Goal: Transaction & Acquisition: Purchase product/service

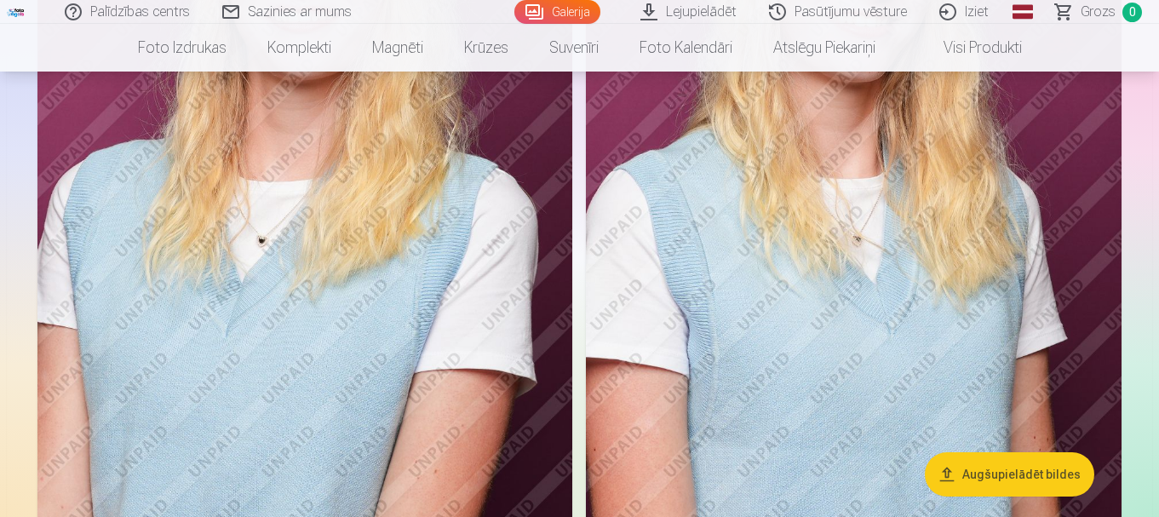
scroll to position [682, 0]
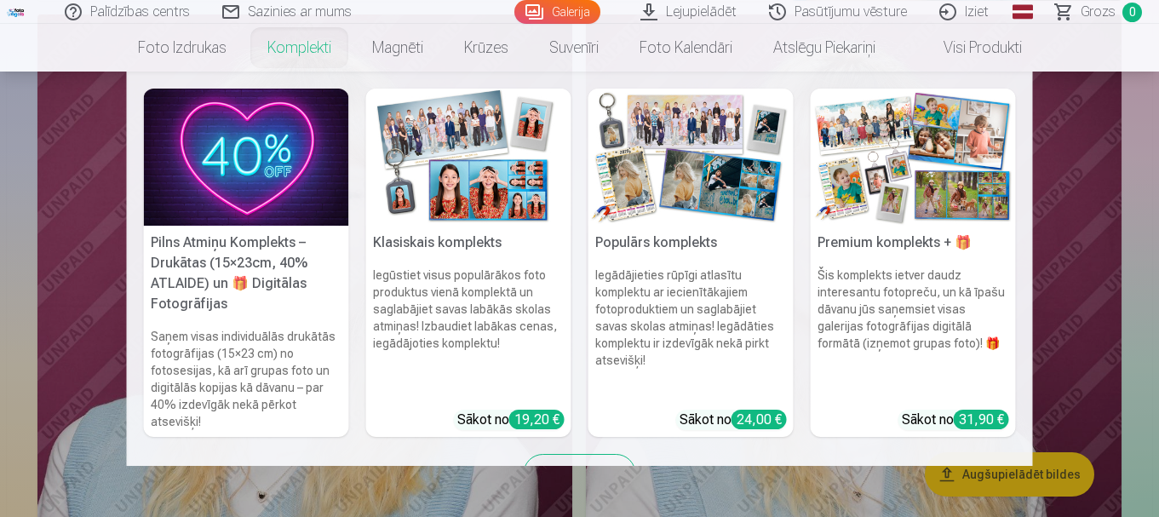
click at [299, 44] on link "Komplekti" at bounding box center [299, 48] width 105 height 48
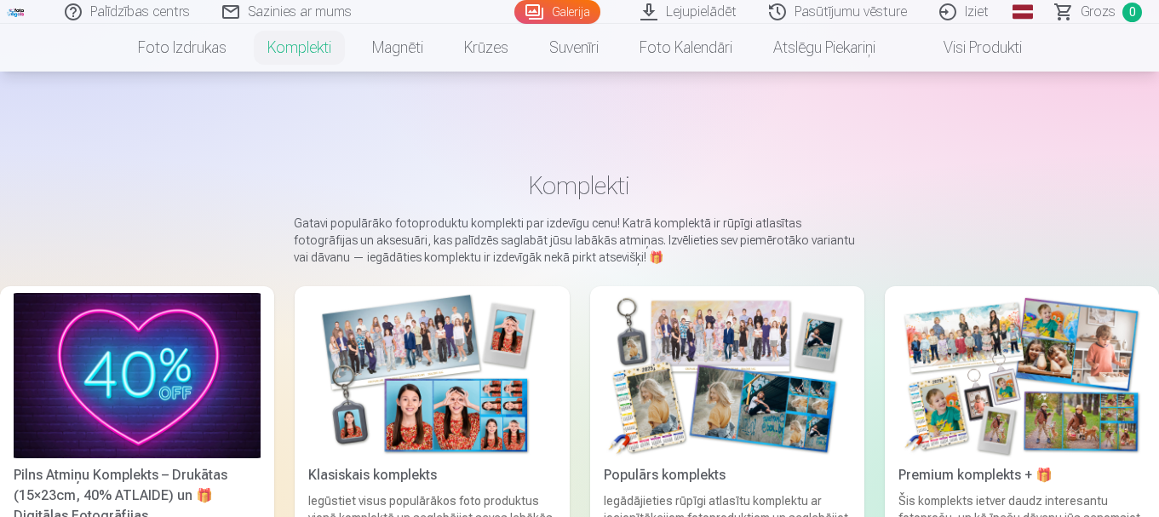
scroll to position [170, 0]
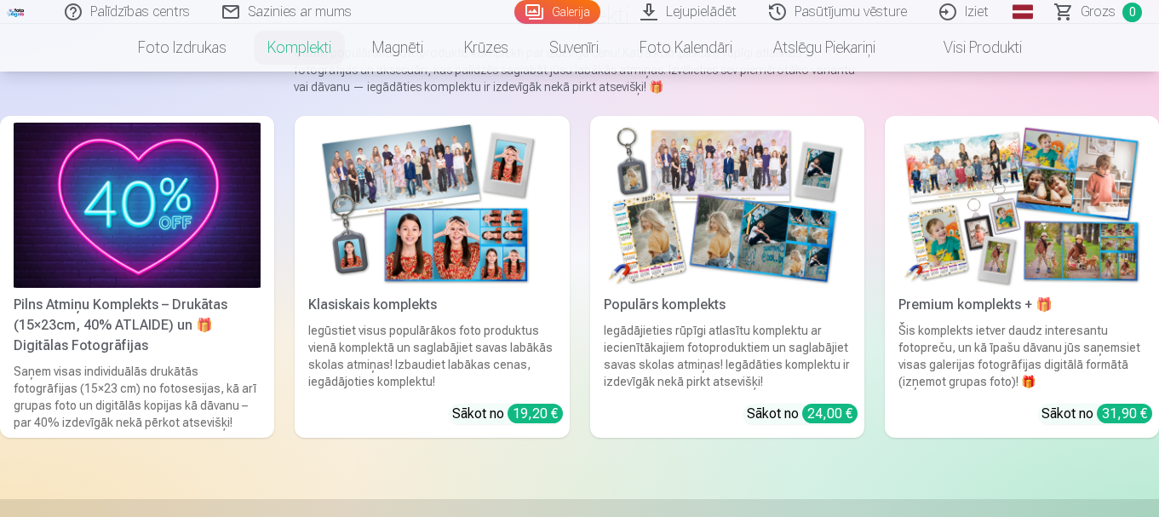
click at [416, 308] on div "Klasiskais komplekts" at bounding box center [432, 305] width 261 height 20
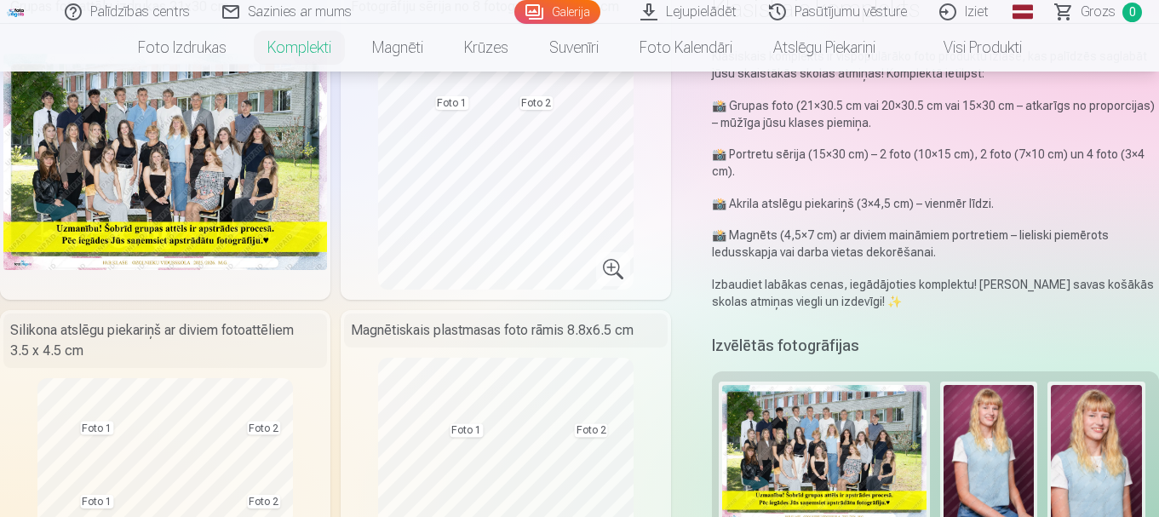
scroll to position [256, 0]
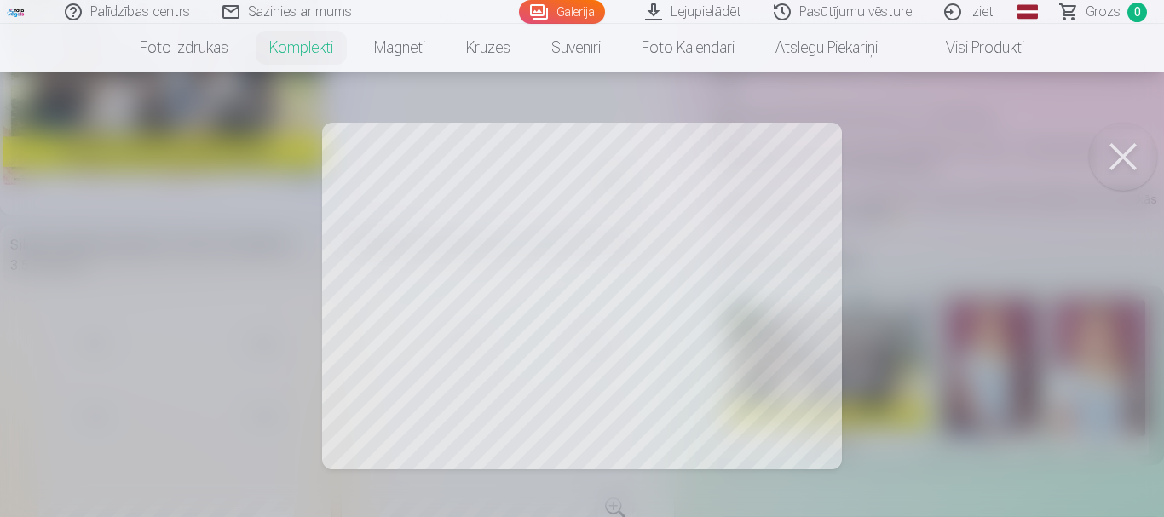
click at [1119, 156] on button at bounding box center [1123, 157] width 68 height 68
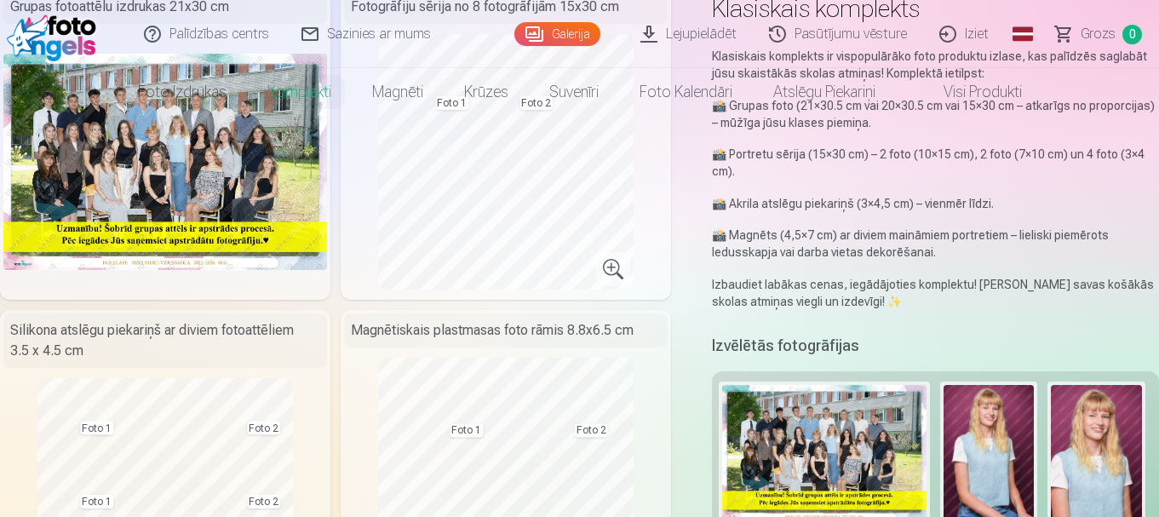
scroll to position [0, 0]
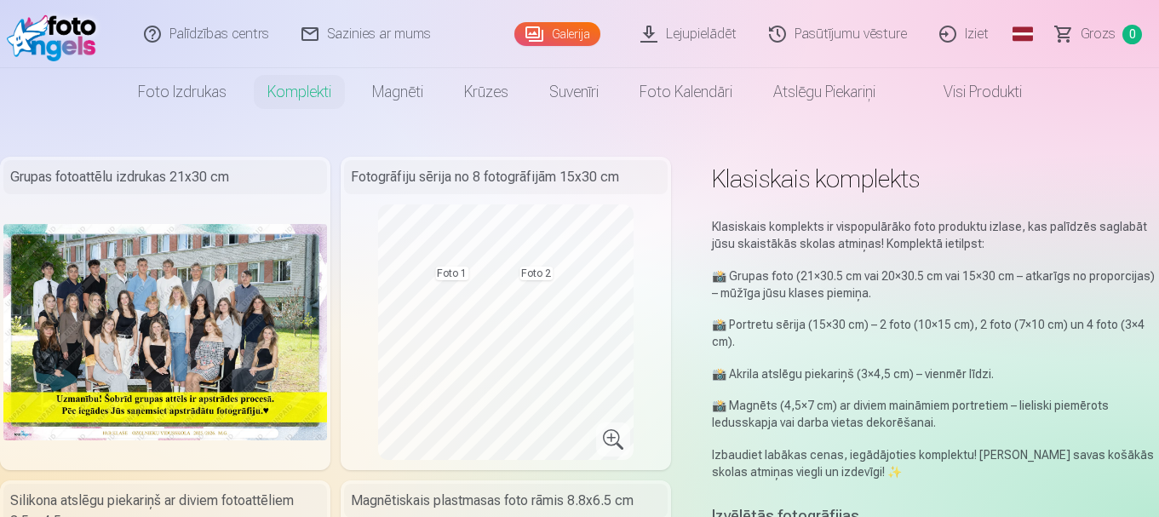
click at [564, 34] on link "Galerija" at bounding box center [558, 34] width 86 height 24
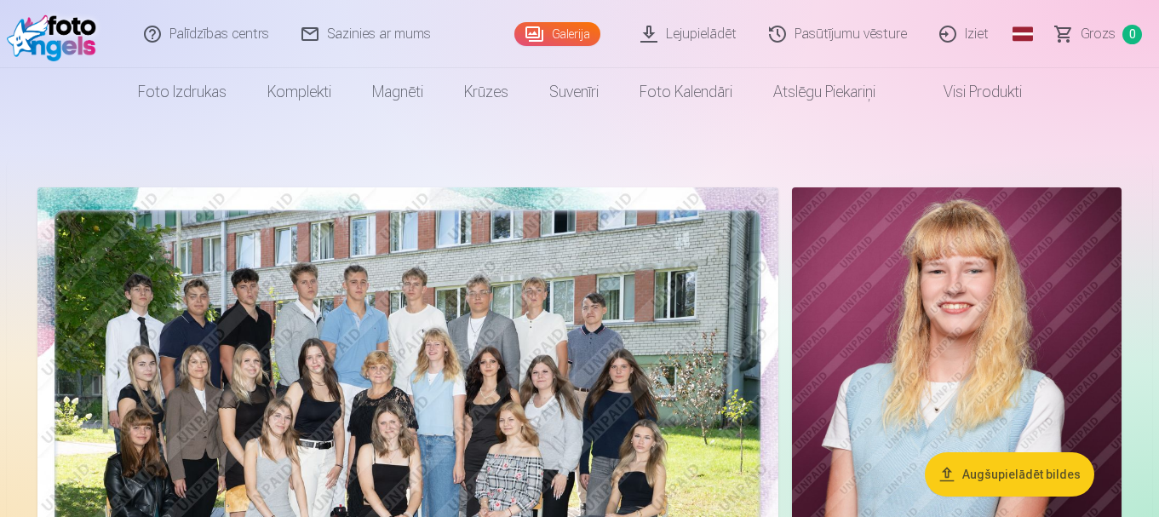
click at [366, 38] on link "Sazinies ar mums" at bounding box center [367, 34] width 162 height 68
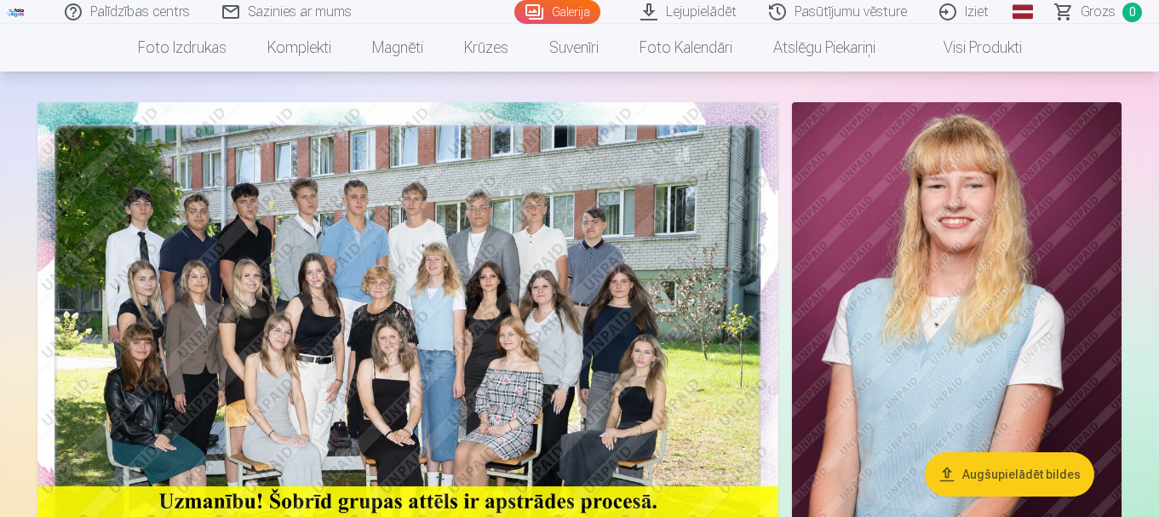
scroll to position [170, 0]
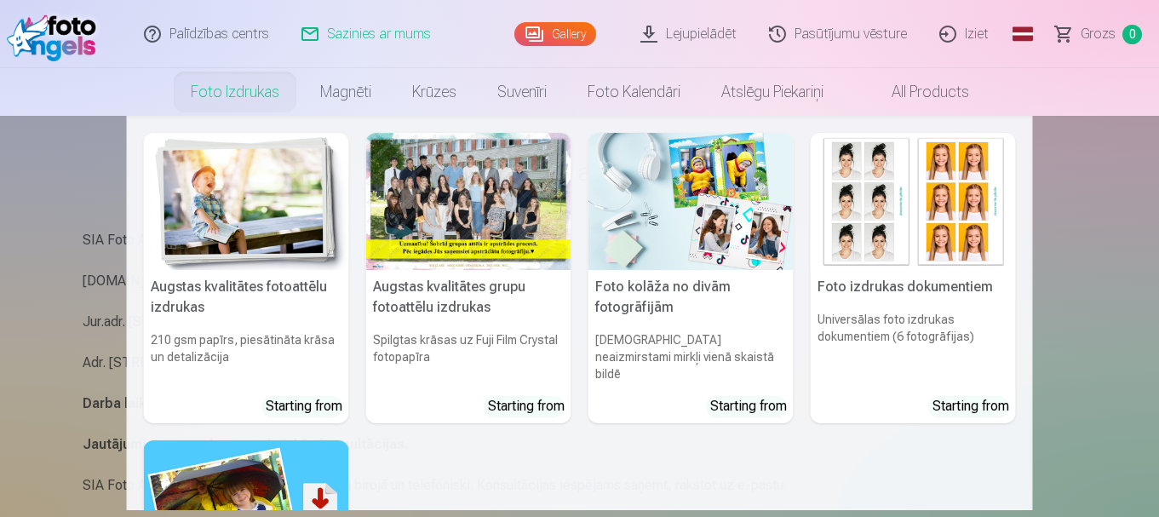
click at [250, 87] on link "Foto izdrukas" at bounding box center [234, 92] width 129 height 48
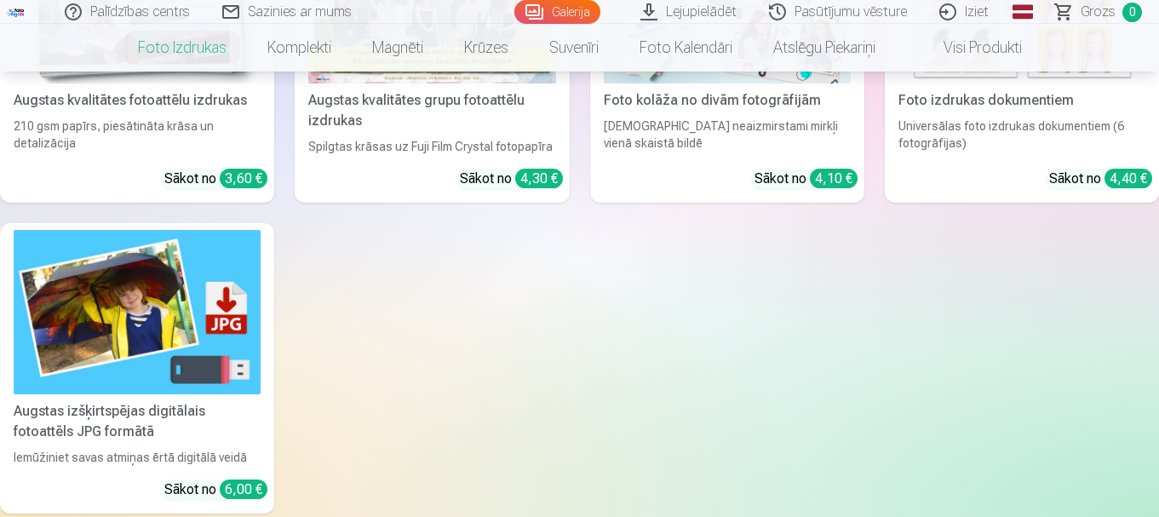
scroll to position [256, 0]
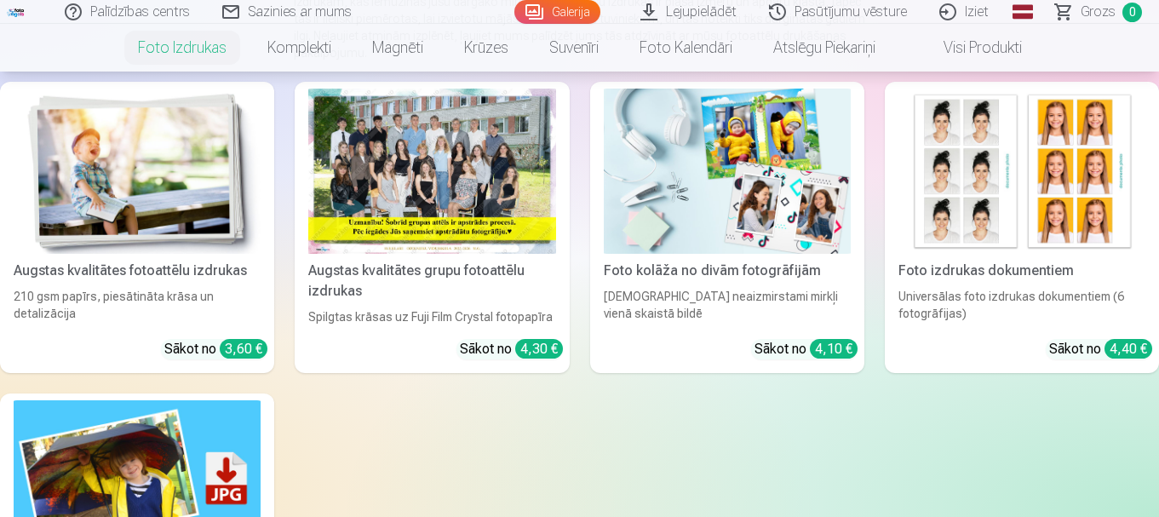
click at [496, 215] on div at bounding box center [431, 171] width 247 height 165
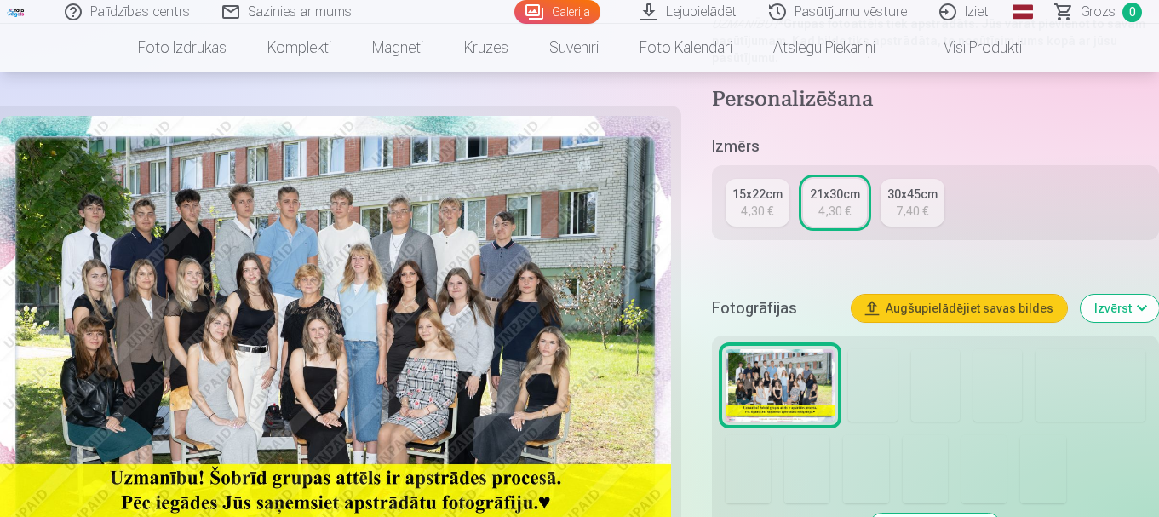
scroll to position [511, 0]
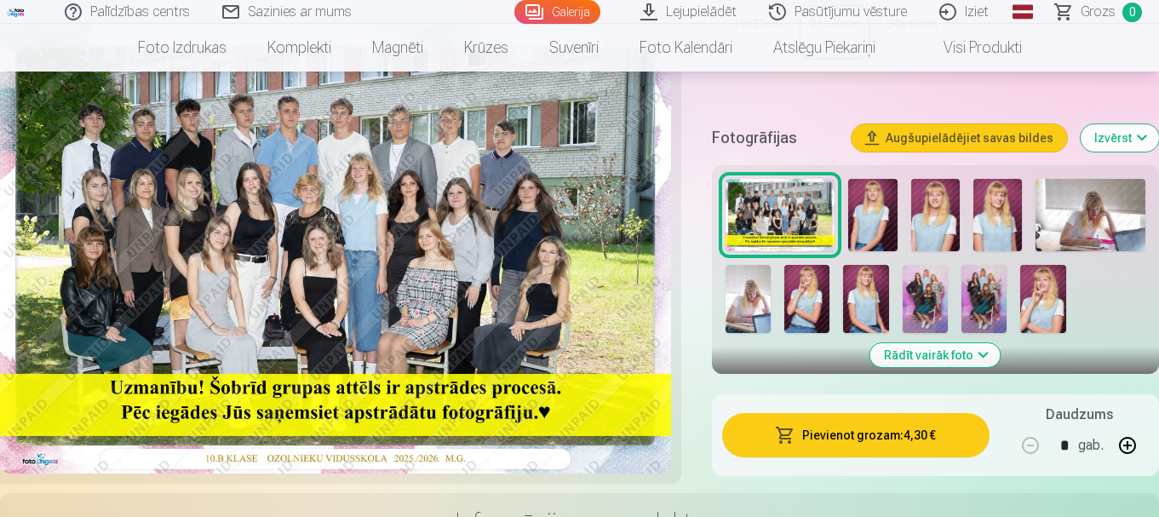
click at [875, 218] on img at bounding box center [873, 215] width 49 height 73
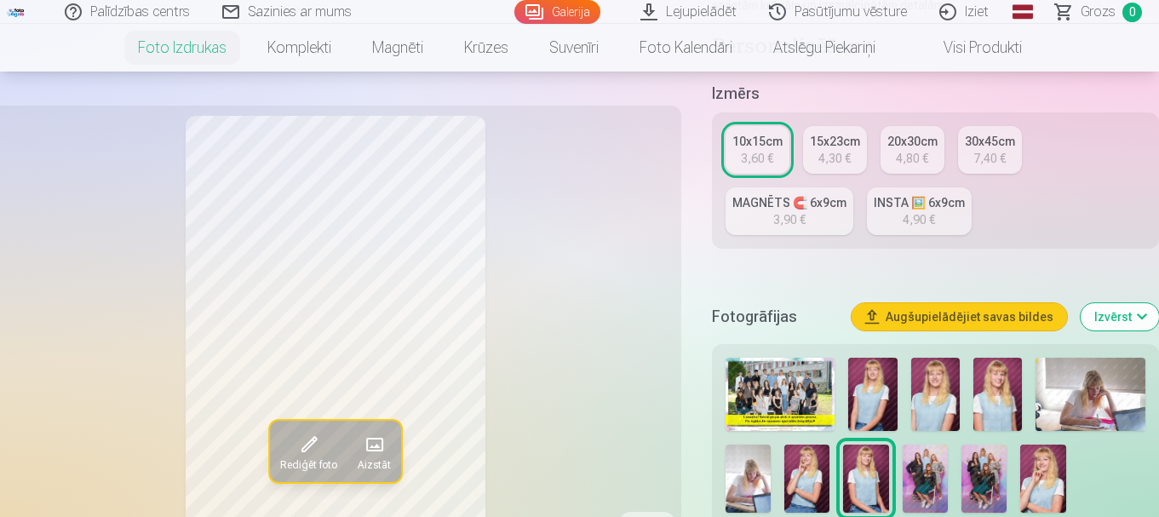
scroll to position [426, 0]
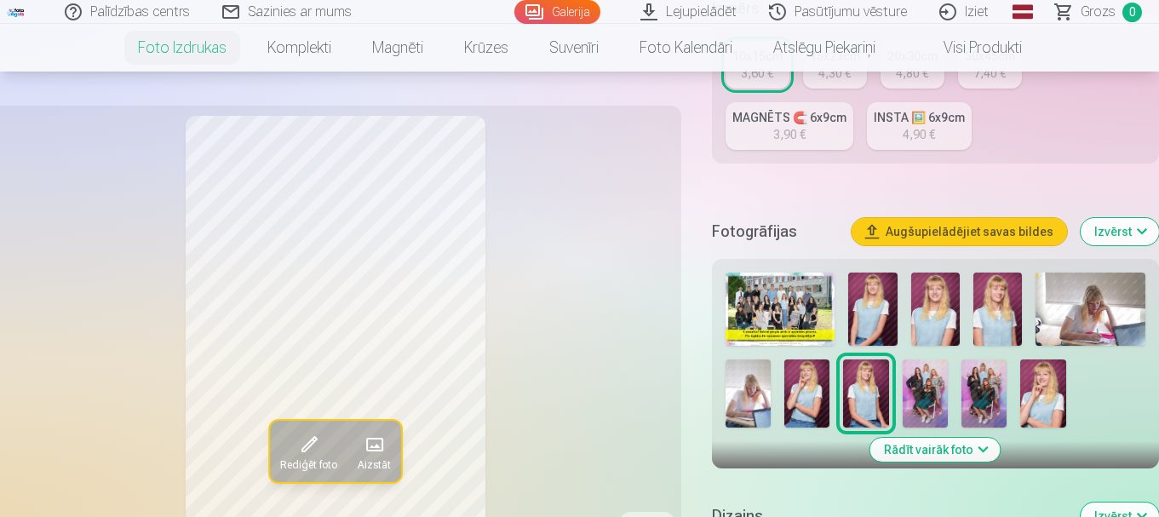
click at [934, 312] on img at bounding box center [936, 309] width 49 height 73
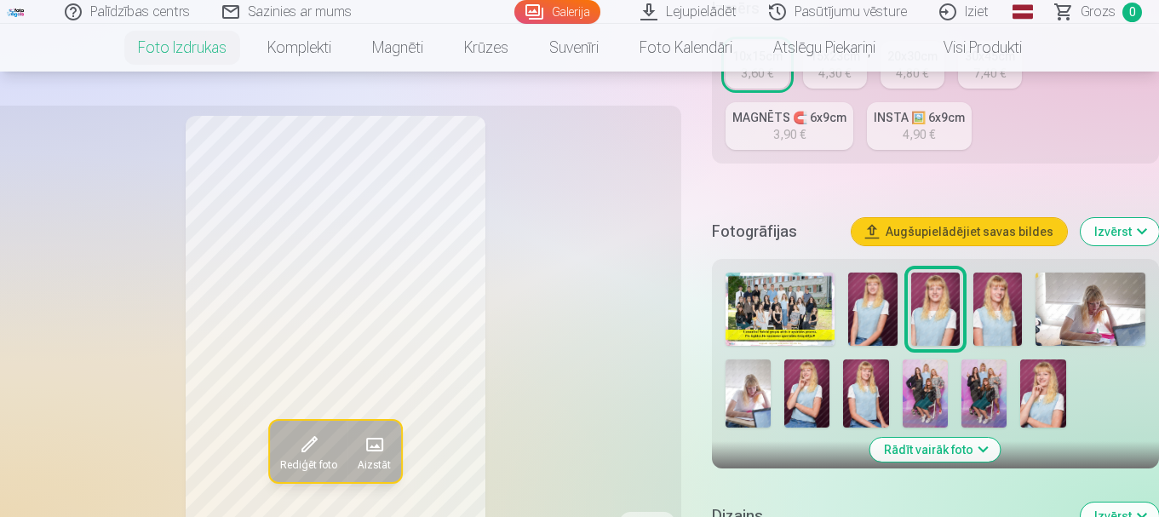
click at [1003, 311] on img at bounding box center [998, 309] width 49 height 73
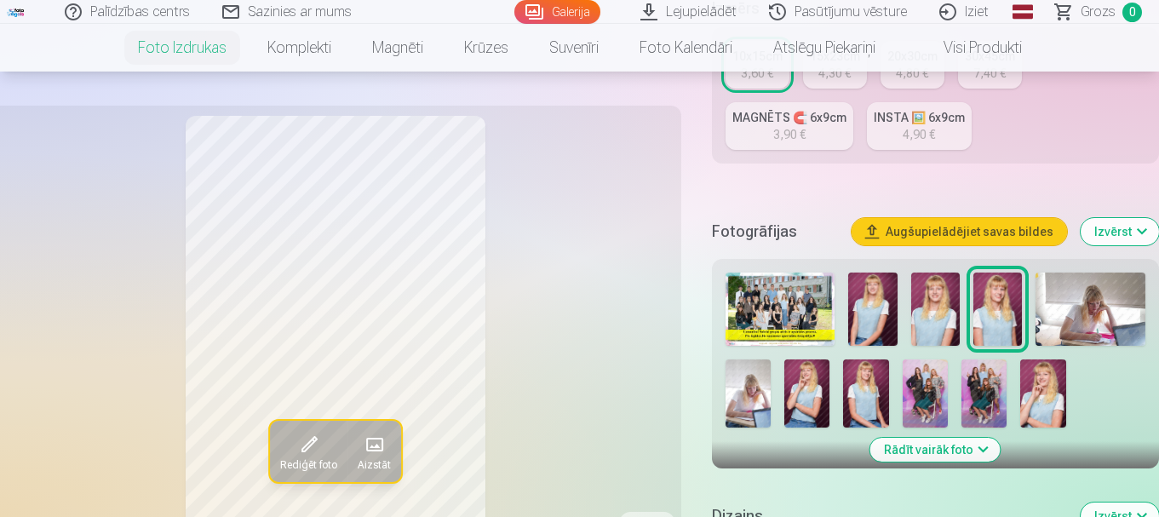
click at [1098, 315] on img at bounding box center [1091, 309] width 110 height 73
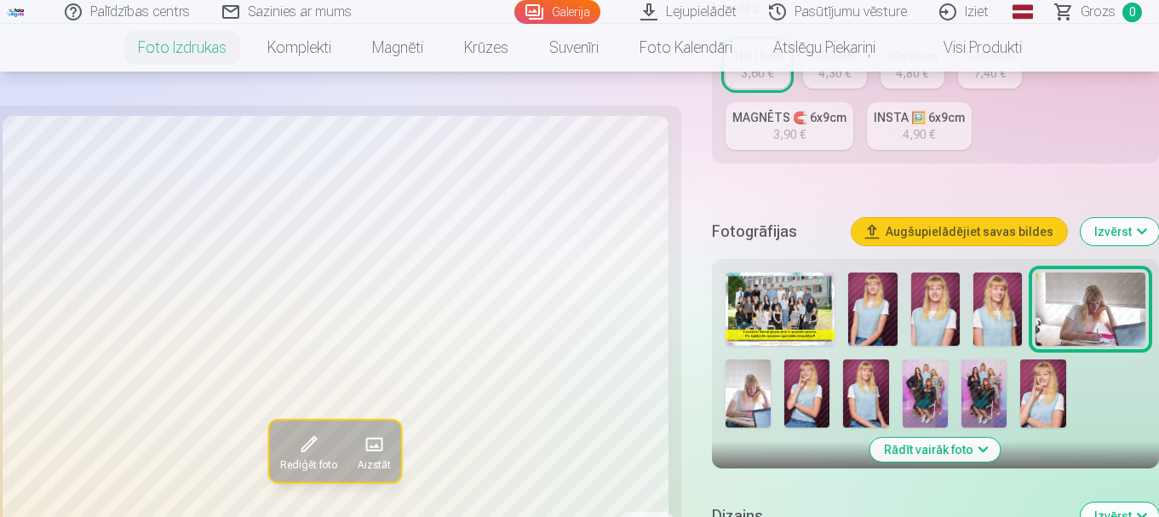
click at [793, 384] on img at bounding box center [807, 394] width 45 height 68
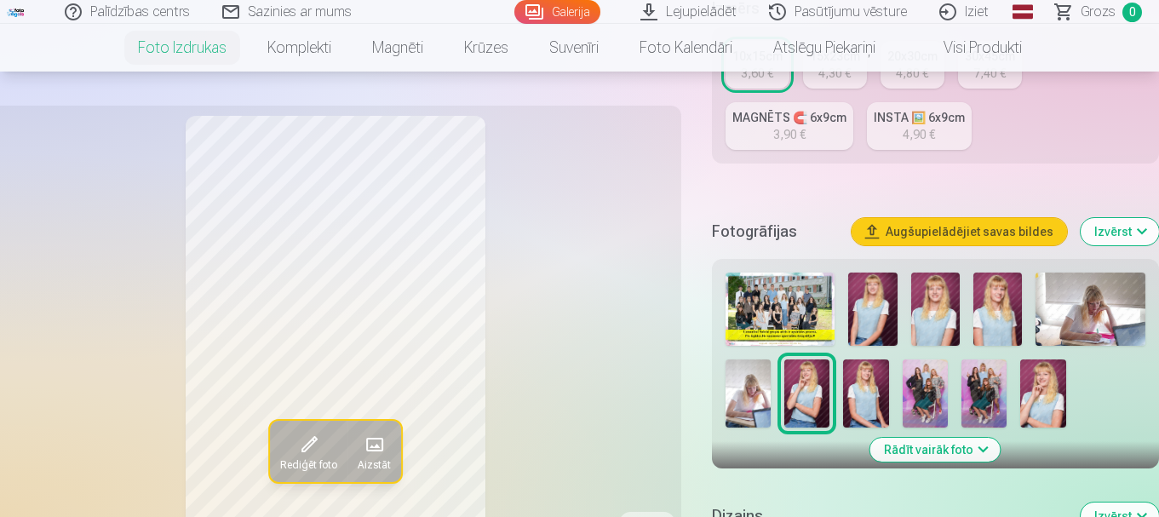
click at [867, 399] on img at bounding box center [865, 394] width 45 height 68
click at [1041, 386] on img at bounding box center [1043, 394] width 45 height 68
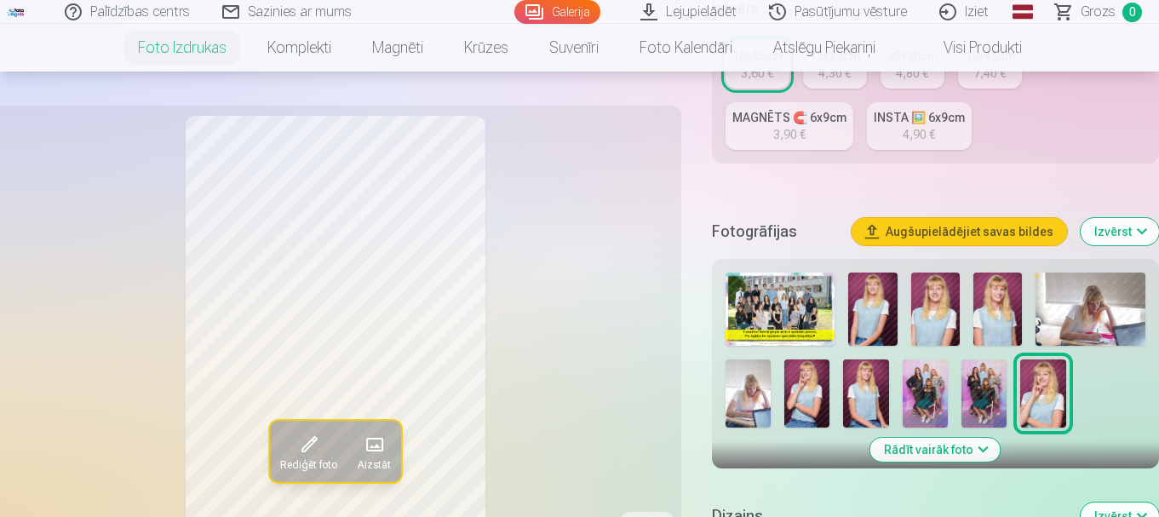
scroll to position [511, 0]
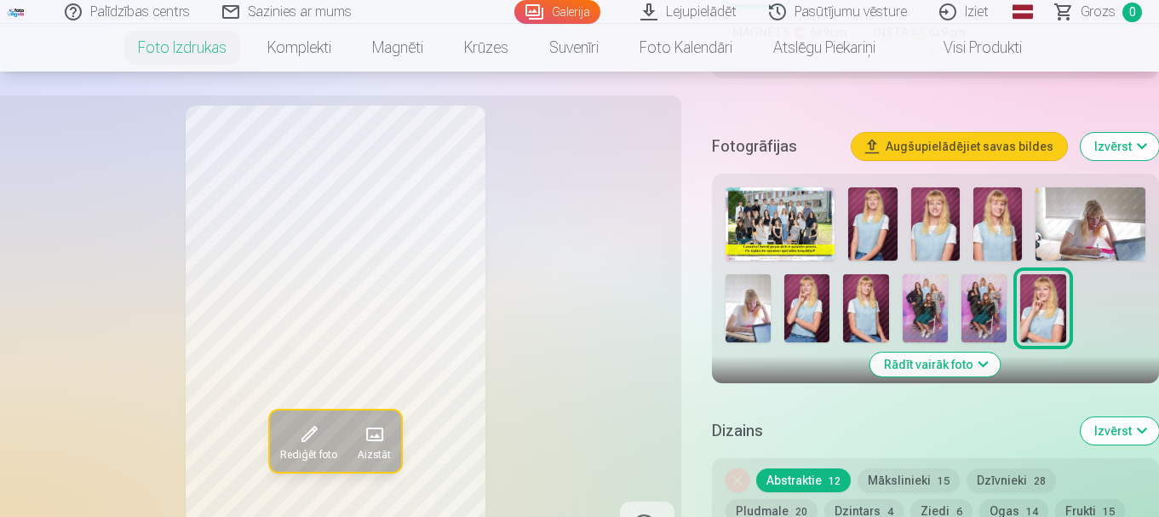
click at [912, 302] on img at bounding box center [925, 308] width 45 height 68
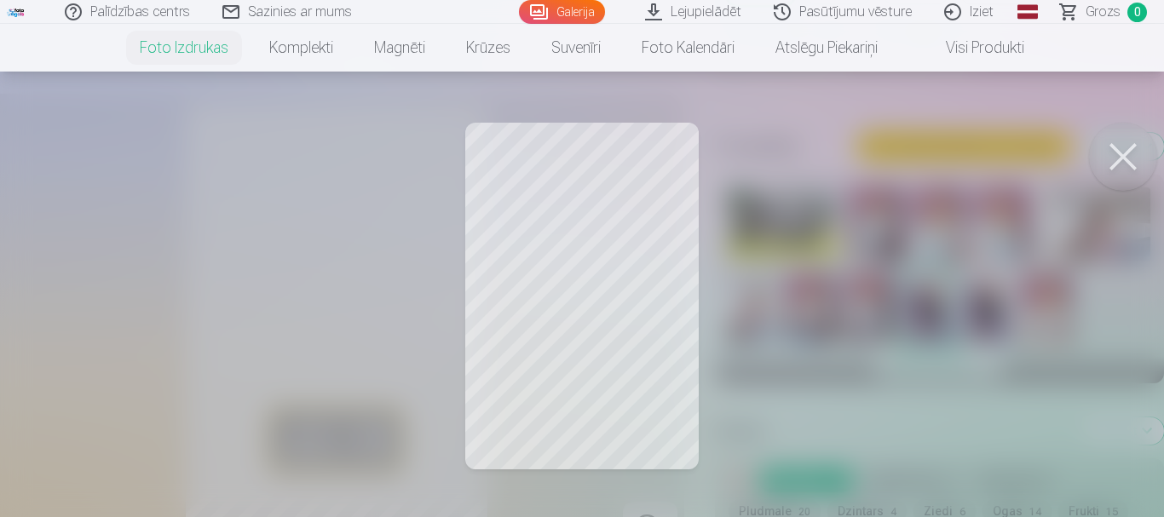
click at [1117, 155] on button at bounding box center [1123, 157] width 68 height 68
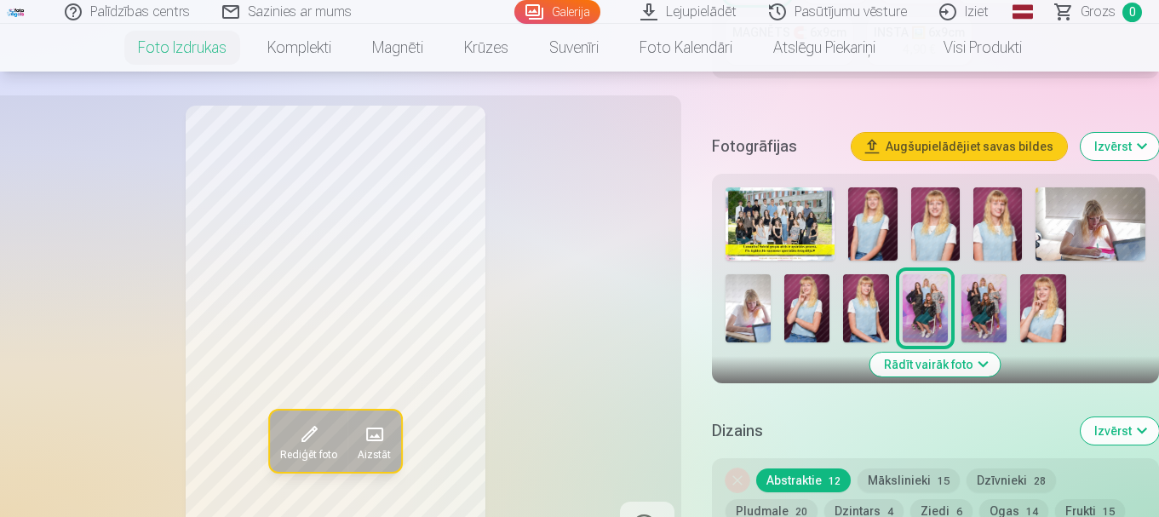
click at [987, 302] on img at bounding box center [984, 308] width 45 height 68
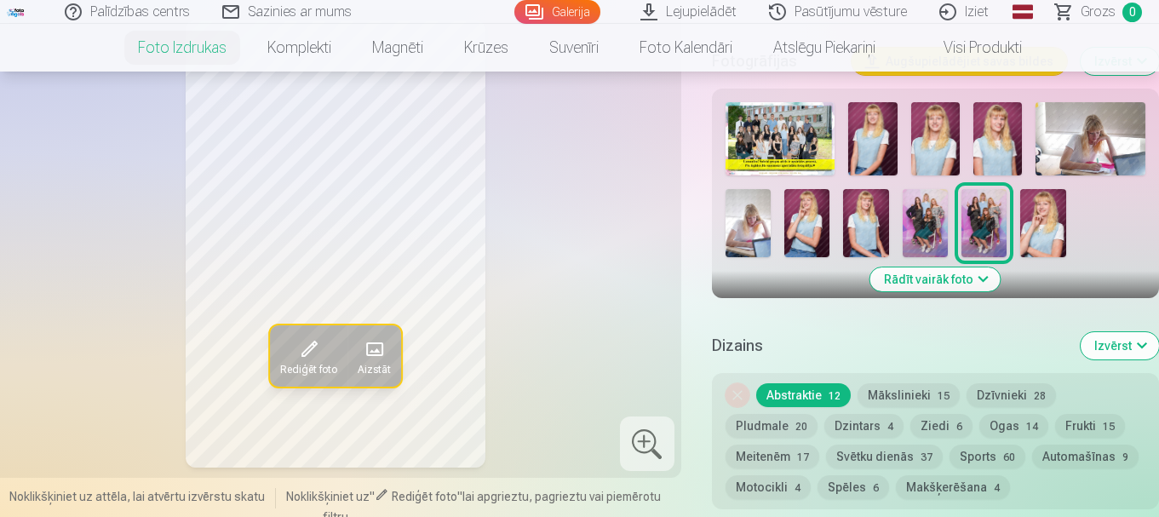
click at [907, 394] on button "Mākslinieki 15" at bounding box center [909, 395] width 102 height 24
click at [994, 395] on button "Dzīvnieki 28" at bounding box center [1011, 395] width 89 height 24
click at [995, 394] on button "Dzīvnieki 28" at bounding box center [1011, 395] width 89 height 24
click at [987, 277] on button "Rādīt vairāk foto" at bounding box center [936, 280] width 130 height 24
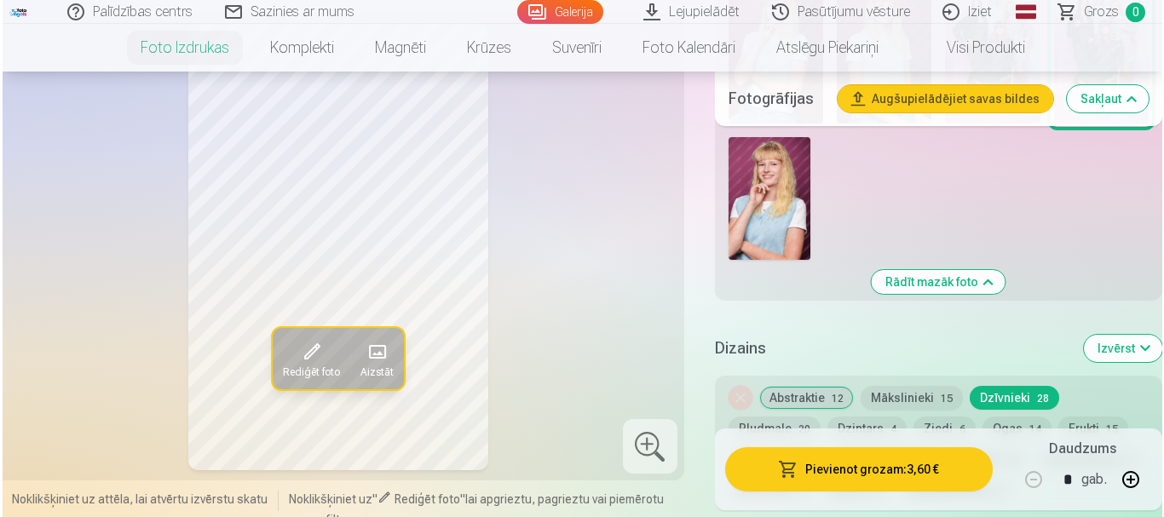
scroll to position [937, 0]
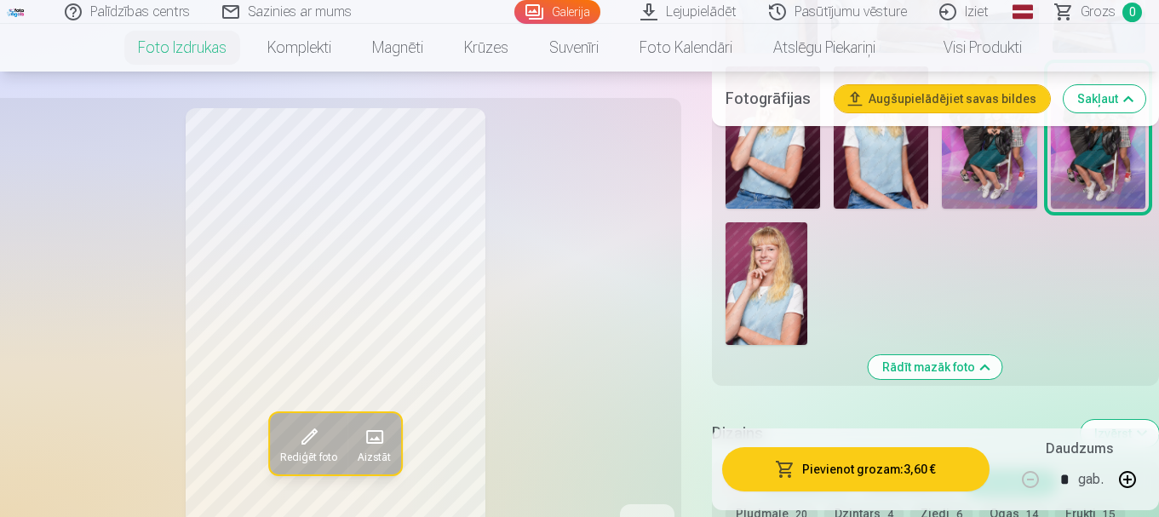
click at [860, 471] on button "Pievienot grozam : 3,60 €" at bounding box center [856, 469] width 268 height 44
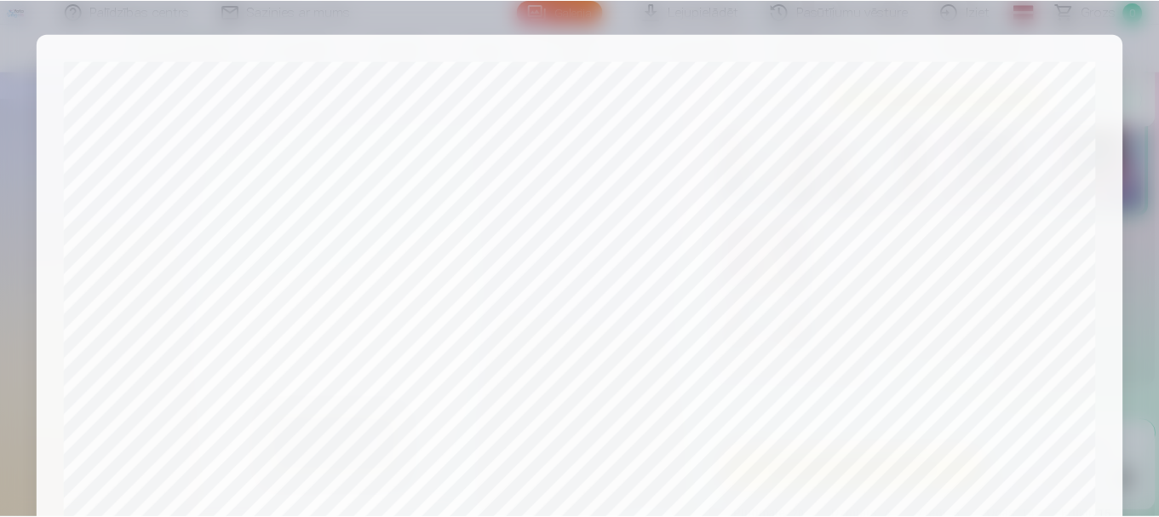
scroll to position [710, 0]
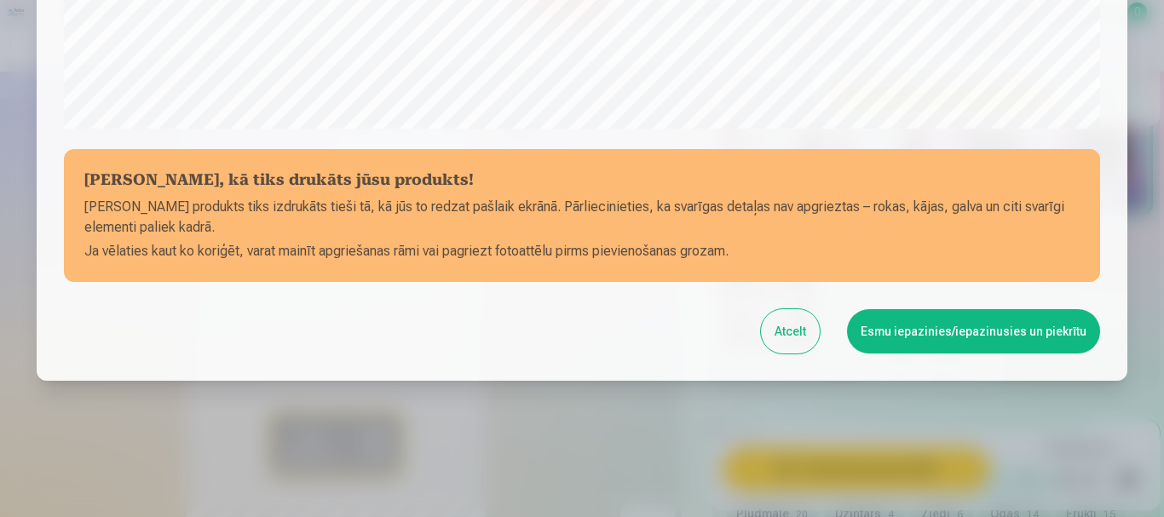
click at [909, 331] on button "Esmu iepazinies/iepazinusies un piekrītu" at bounding box center [973, 331] width 253 height 44
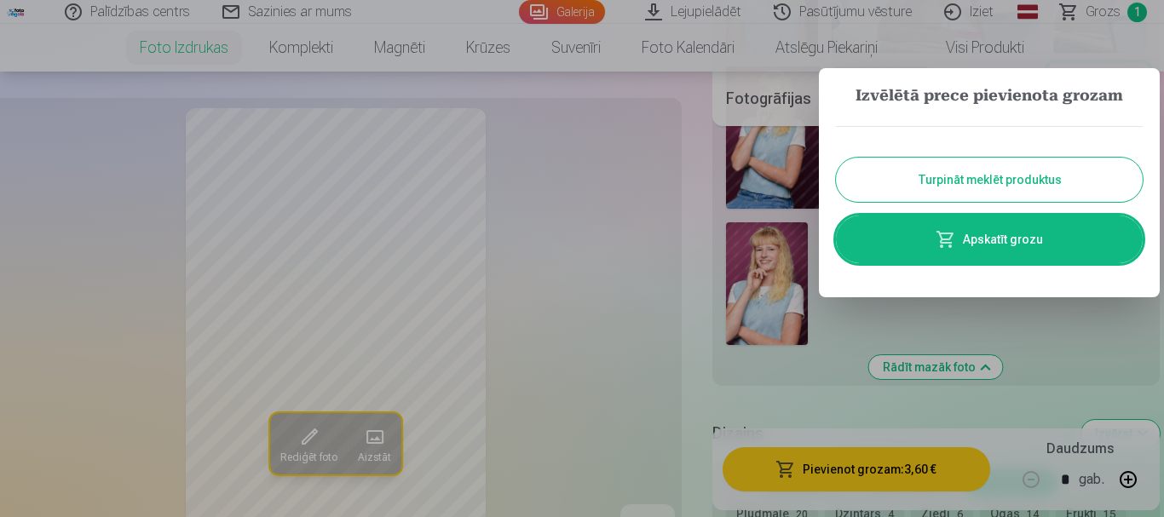
click at [916, 181] on button "Turpināt meklēt produktus" at bounding box center [989, 180] width 307 height 44
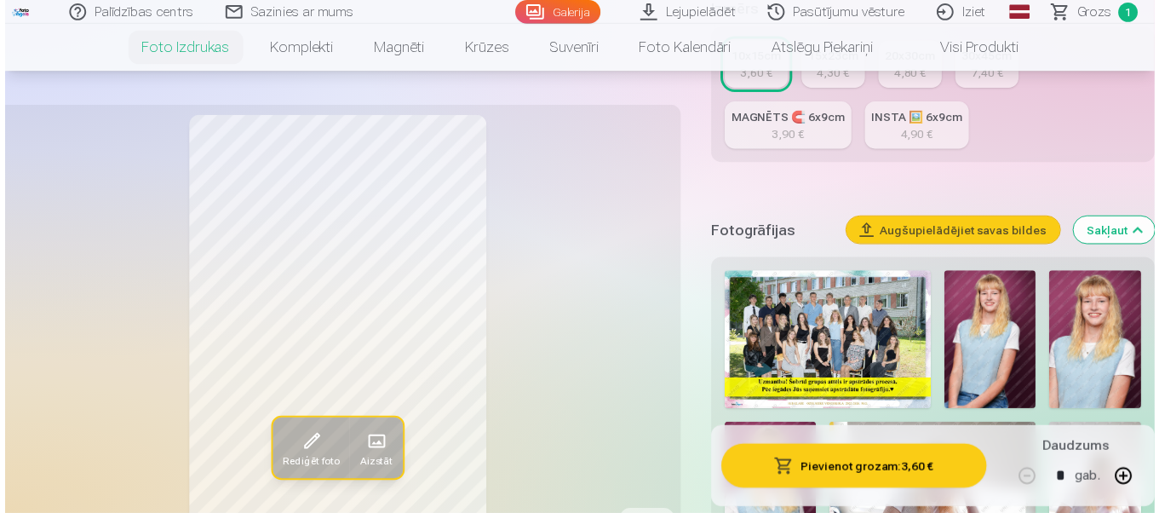
scroll to position [511, 0]
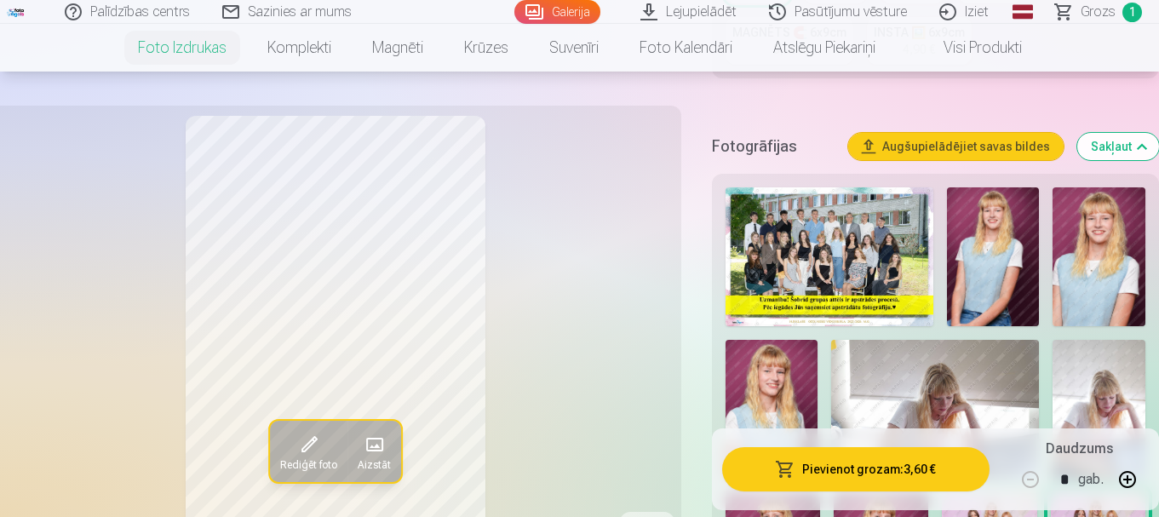
click at [863, 253] on img at bounding box center [830, 256] width 208 height 139
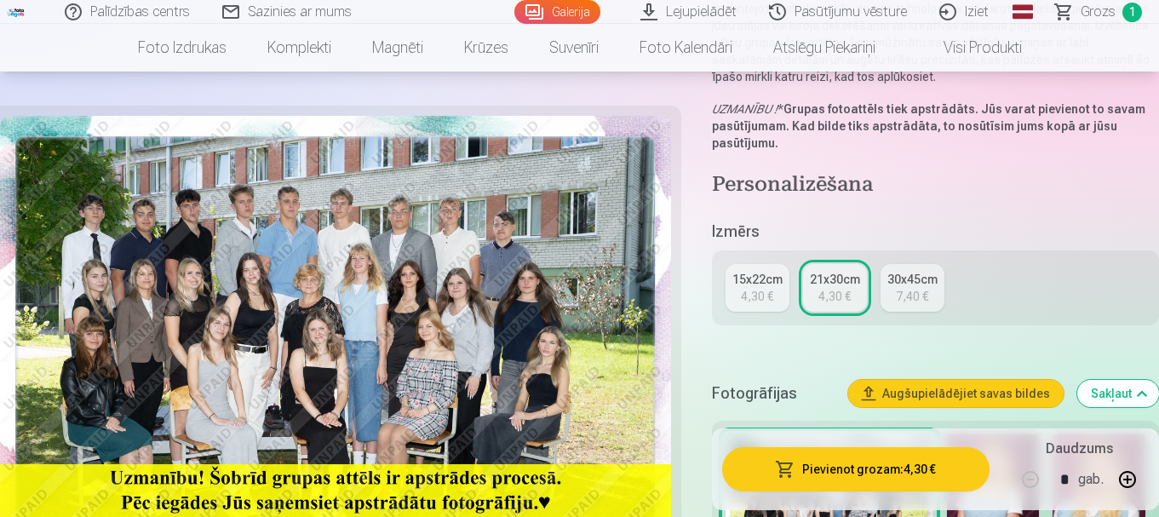
scroll to position [341, 0]
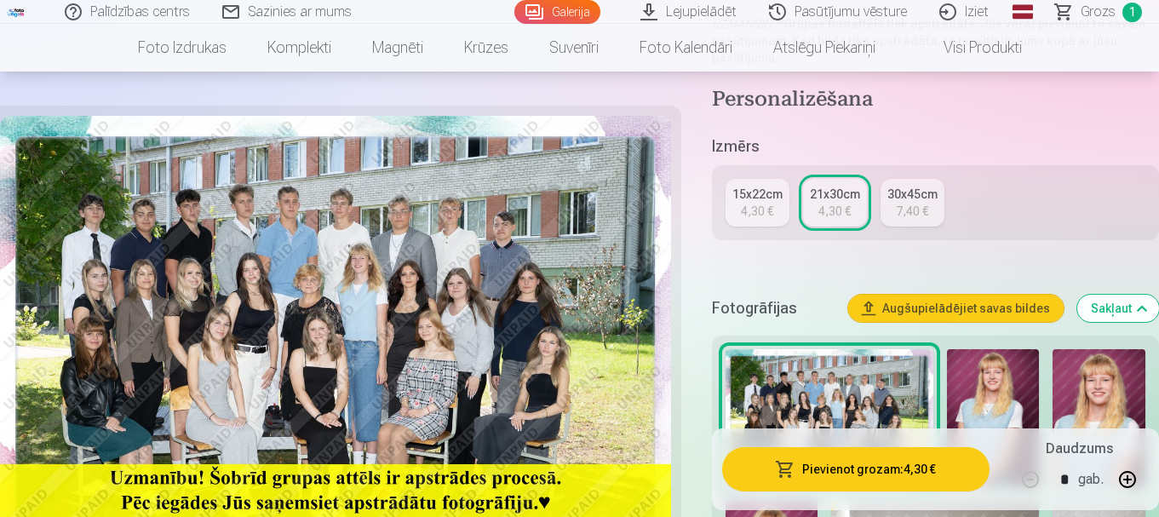
click at [866, 468] on button "Pievienot grozam : 4,30 €" at bounding box center [856, 469] width 268 height 44
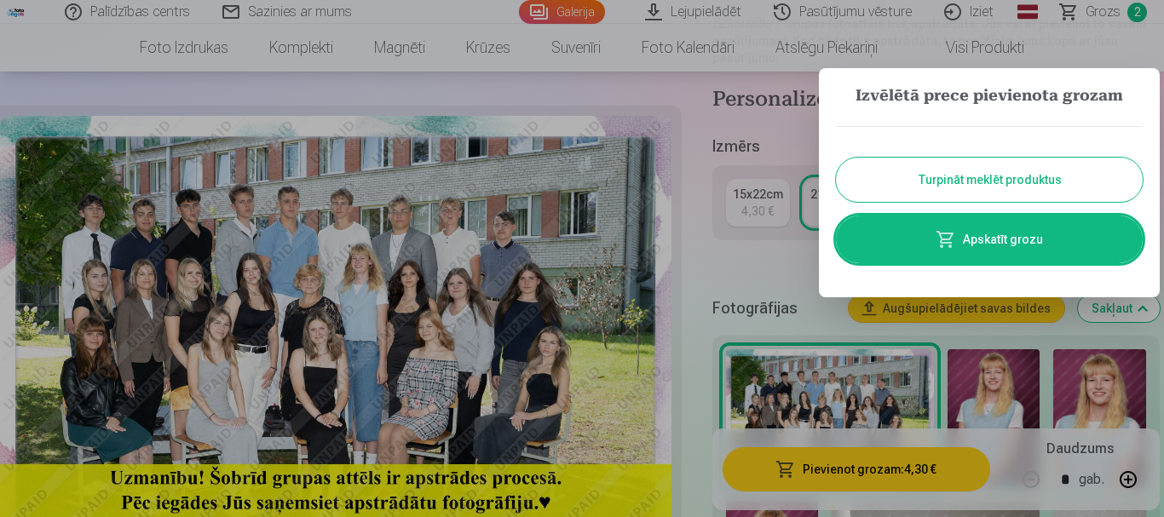
click at [946, 177] on button "Turpināt meklēt produktus" at bounding box center [989, 180] width 307 height 44
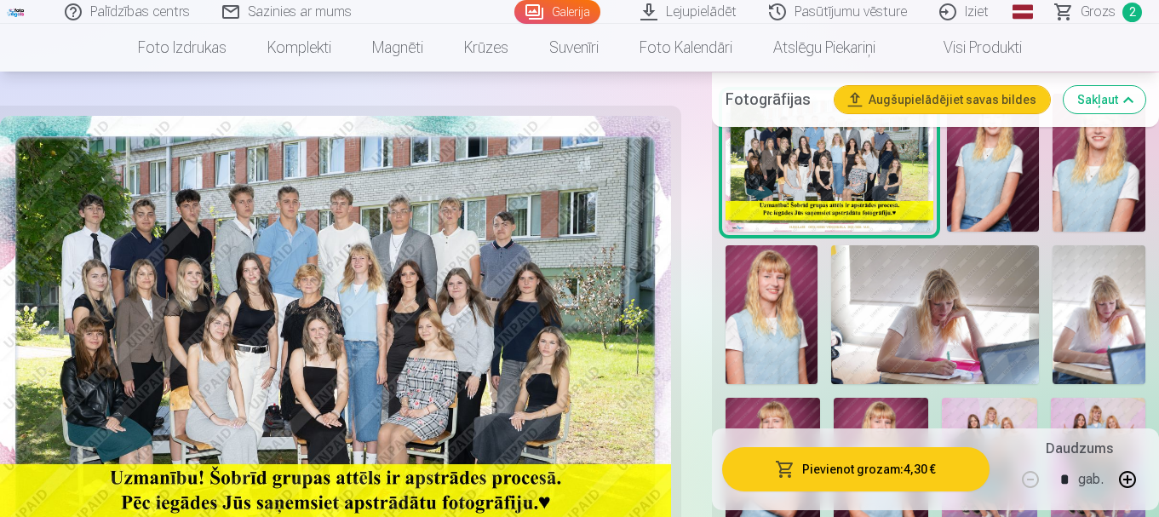
scroll to position [682, 0]
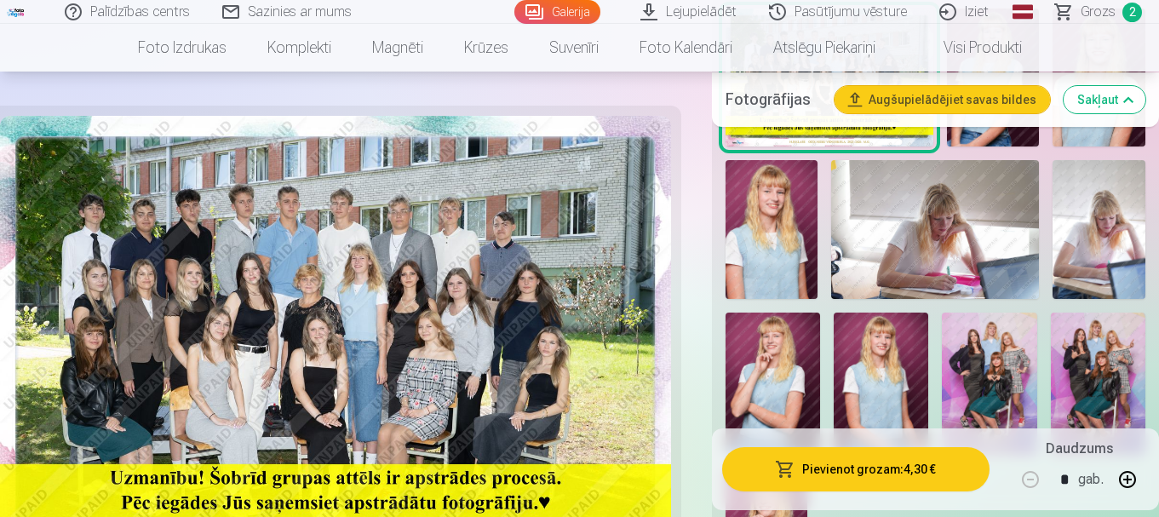
click at [986, 250] on img at bounding box center [935, 229] width 208 height 139
click at [928, 225] on img at bounding box center [935, 229] width 208 height 139
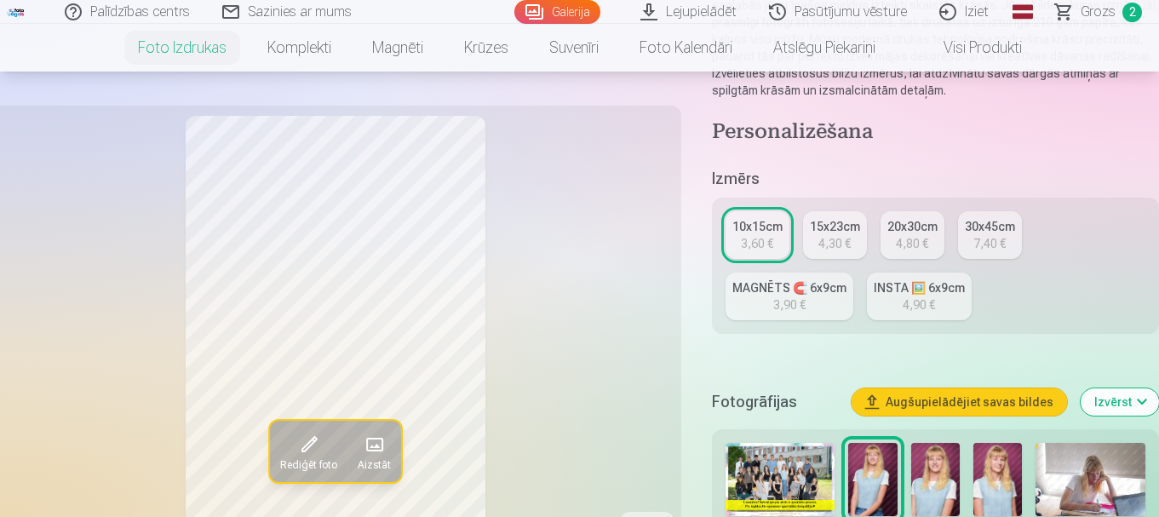
scroll to position [341, 0]
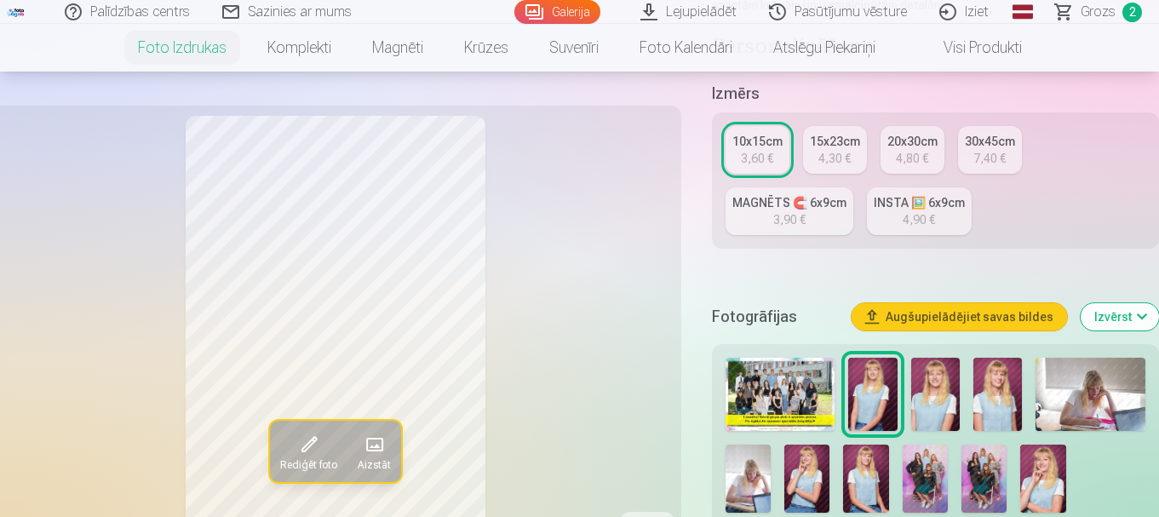
click at [1093, 401] on img at bounding box center [1091, 394] width 110 height 73
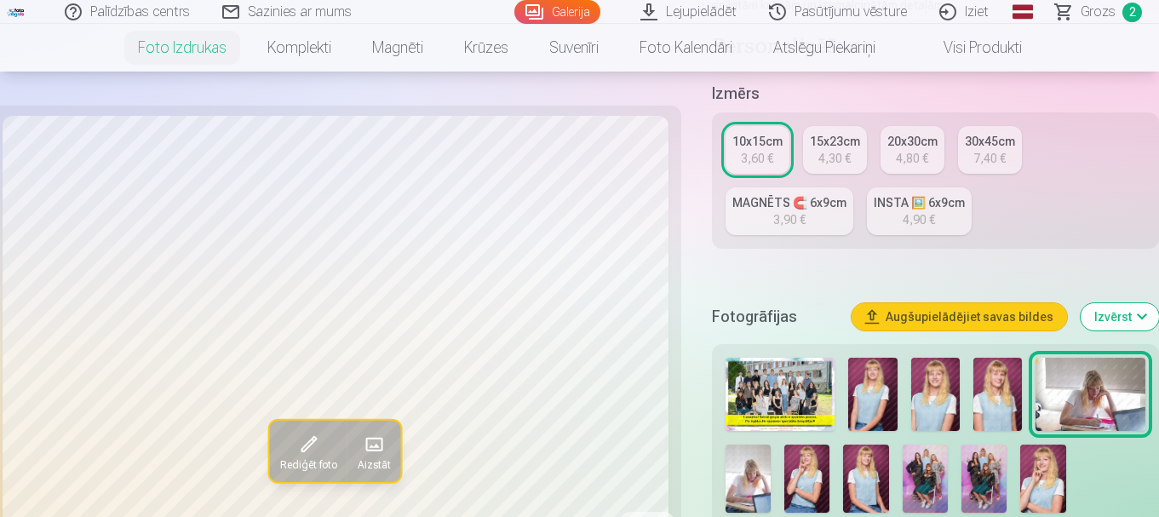
scroll to position [426, 0]
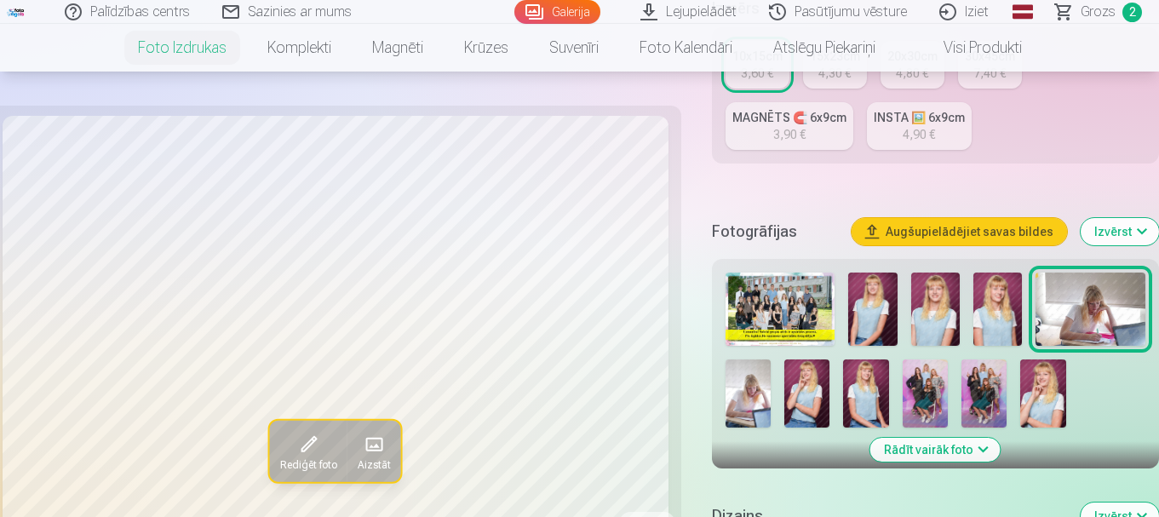
click at [742, 383] on img at bounding box center [748, 394] width 45 height 68
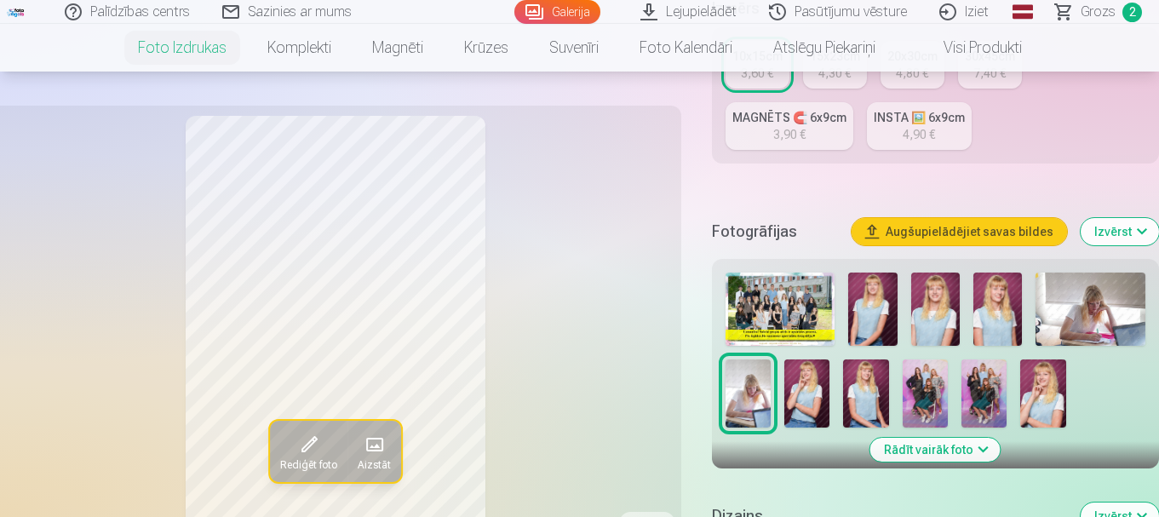
click at [1093, 307] on img at bounding box center [1091, 309] width 110 height 73
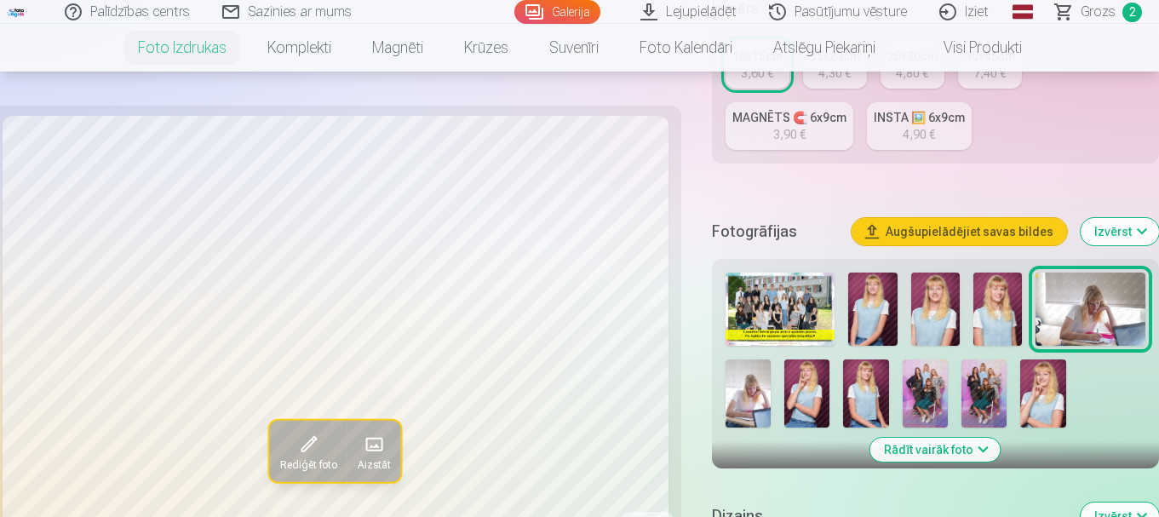
click at [739, 384] on img at bounding box center [748, 394] width 45 height 68
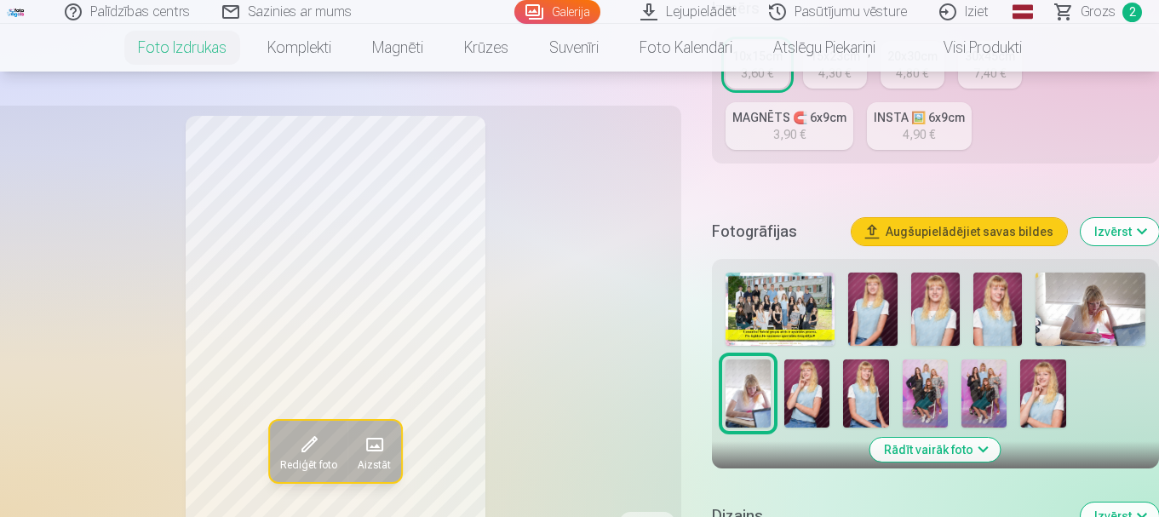
click at [1099, 307] on img at bounding box center [1091, 309] width 110 height 73
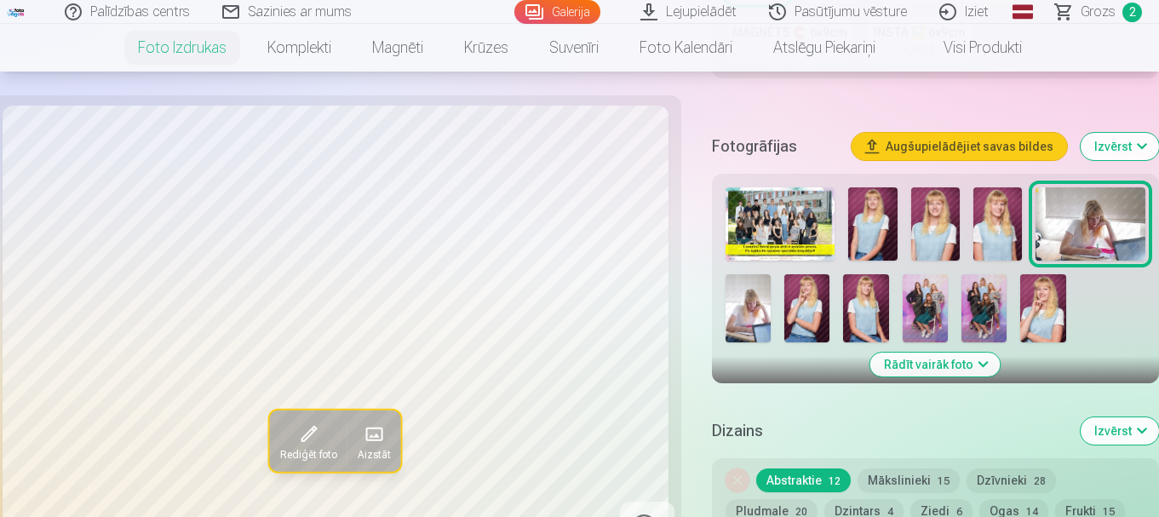
scroll to position [596, 0]
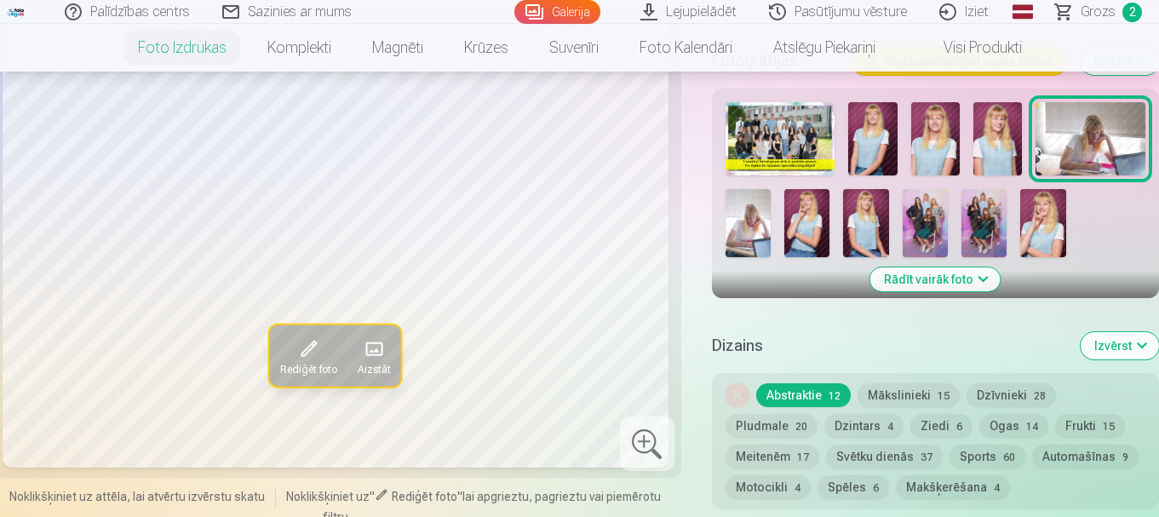
click at [933, 393] on button "Mākslinieki 15" at bounding box center [909, 395] width 102 height 24
click at [994, 392] on button "Dzīvnieki 28" at bounding box center [1011, 395] width 89 height 24
click at [776, 394] on button "Abstraktie 12" at bounding box center [804, 395] width 95 height 24
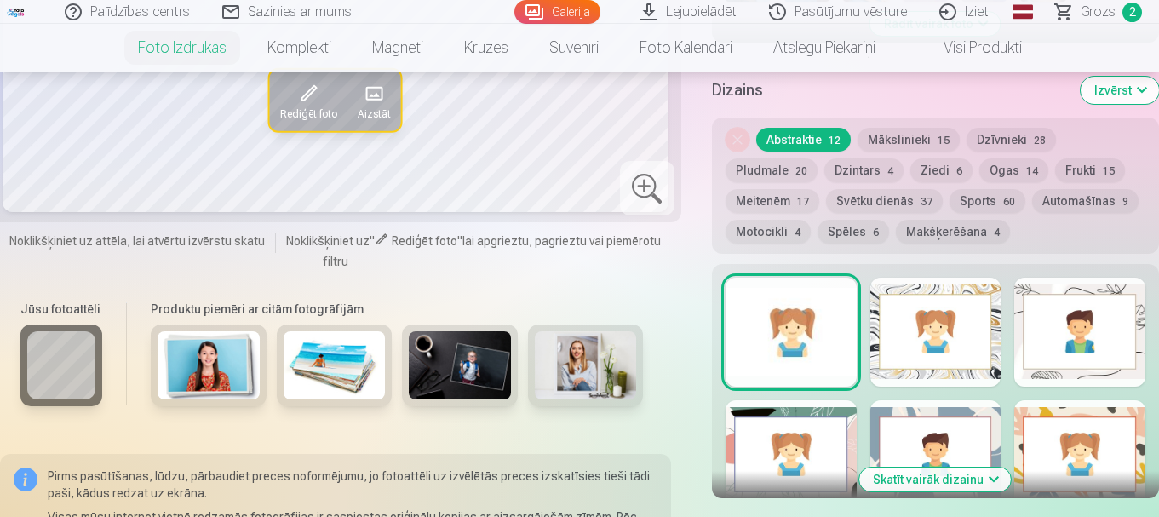
click at [806, 331] on div at bounding box center [791, 332] width 131 height 109
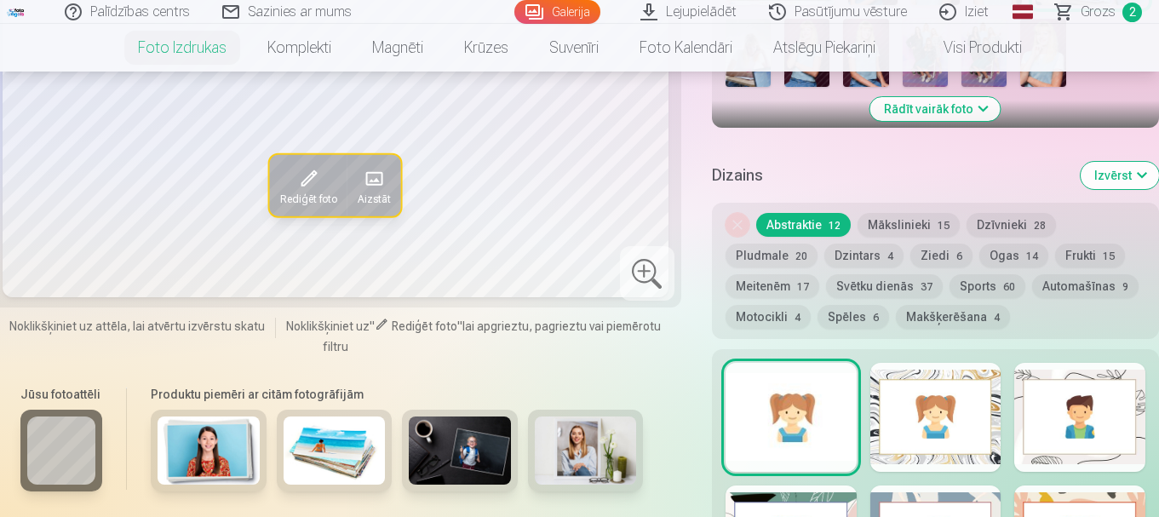
click at [924, 377] on div at bounding box center [936, 417] width 131 height 109
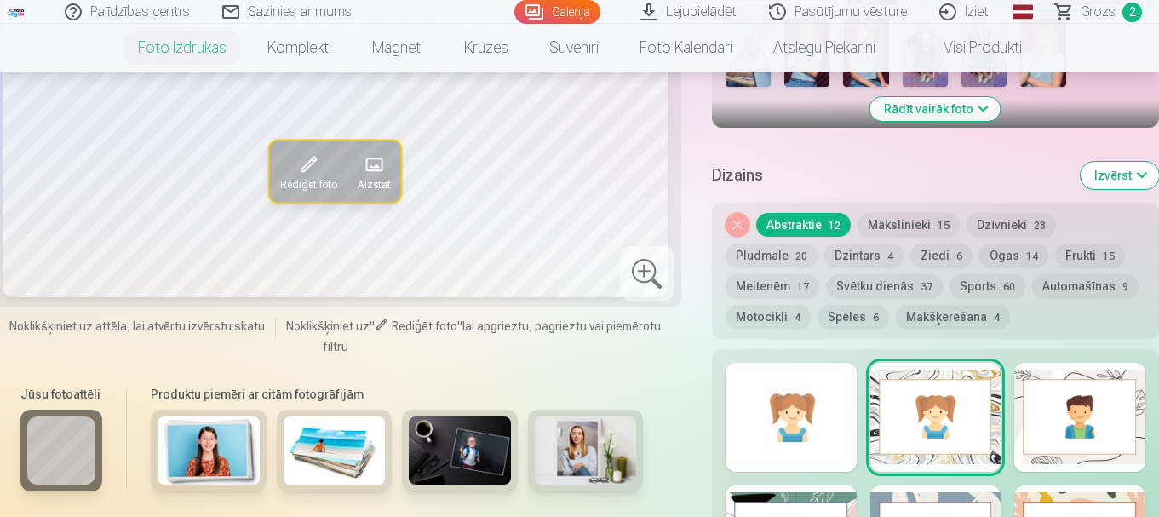
click at [1113, 399] on div at bounding box center [1080, 417] width 131 height 109
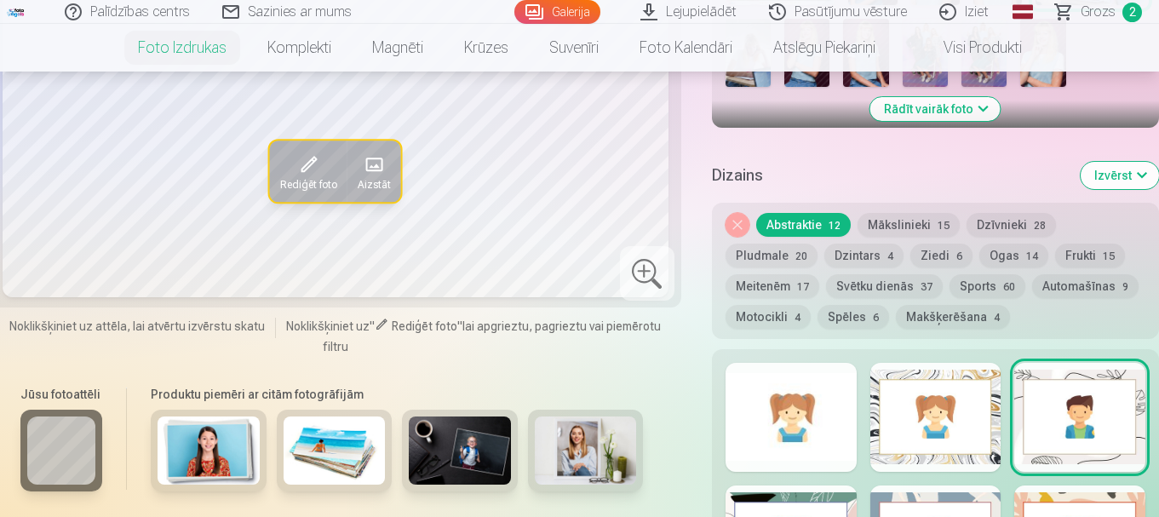
scroll to position [937, 0]
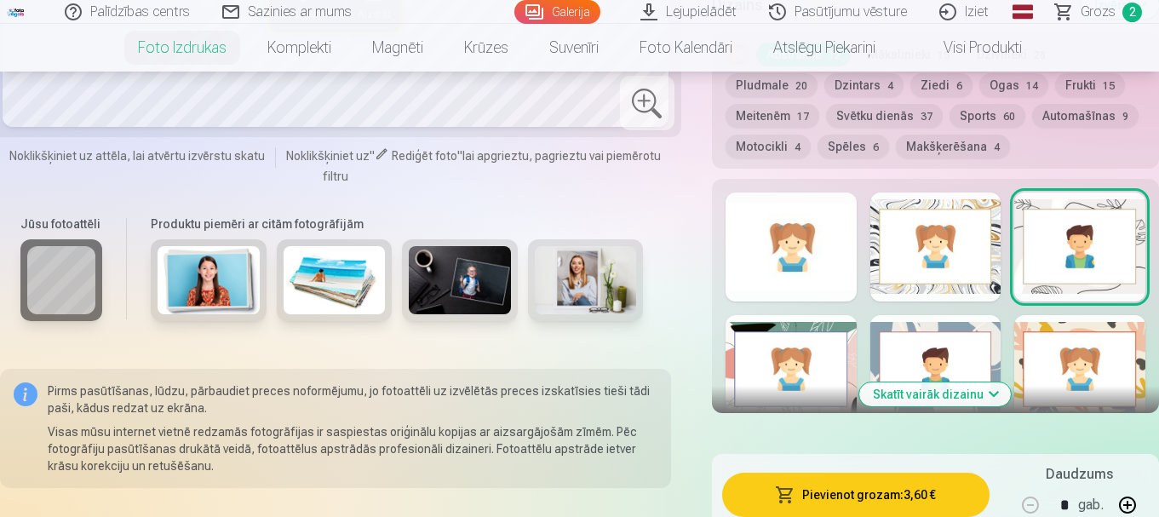
click at [756, 354] on div at bounding box center [791, 369] width 131 height 109
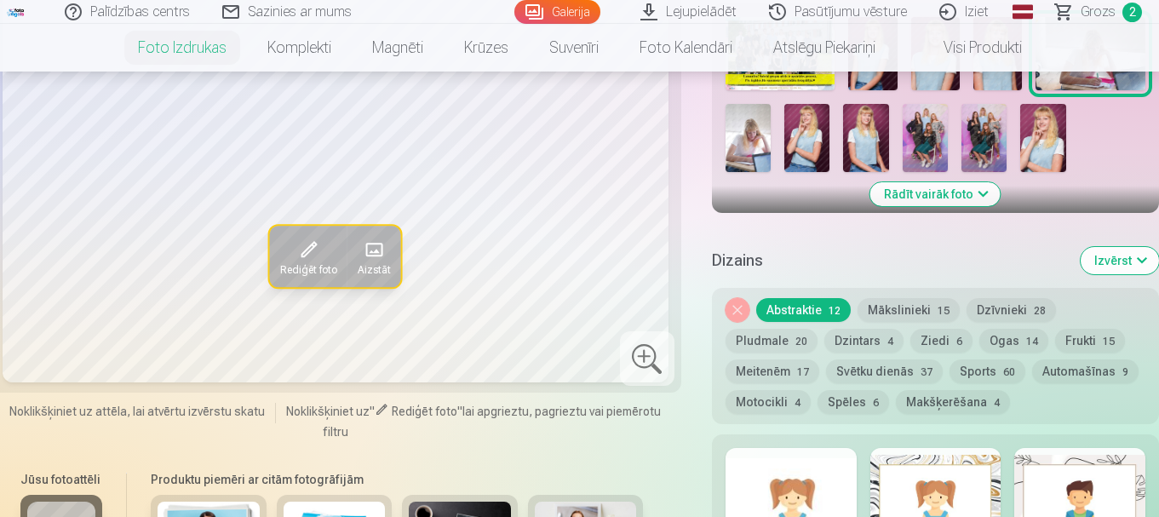
scroll to position [852, 0]
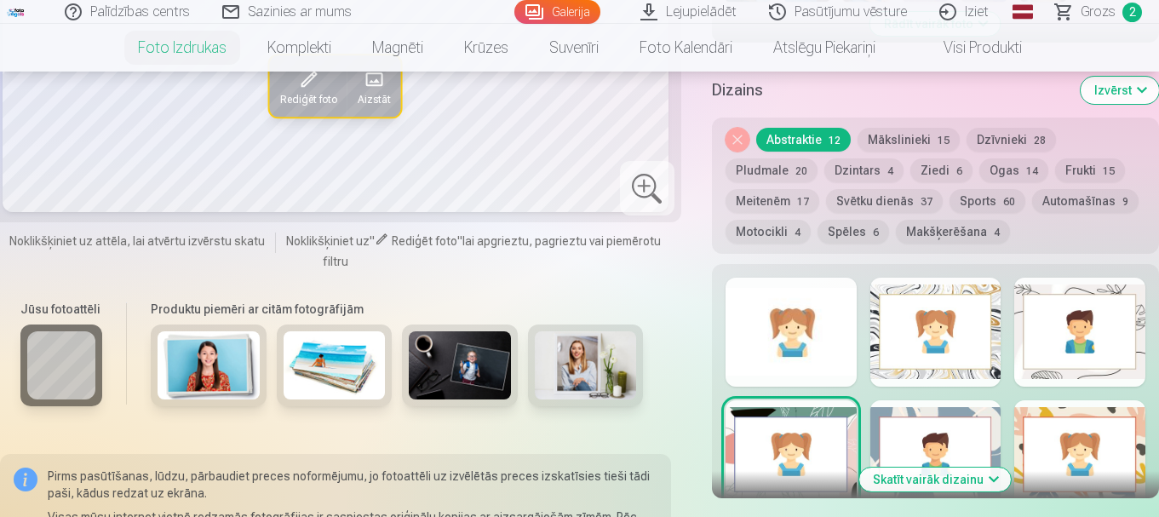
click at [810, 347] on div at bounding box center [791, 332] width 131 height 109
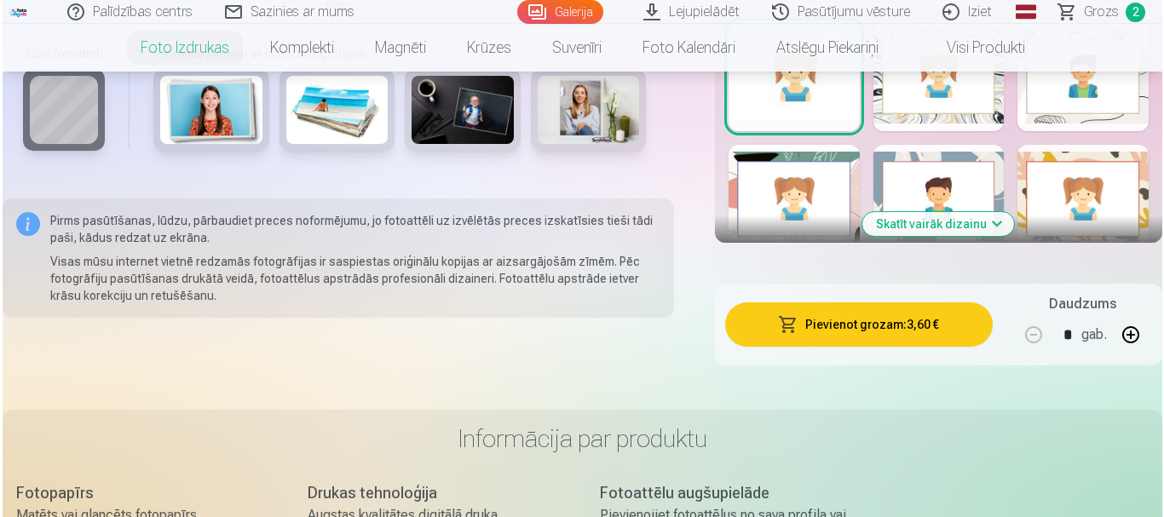
scroll to position [1193, 0]
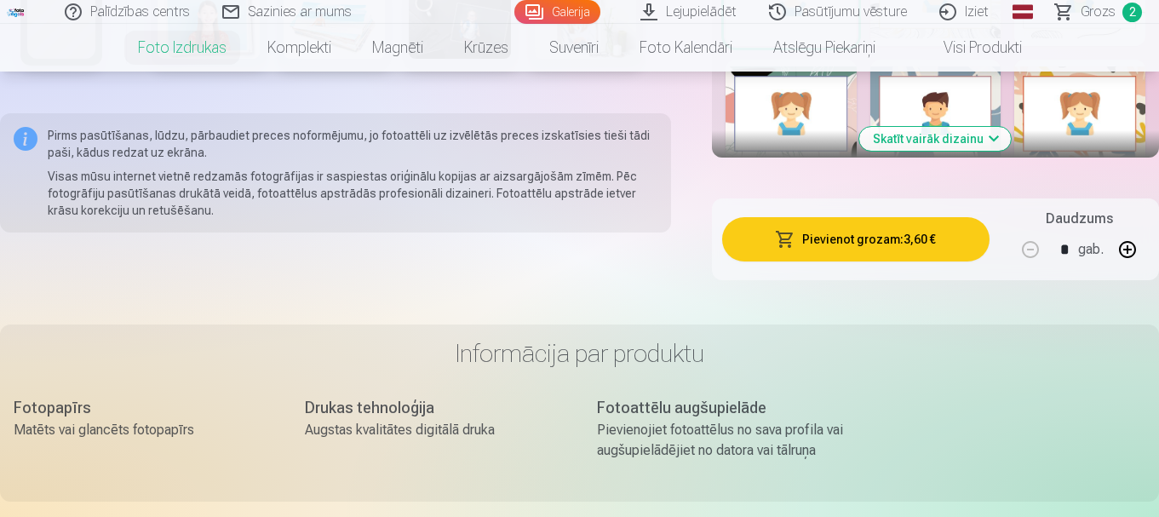
click at [909, 246] on button "Pievienot grozam : 3,60 €" at bounding box center [856, 239] width 268 height 44
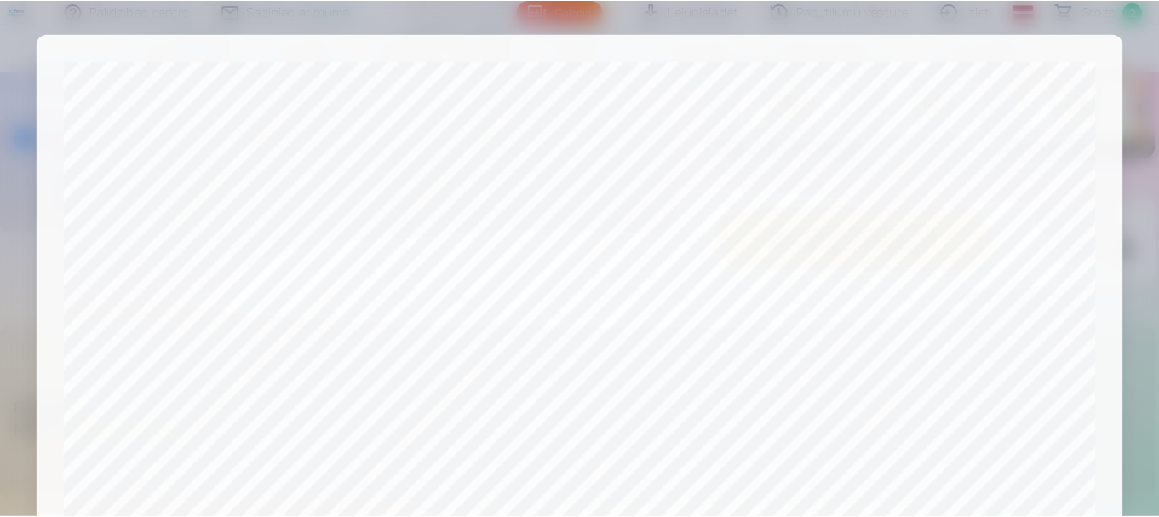
scroll to position [710, 0]
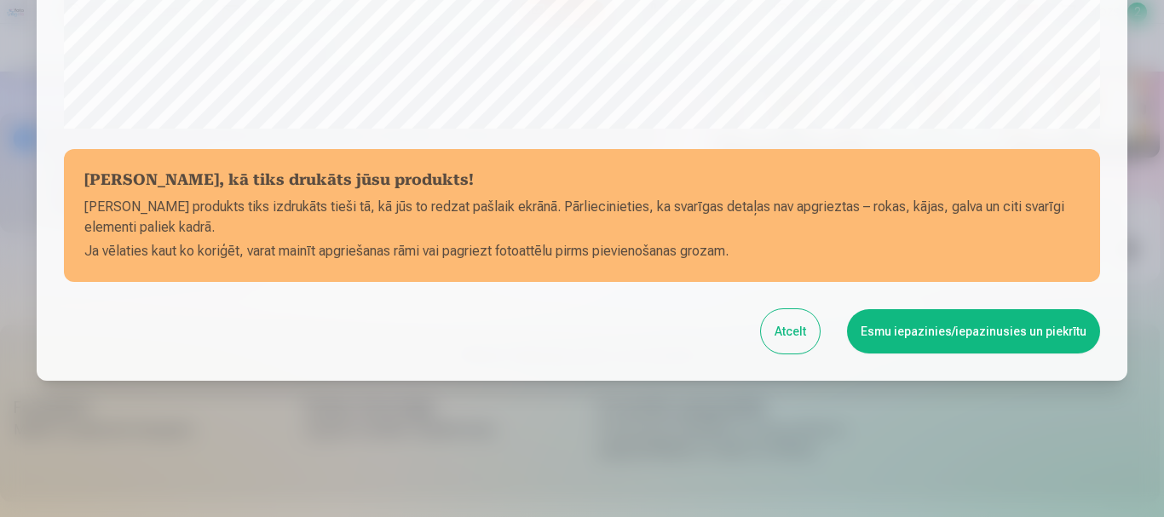
click at [962, 333] on button "Esmu iepazinies/iepazinusies un piekrītu" at bounding box center [973, 331] width 253 height 44
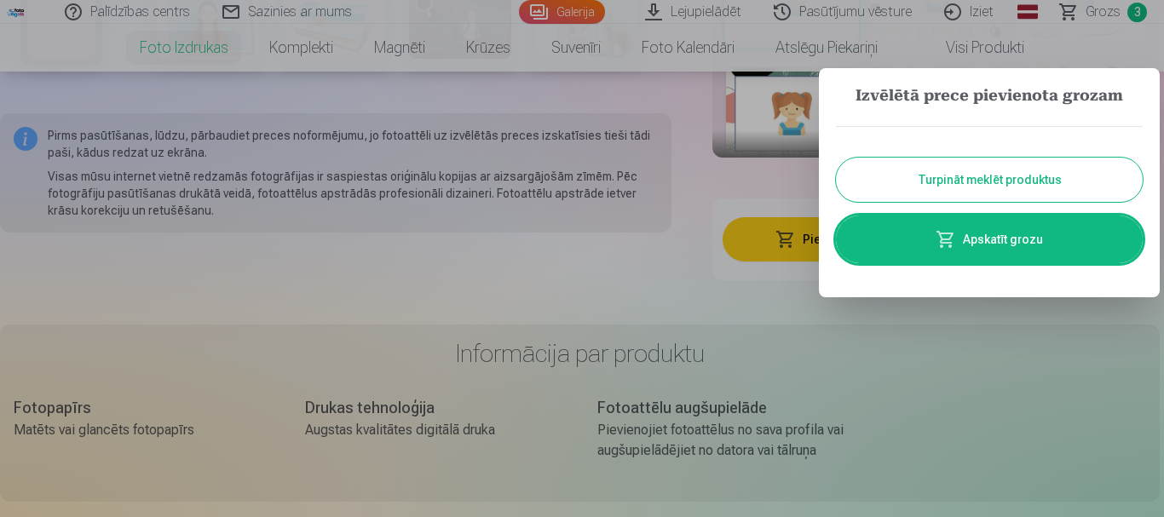
click at [956, 181] on button "Turpināt meklēt produktus" at bounding box center [989, 180] width 307 height 44
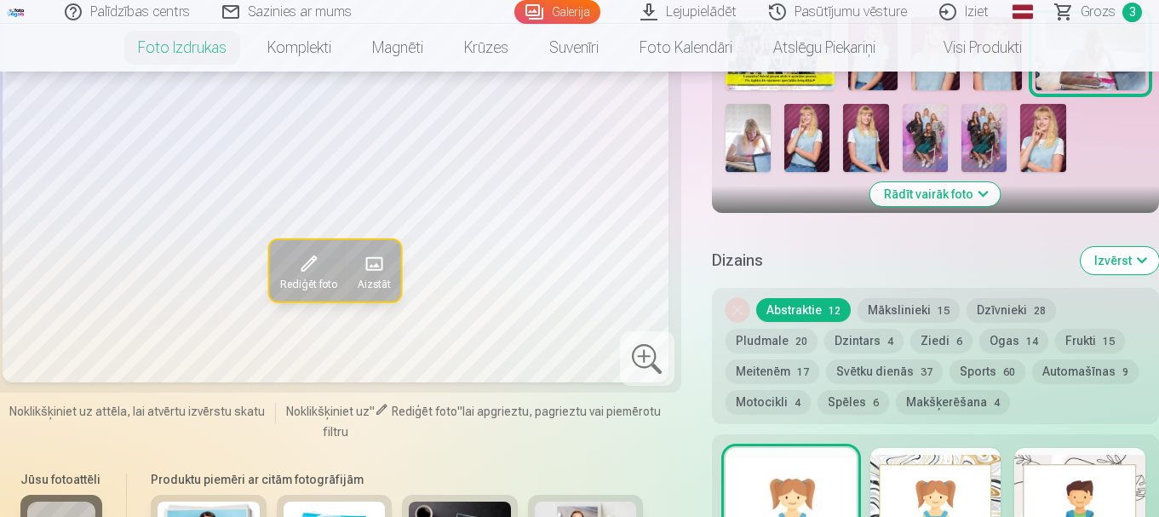
scroll to position [596, 0]
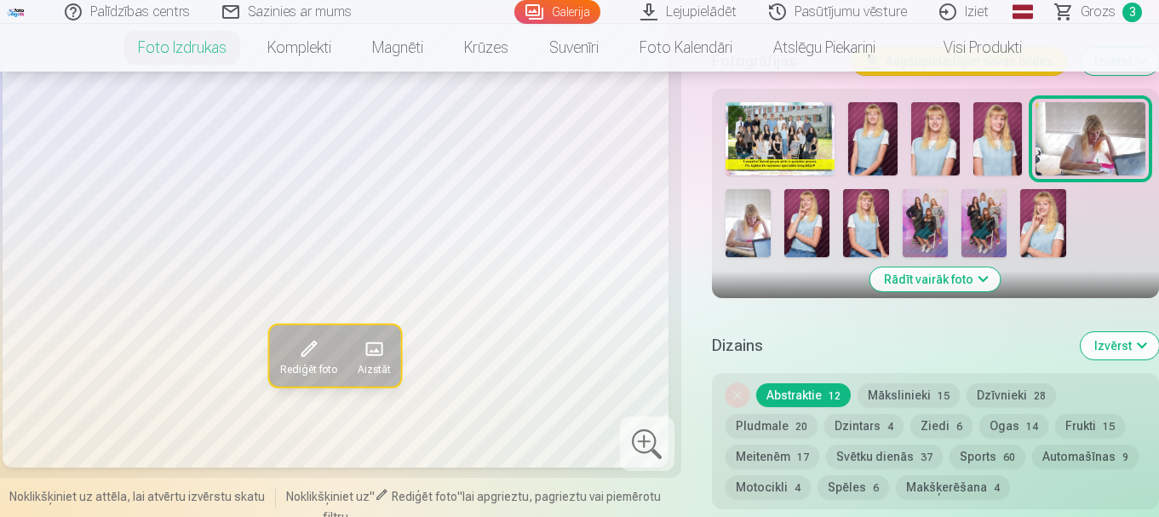
click at [805, 211] on img at bounding box center [807, 223] width 45 height 68
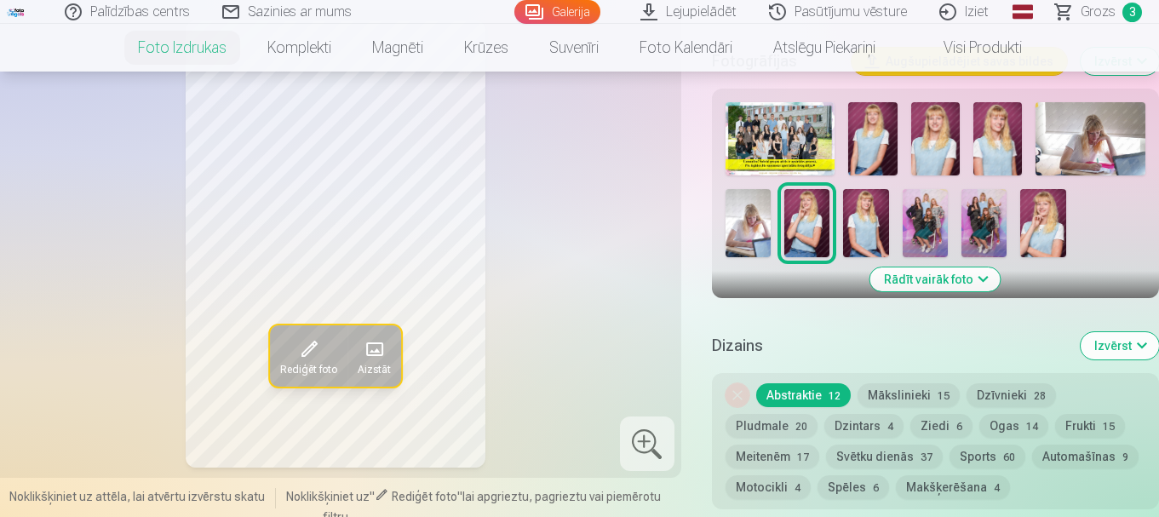
click at [1062, 211] on img at bounding box center [1043, 223] width 45 height 68
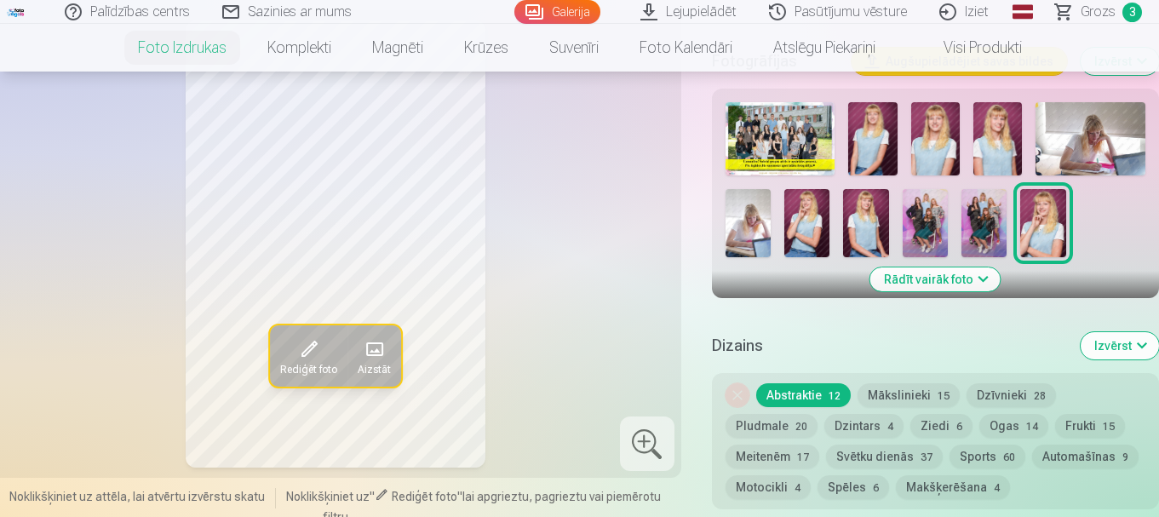
click at [876, 210] on img at bounding box center [865, 223] width 45 height 68
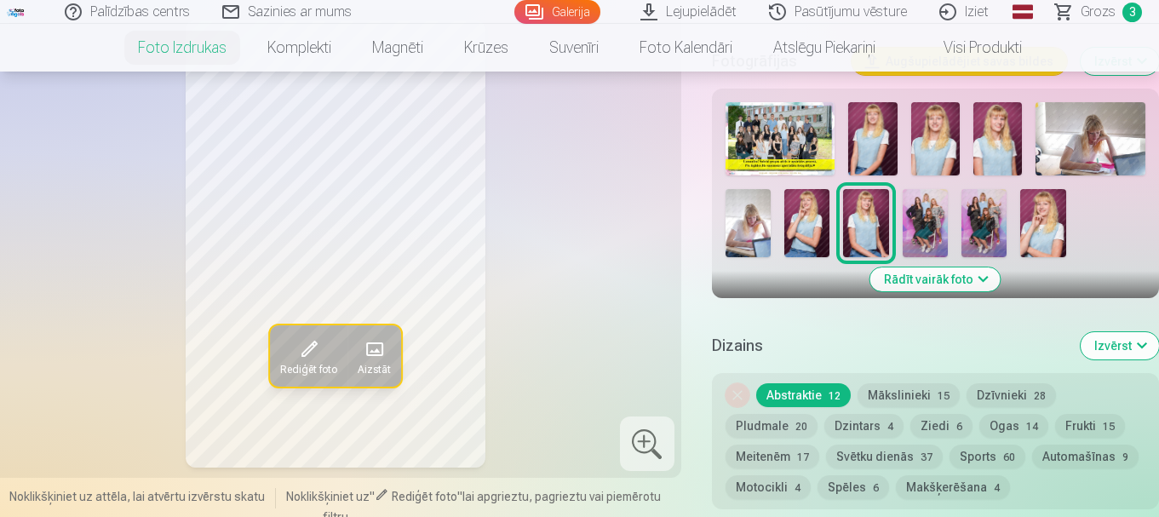
click at [881, 147] on img at bounding box center [873, 138] width 49 height 73
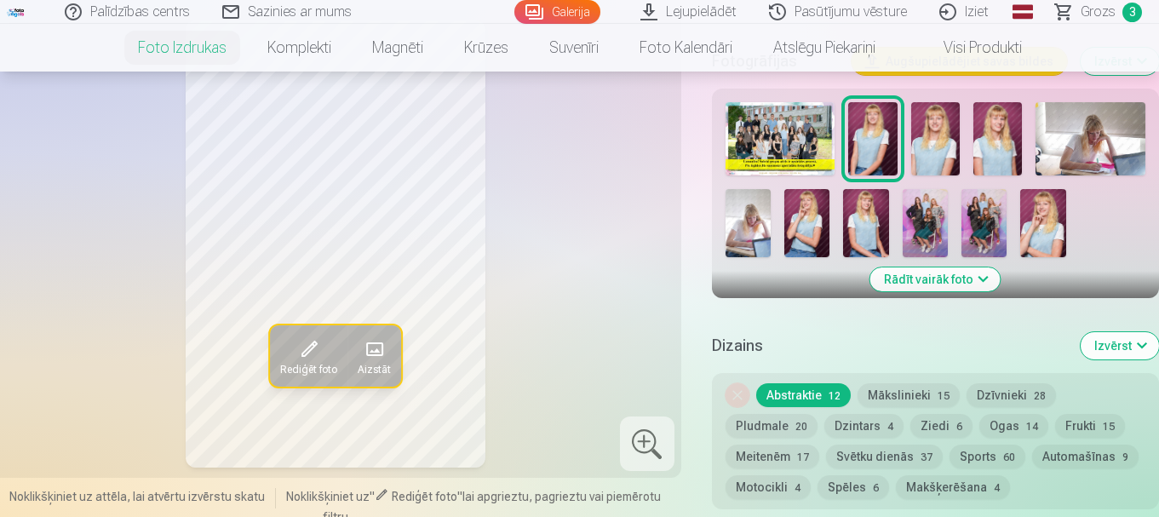
click at [946, 138] on img at bounding box center [936, 138] width 49 height 73
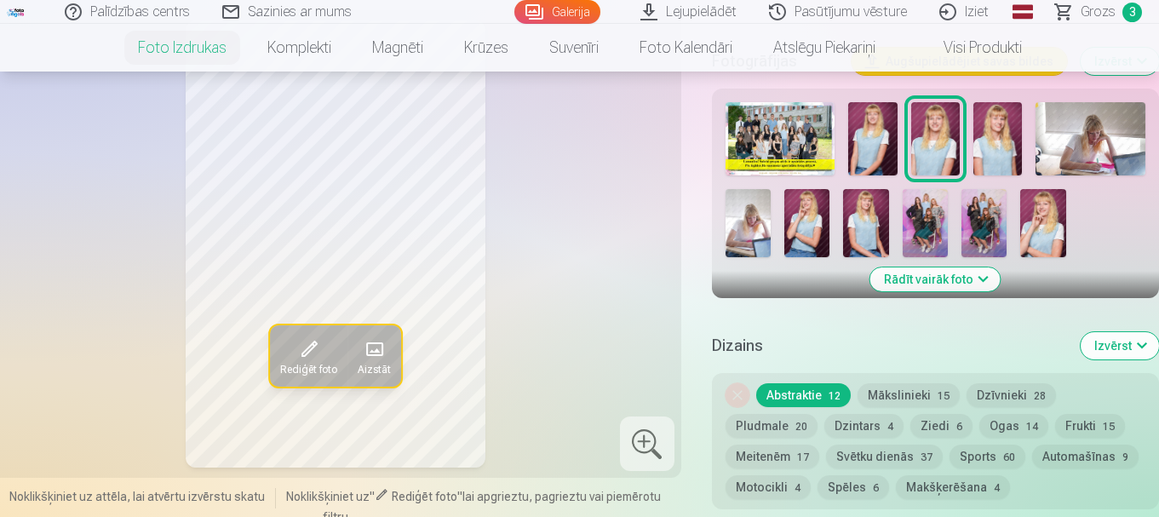
click at [992, 138] on img at bounding box center [998, 138] width 49 height 73
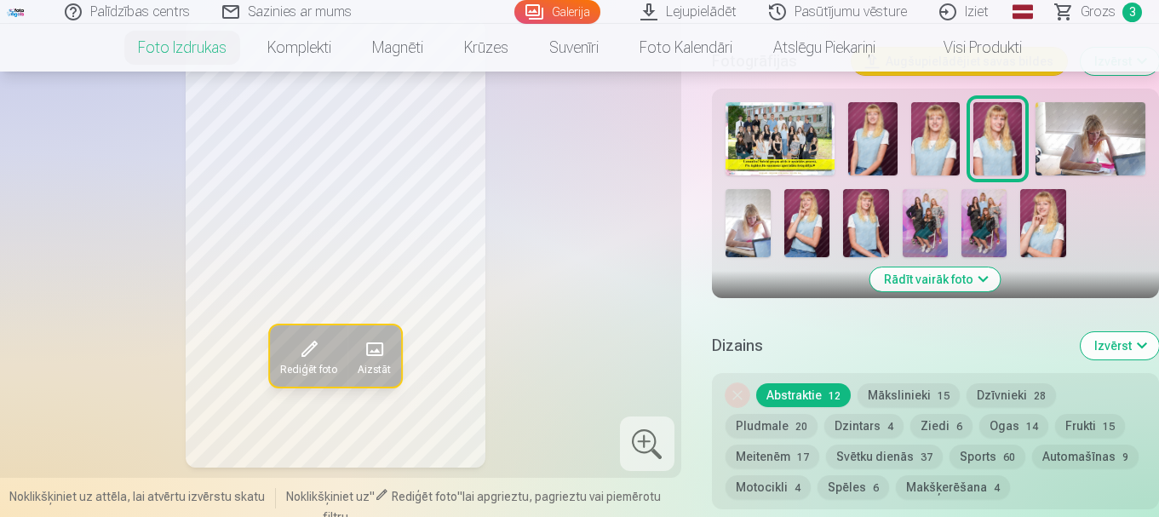
click at [804, 227] on img at bounding box center [807, 223] width 45 height 68
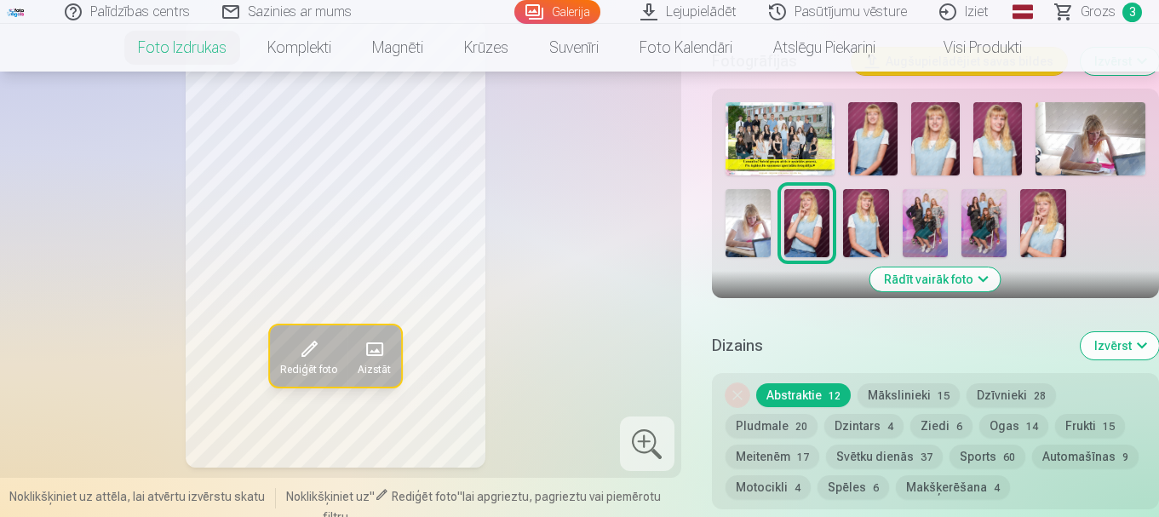
click at [1042, 221] on img at bounding box center [1043, 223] width 45 height 68
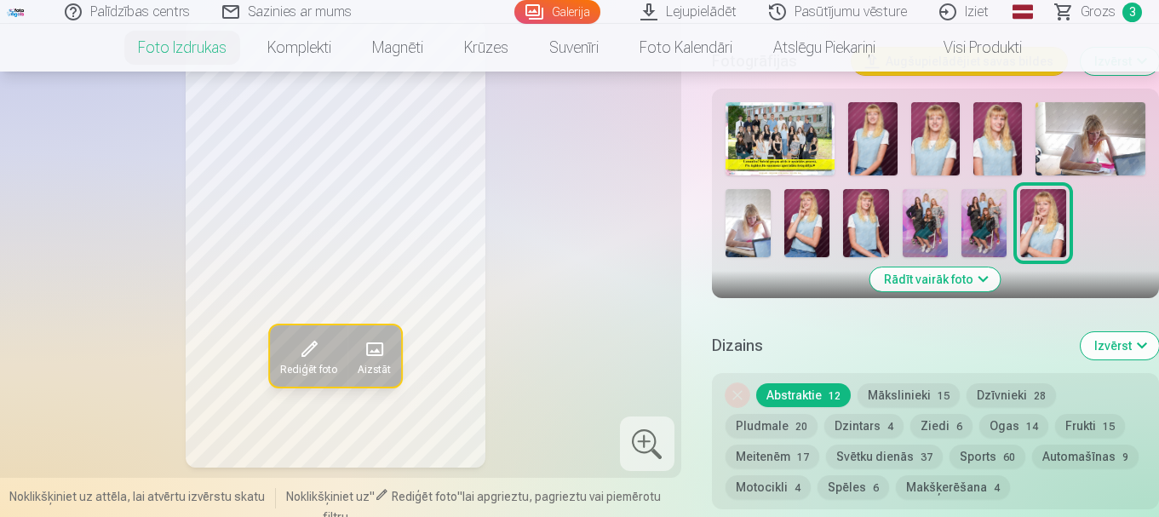
click at [806, 231] on img at bounding box center [807, 223] width 45 height 68
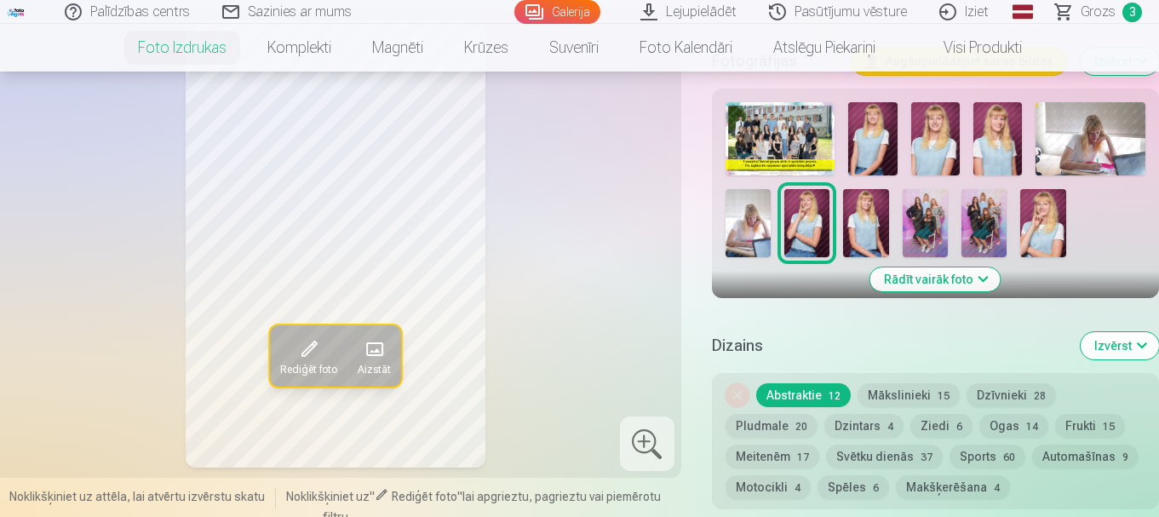
click at [1047, 238] on img at bounding box center [1043, 223] width 45 height 68
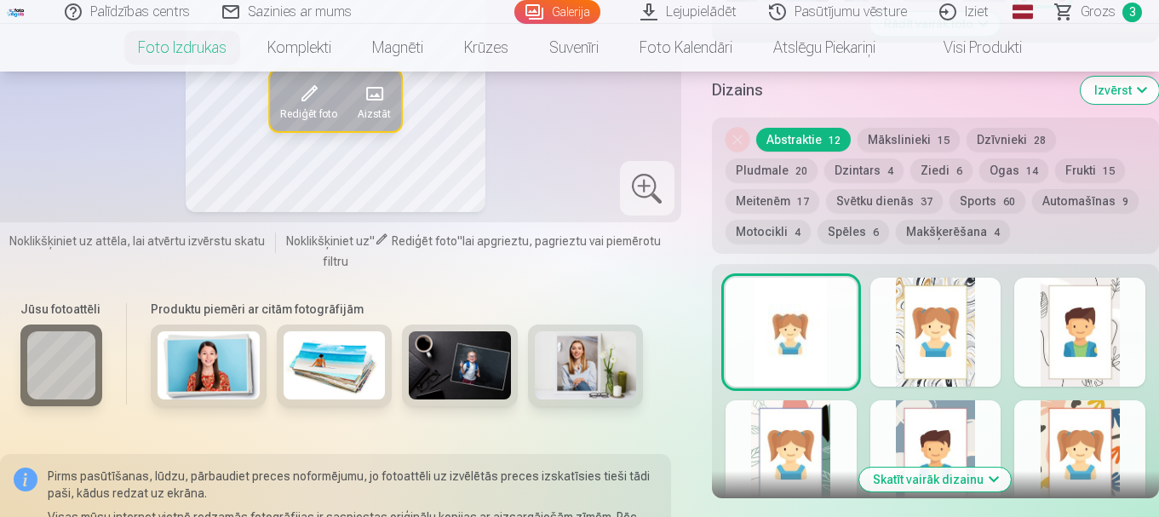
scroll to position [937, 0]
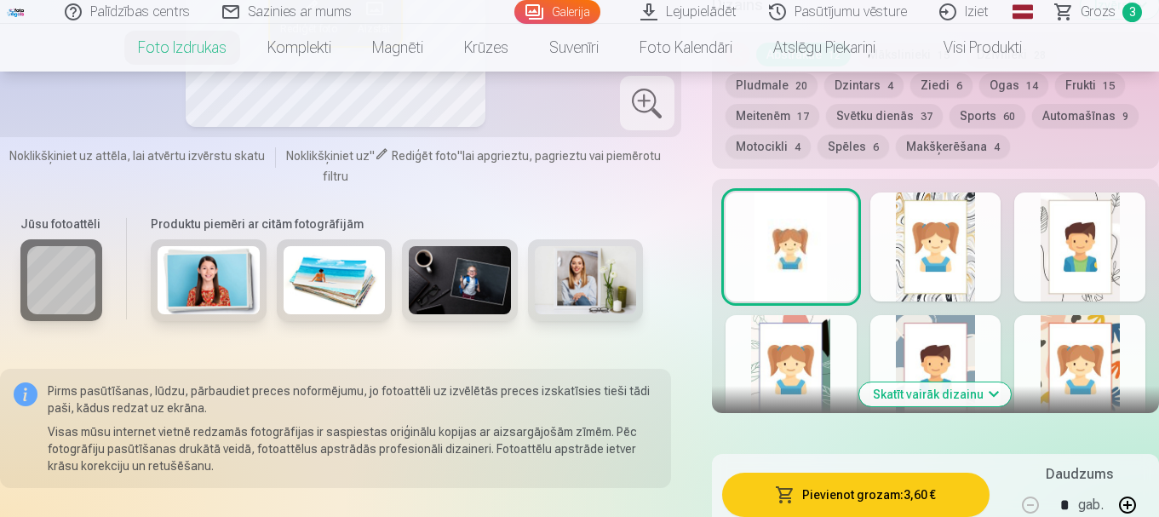
click at [768, 377] on div at bounding box center [791, 369] width 131 height 109
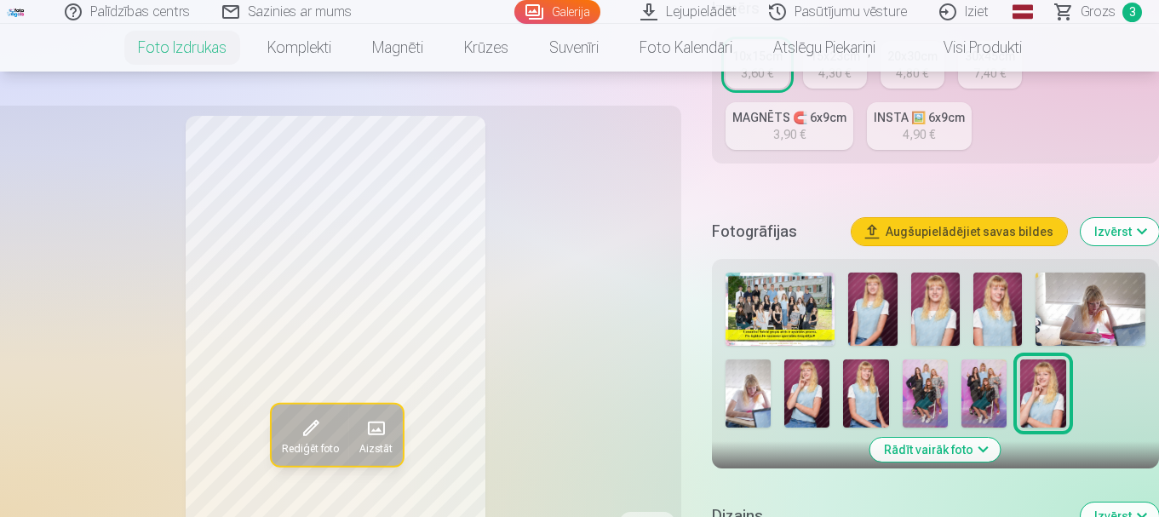
scroll to position [341, 0]
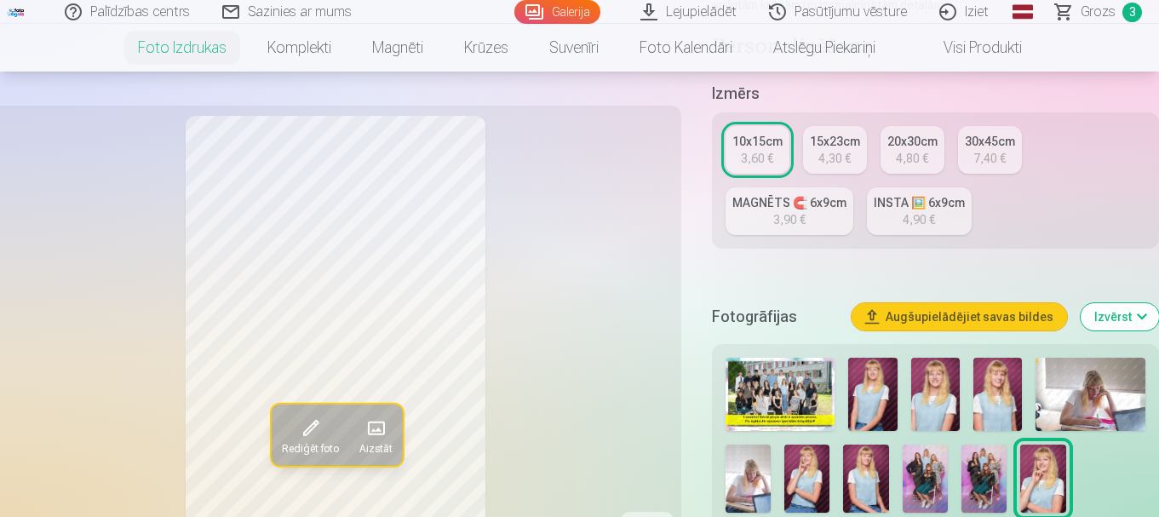
click at [830, 150] on div "4,30 €" at bounding box center [835, 158] width 32 height 17
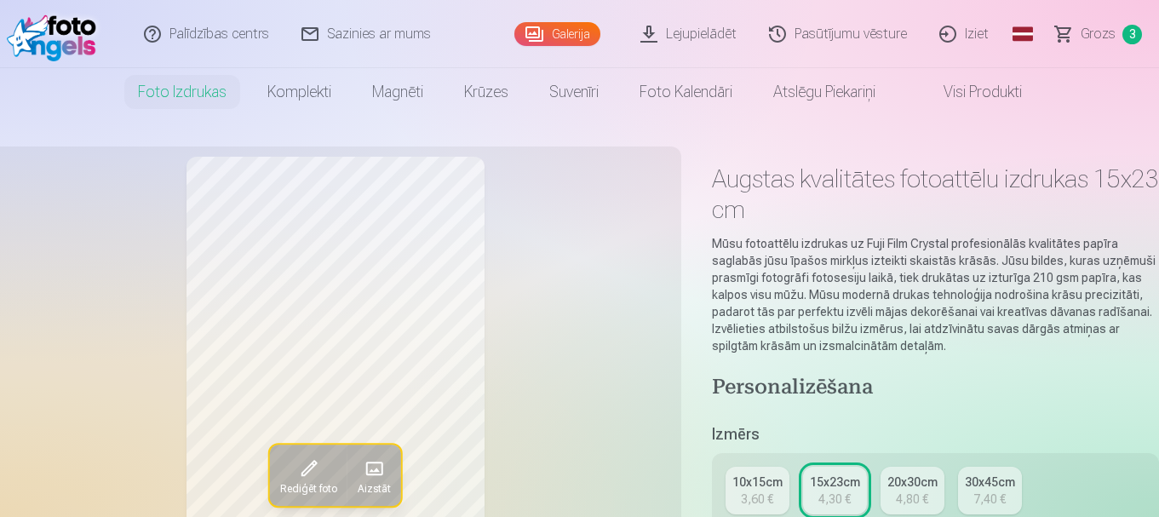
click at [1105, 32] on span "Grozs" at bounding box center [1098, 34] width 35 height 20
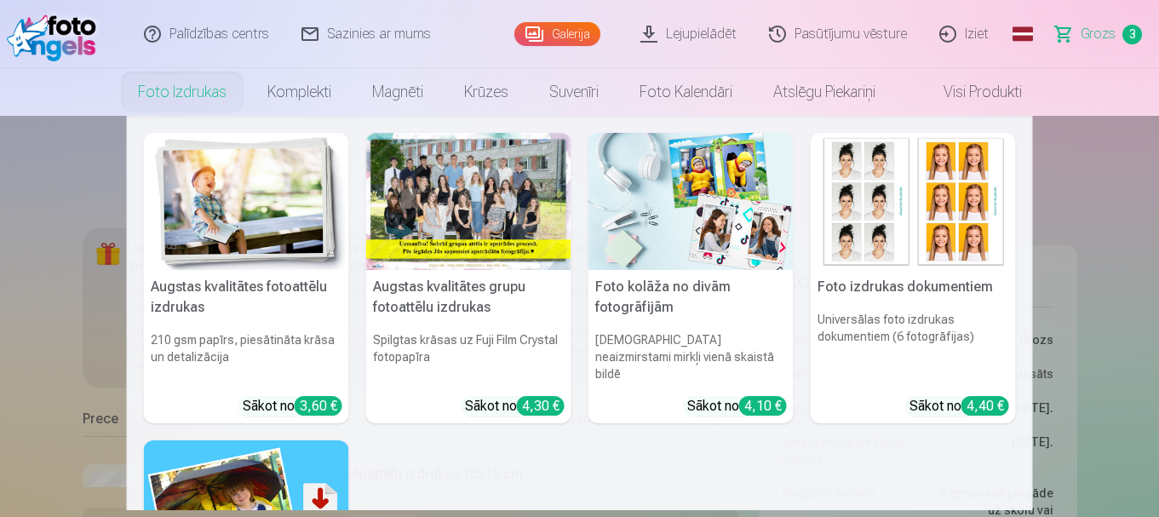
click at [174, 86] on link "Foto izdrukas" at bounding box center [182, 92] width 129 height 48
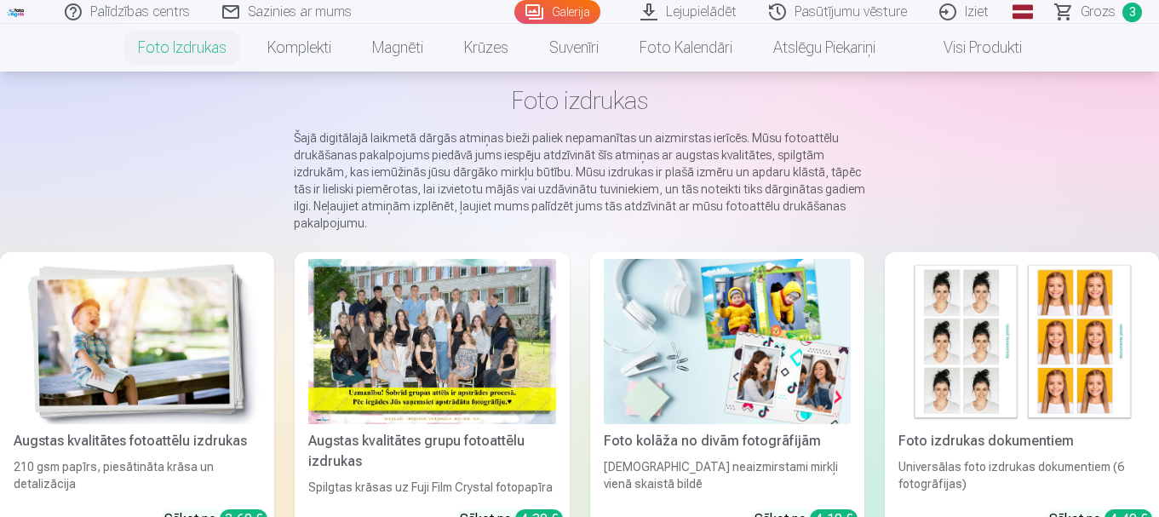
scroll to position [170, 0]
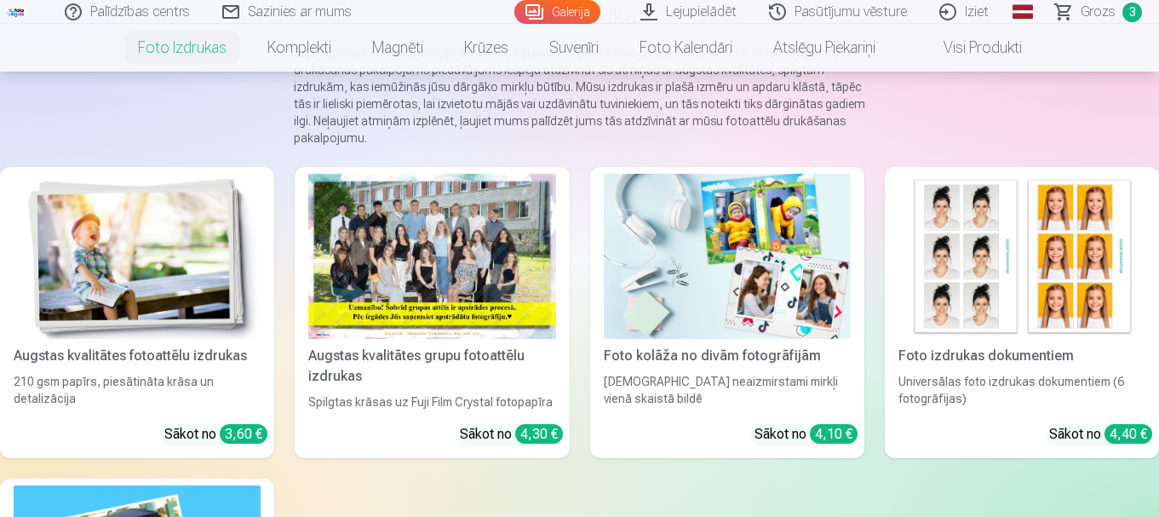
click at [430, 214] on div at bounding box center [431, 256] width 247 height 165
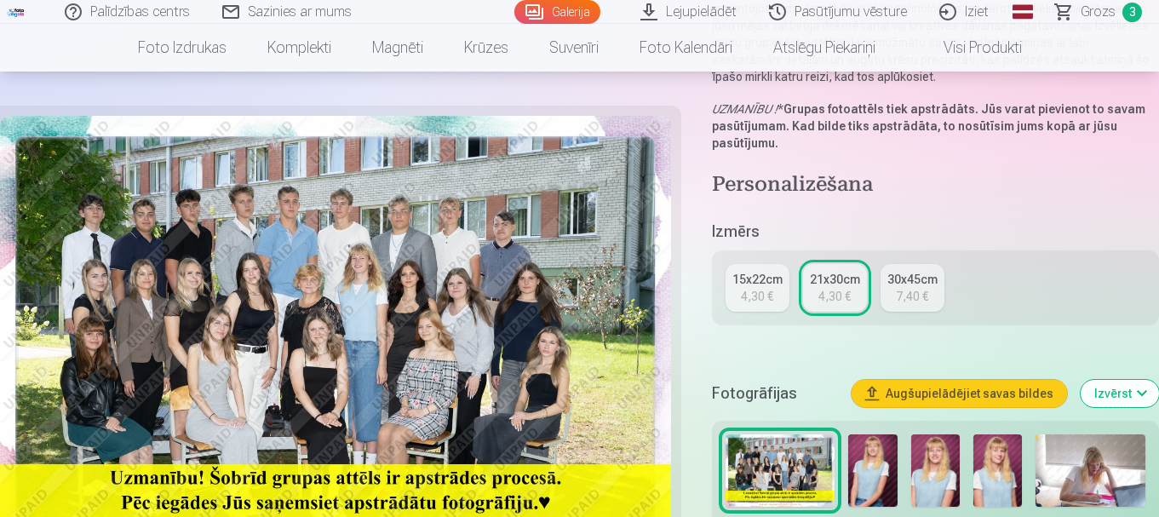
scroll to position [341, 0]
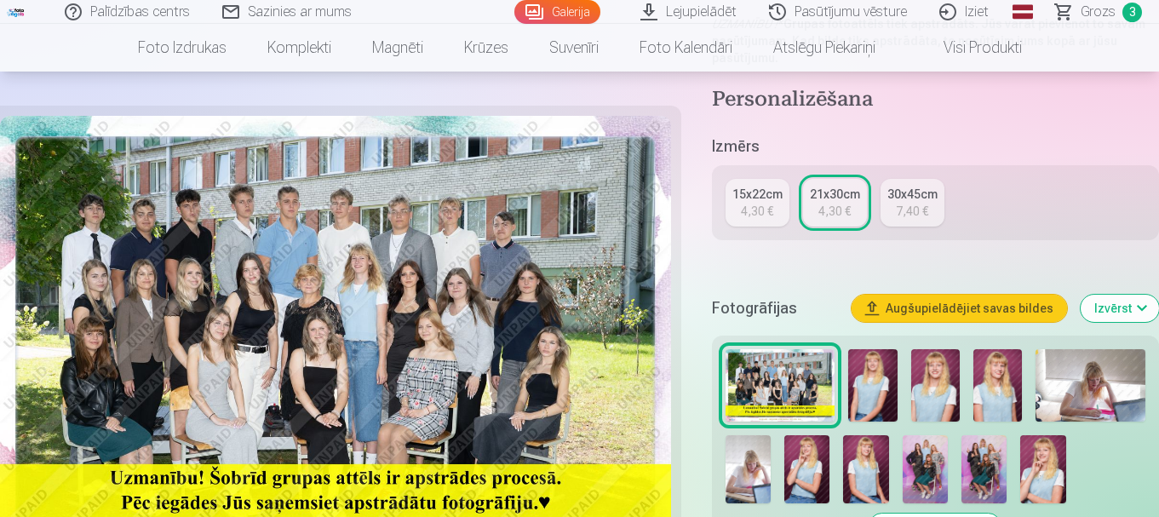
click at [876, 372] on img at bounding box center [873, 385] width 49 height 73
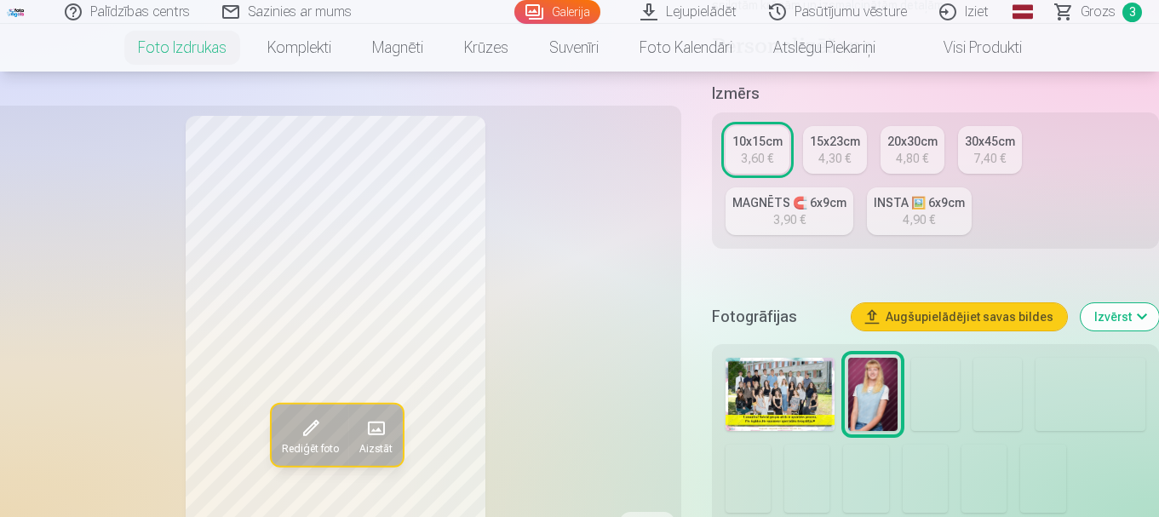
scroll to position [426, 0]
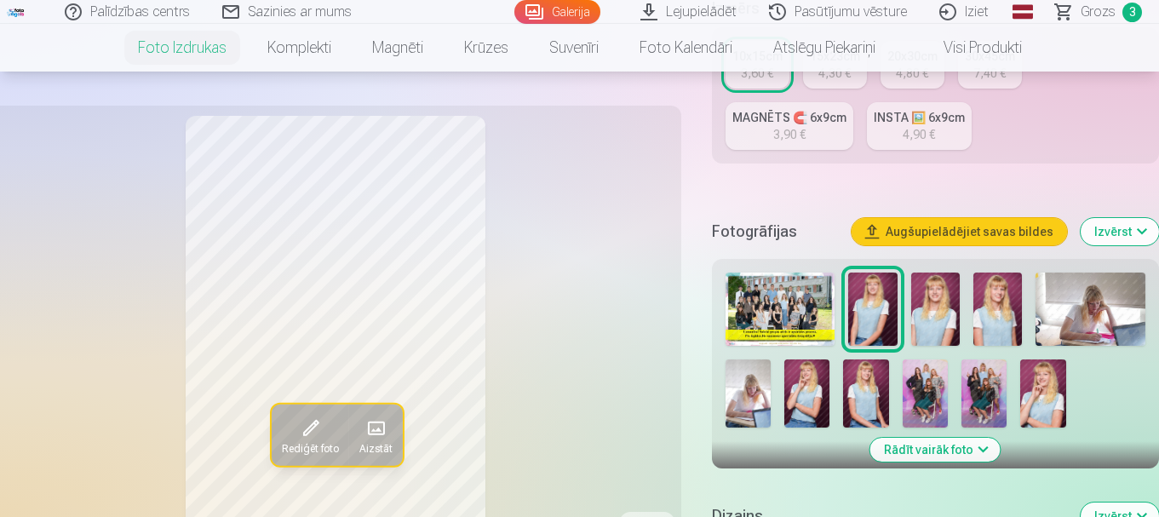
click at [932, 308] on img at bounding box center [936, 309] width 49 height 73
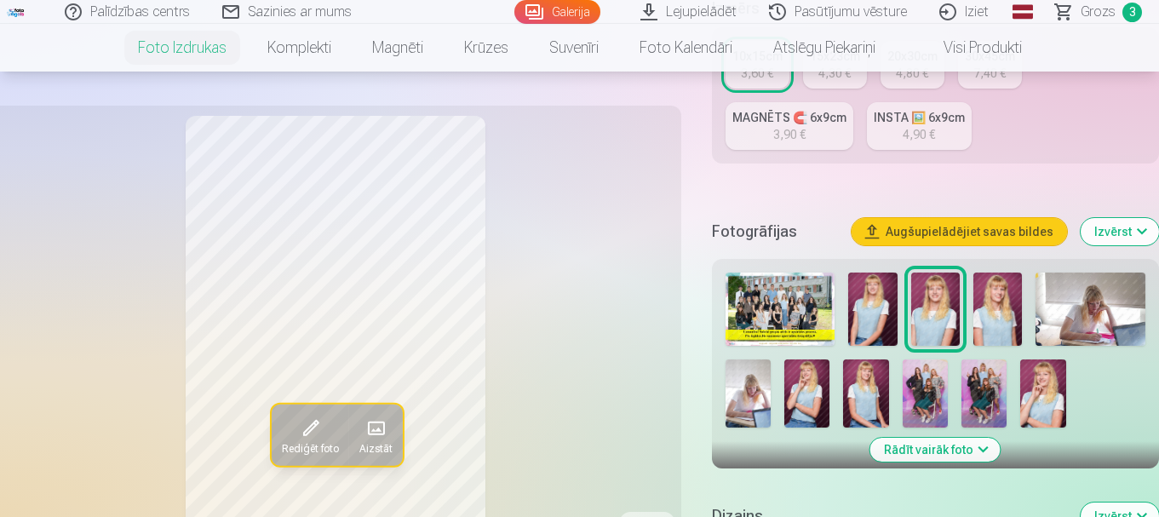
click at [1008, 297] on img at bounding box center [998, 309] width 49 height 73
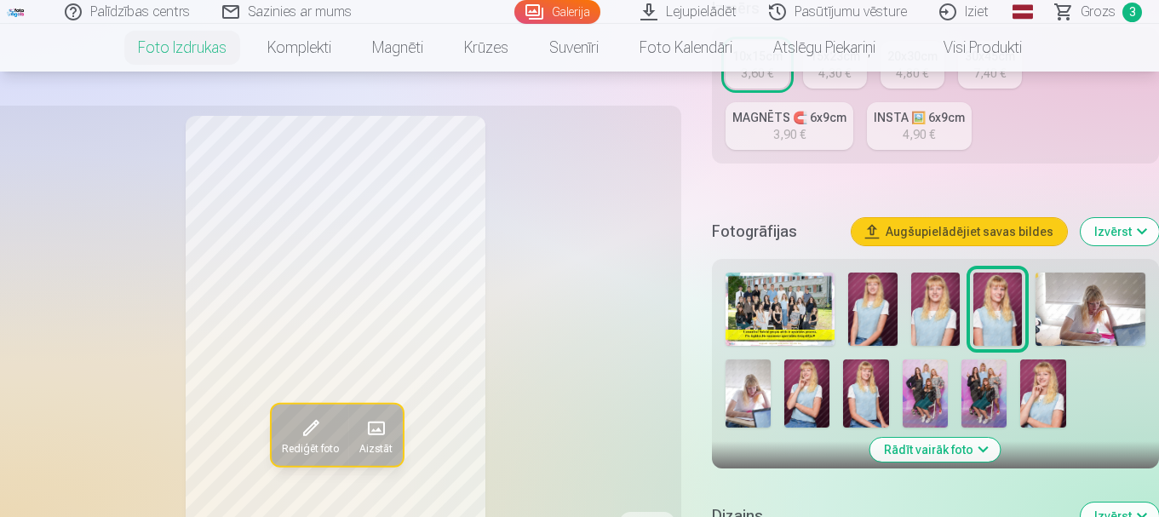
click at [805, 391] on img at bounding box center [807, 394] width 45 height 68
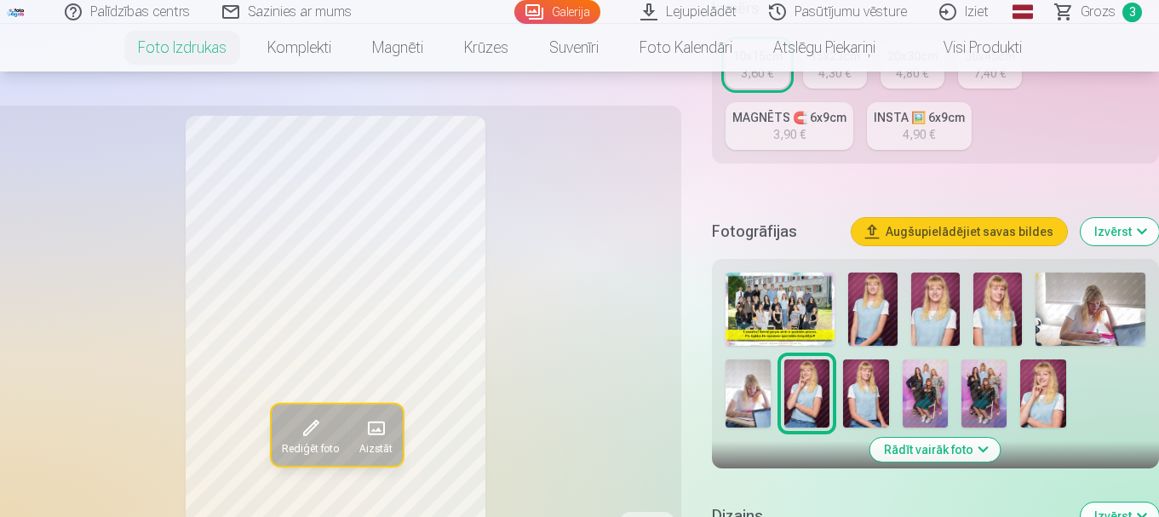
click at [860, 388] on img at bounding box center [865, 394] width 45 height 68
click at [1038, 394] on img at bounding box center [1043, 394] width 45 height 68
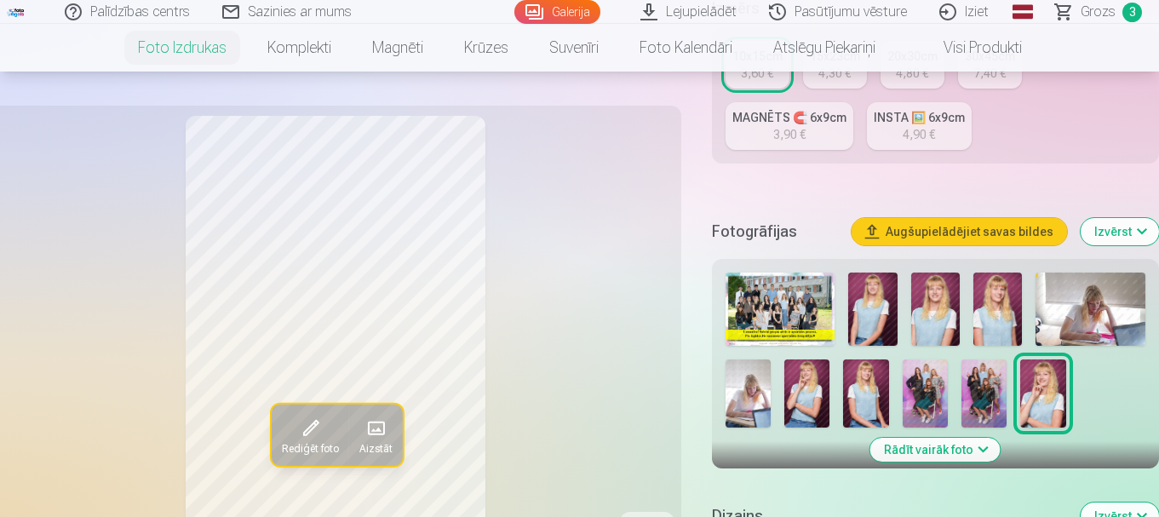
click at [866, 397] on img at bounding box center [865, 394] width 45 height 68
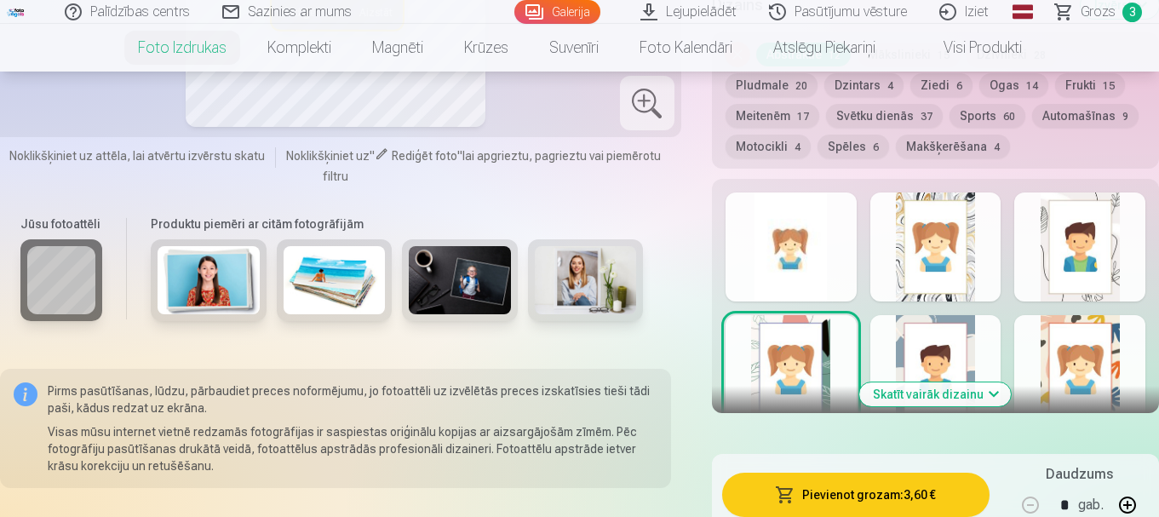
scroll to position [1022, 0]
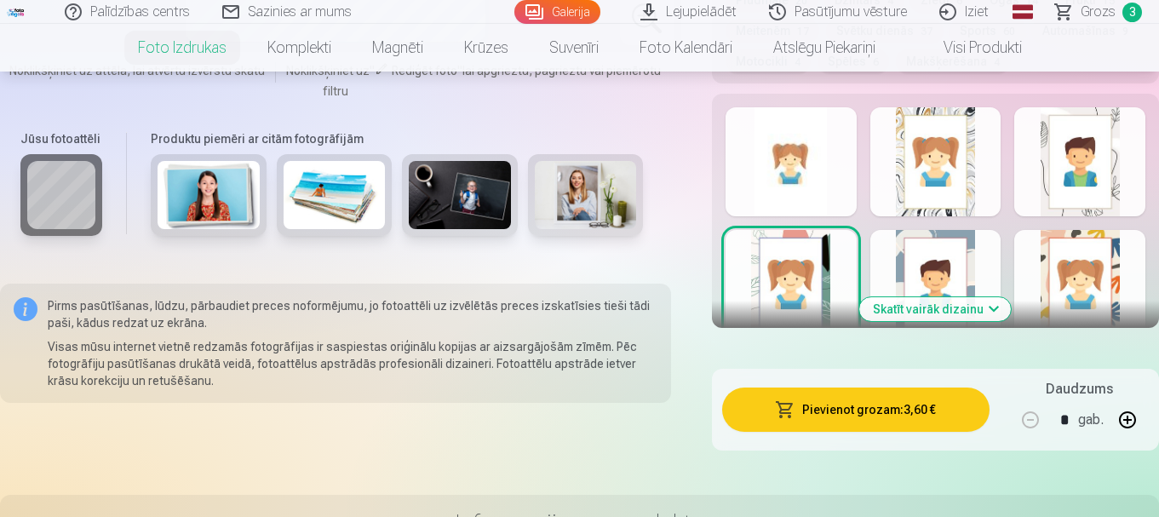
click at [993, 308] on button "Skatīt vairāk dizainu" at bounding box center [936, 309] width 152 height 24
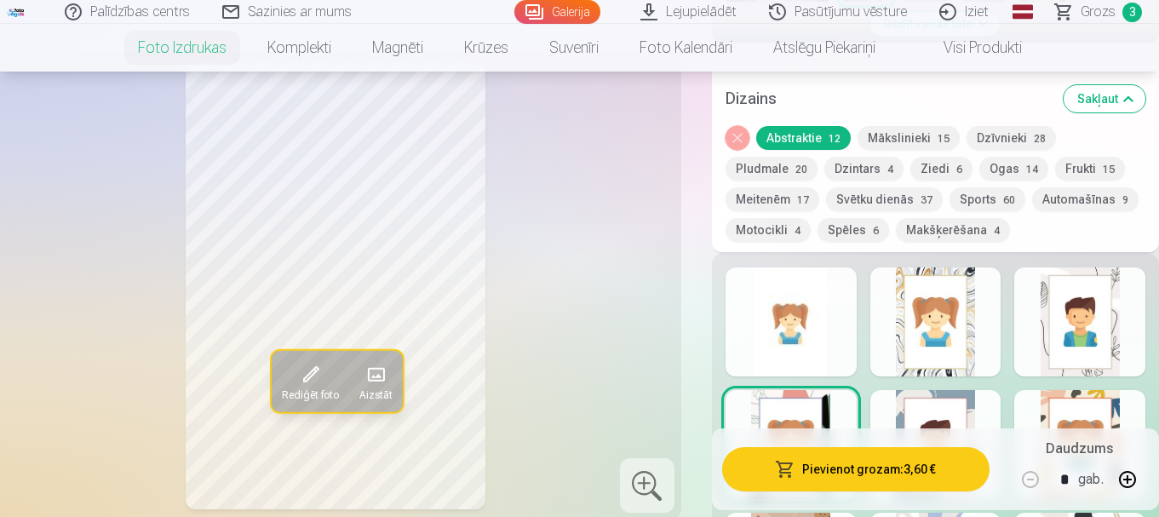
scroll to position [937, 0]
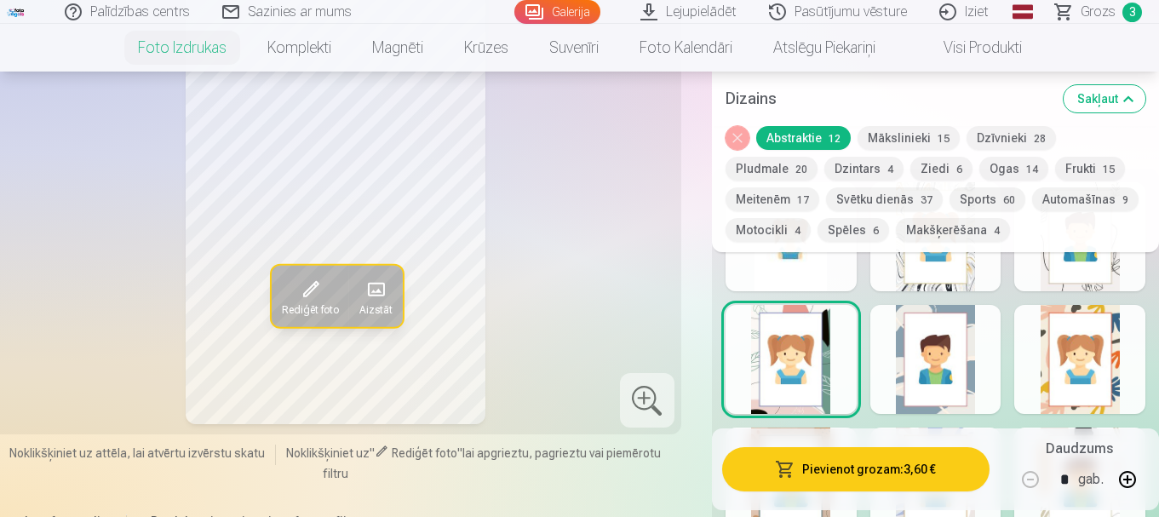
click at [959, 369] on div at bounding box center [936, 359] width 131 height 109
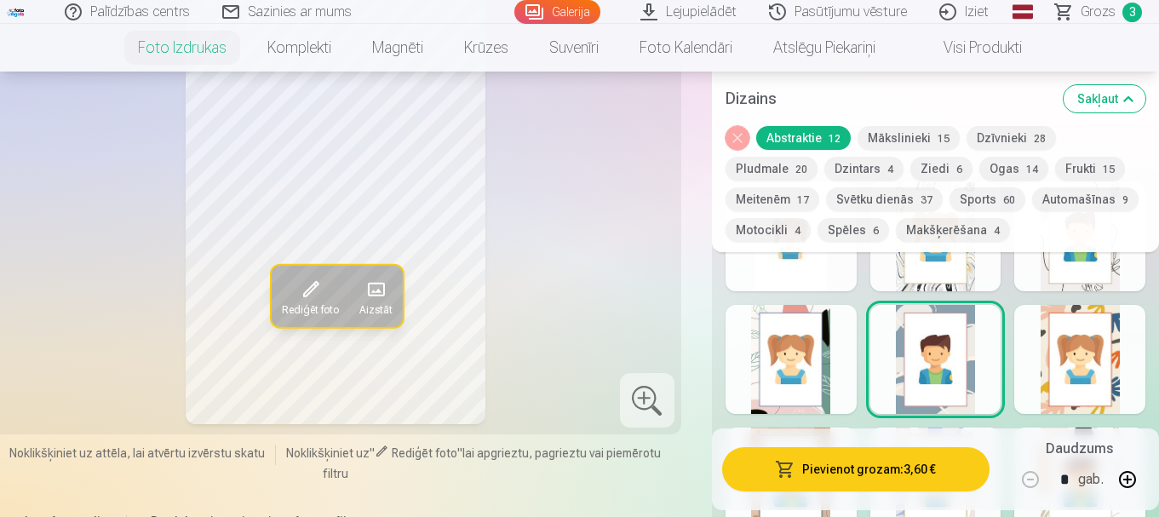
click at [1086, 393] on div at bounding box center [1080, 359] width 131 height 109
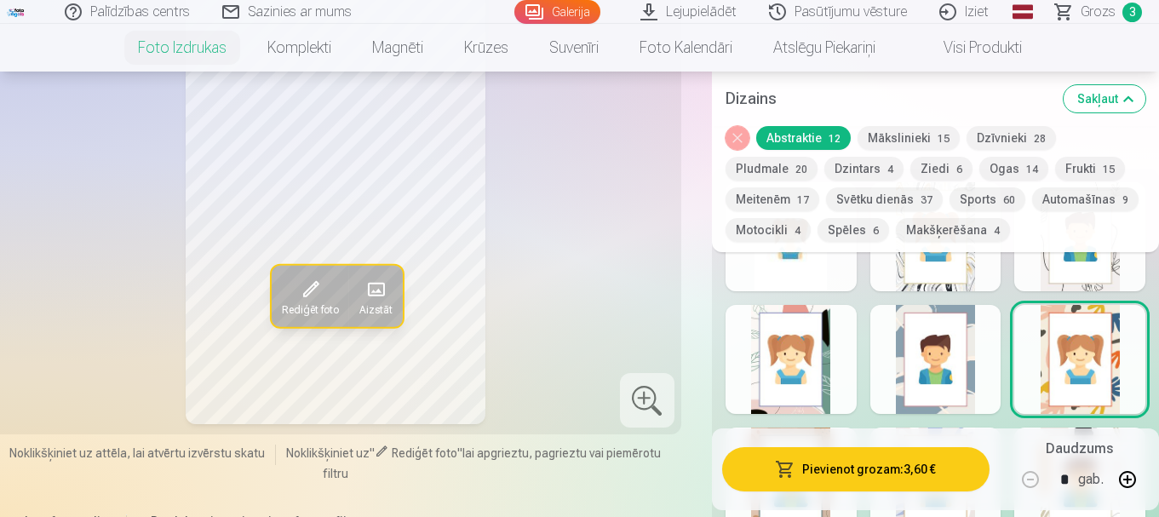
click at [313, 302] on span at bounding box center [309, 289] width 27 height 27
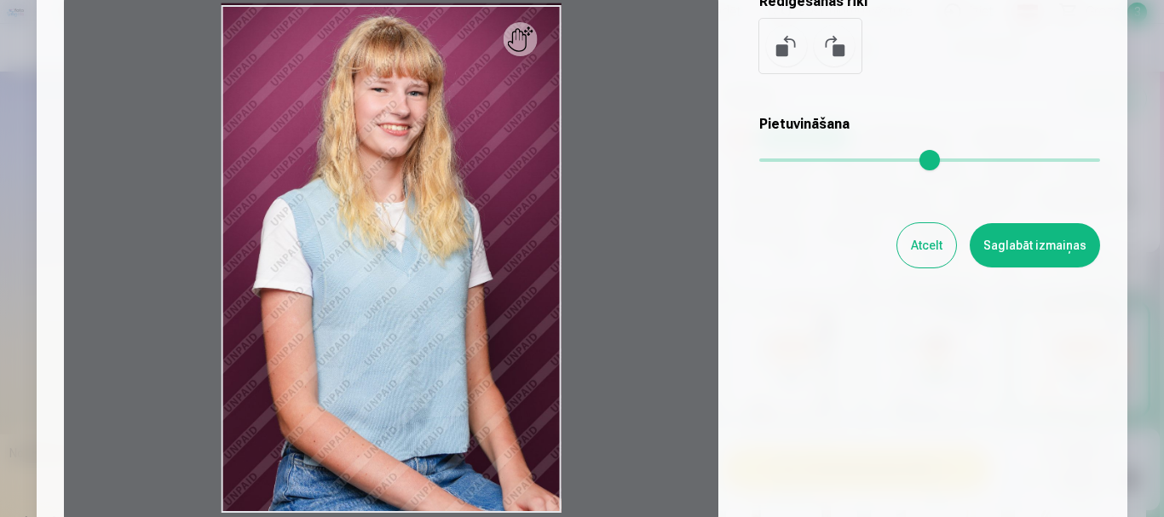
scroll to position [341, 0]
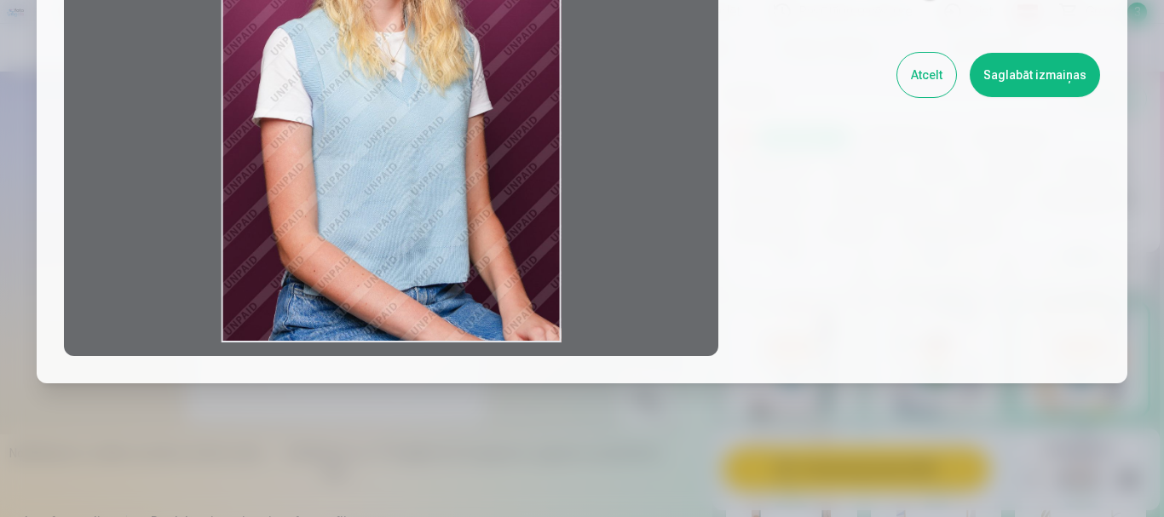
drag, startPoint x: 400, startPoint y: 287, endPoint x: 359, endPoint y: 209, distance: 88.8
click at [368, 210] on div at bounding box center [391, 88] width 654 height 535
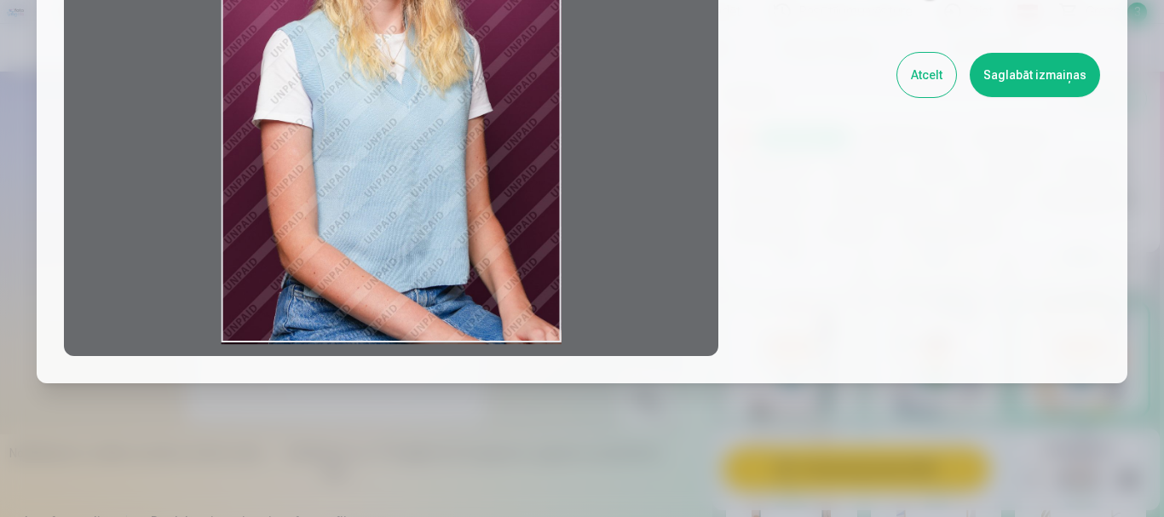
drag, startPoint x: 324, startPoint y: 248, endPoint x: 315, endPoint y: 276, distance: 29.4
click at [307, 276] on div at bounding box center [391, 88] width 654 height 535
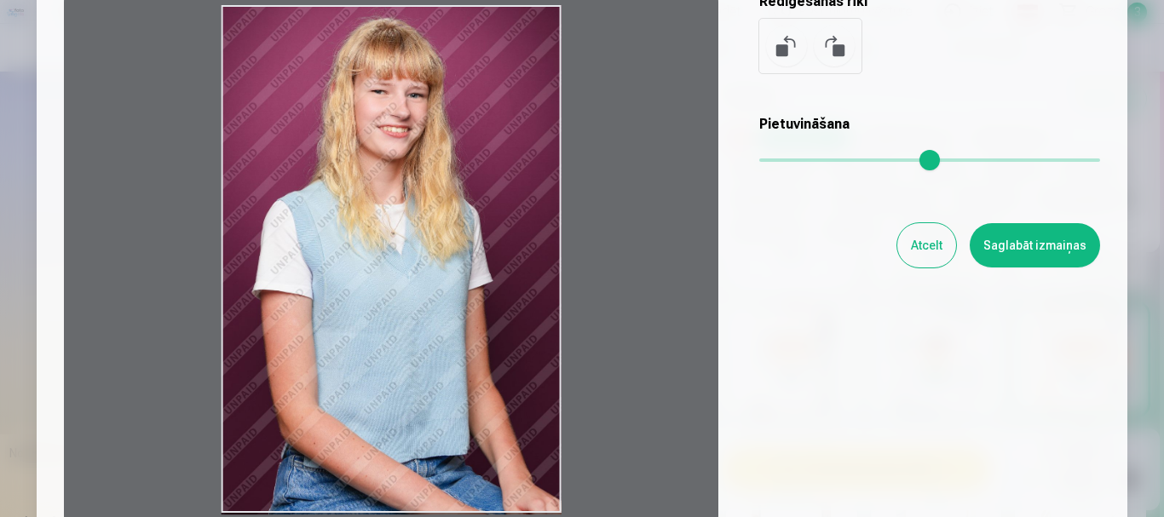
scroll to position [0, 0]
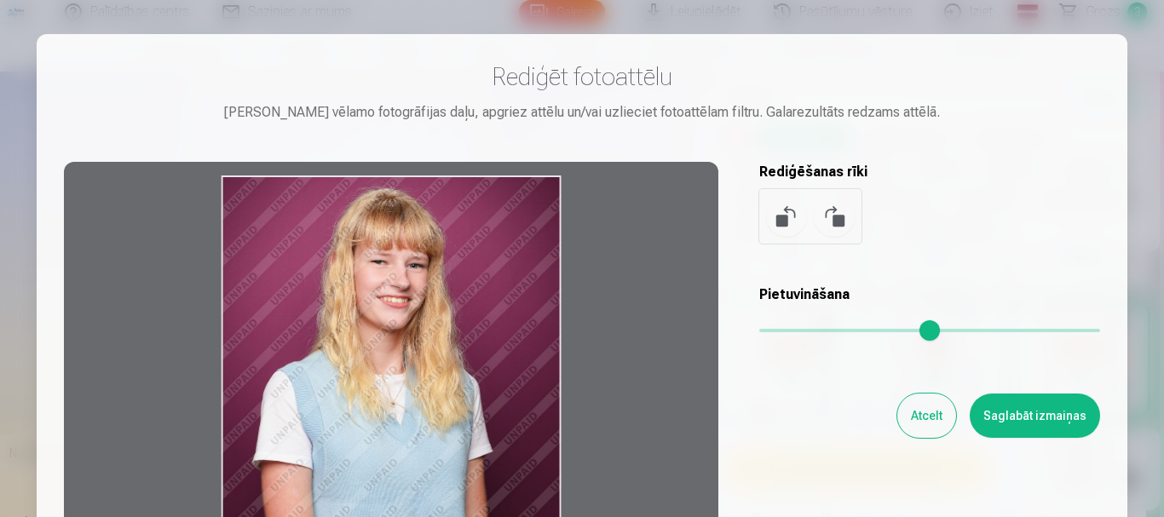
click at [919, 424] on button "Atcelt" at bounding box center [926, 416] width 59 height 44
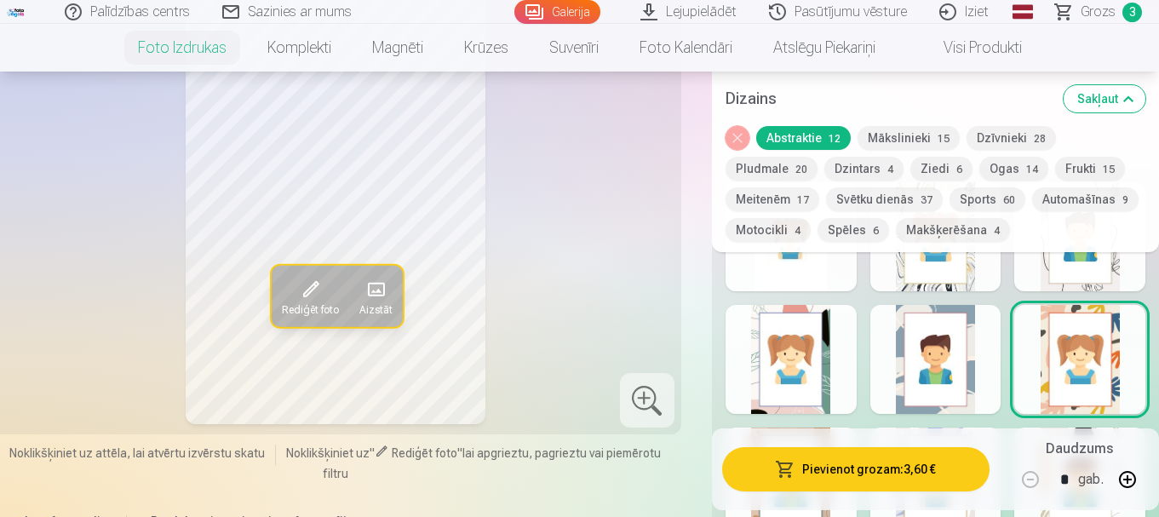
click at [854, 471] on button "Pievienot grozam : 3,60 €" at bounding box center [856, 469] width 268 height 44
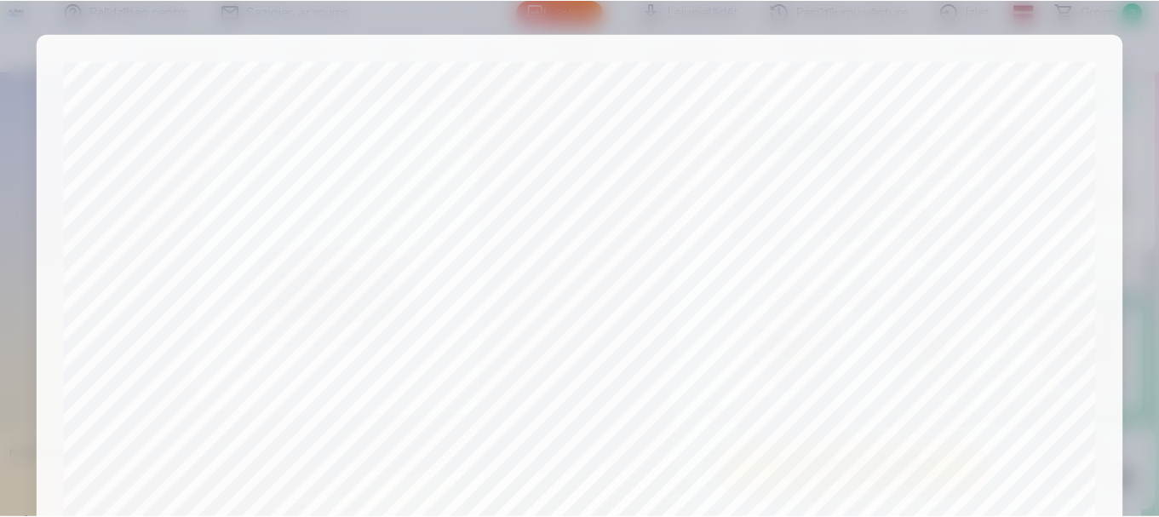
scroll to position [710, 0]
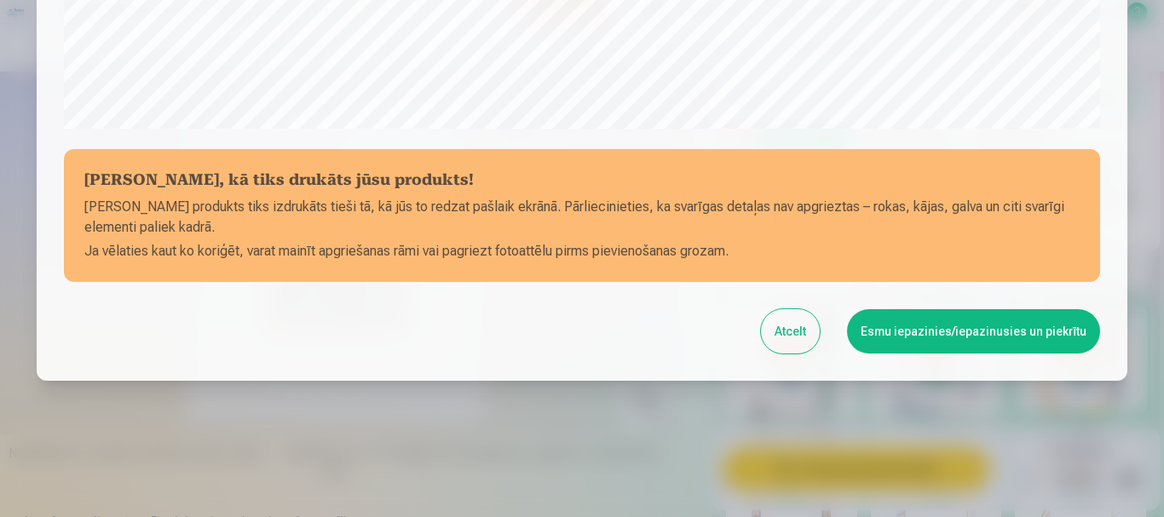
click at [888, 332] on button "Esmu iepazinies/iepazinusies un piekrītu" at bounding box center [973, 331] width 253 height 44
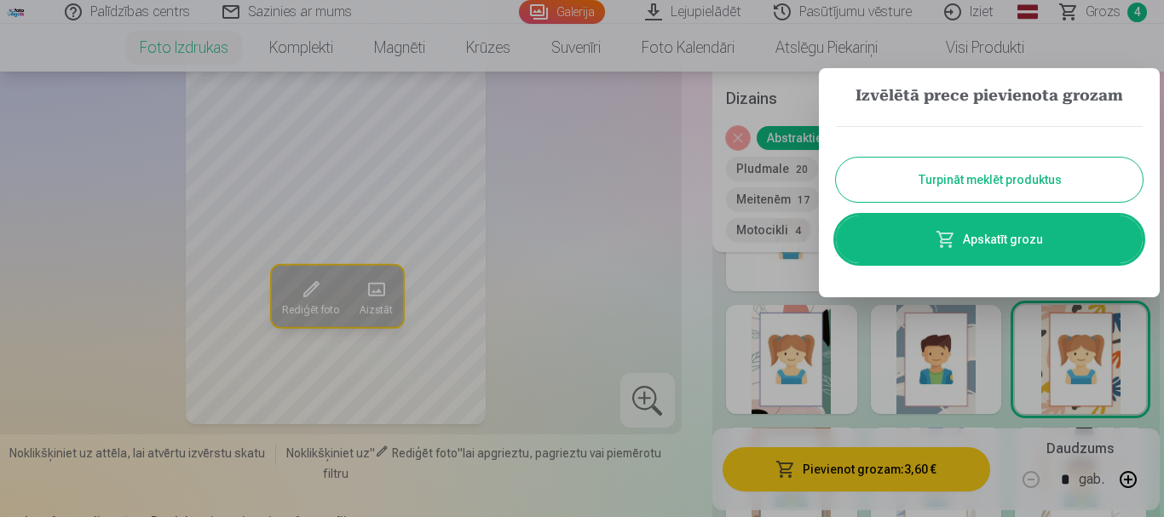
click at [952, 178] on button "Turpināt meklēt produktus" at bounding box center [989, 180] width 307 height 44
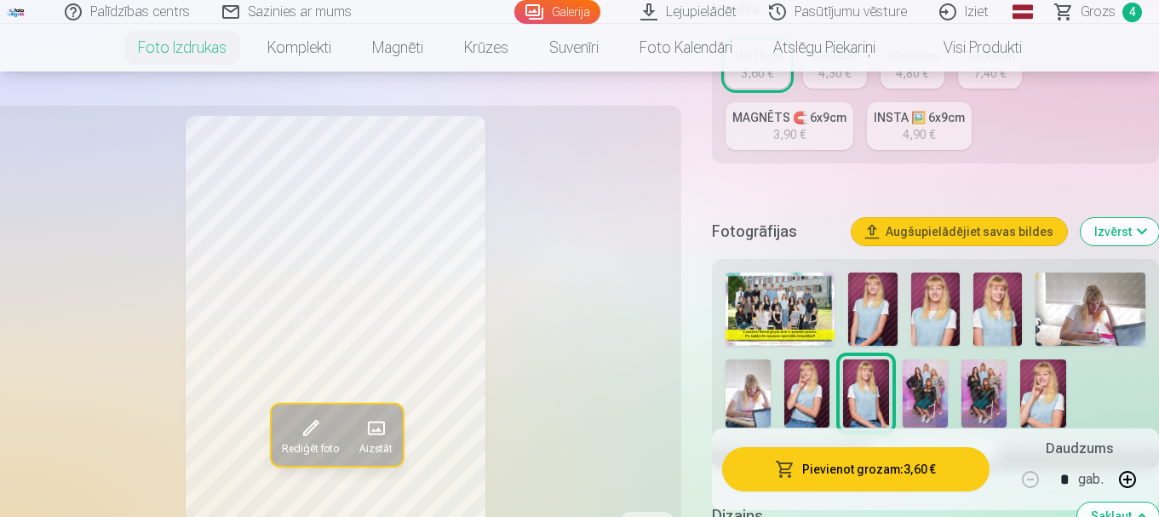
scroll to position [256, 0]
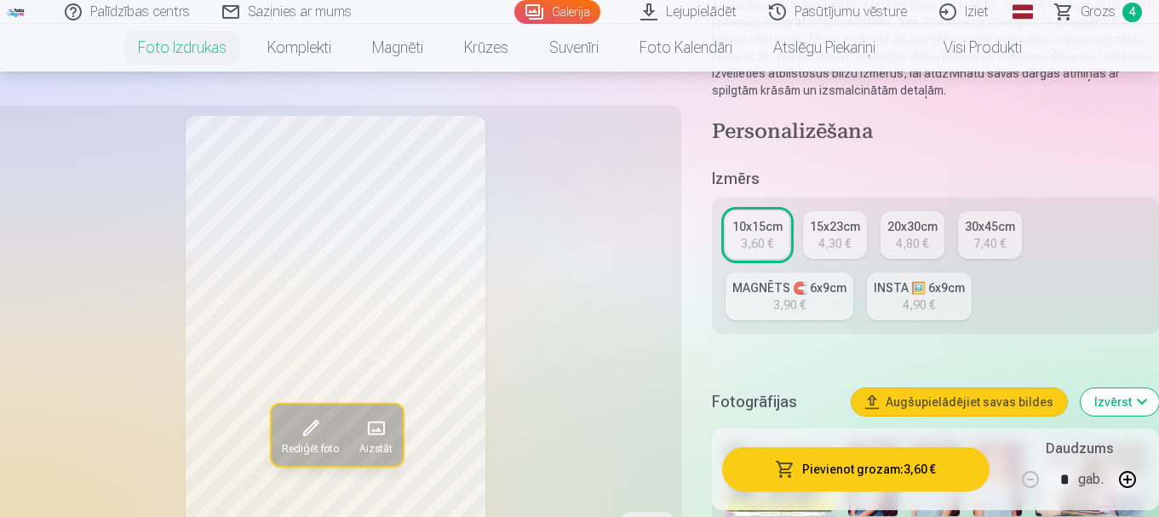
click at [851, 237] on link "15x23cm 4,30 €" at bounding box center [835, 235] width 64 height 48
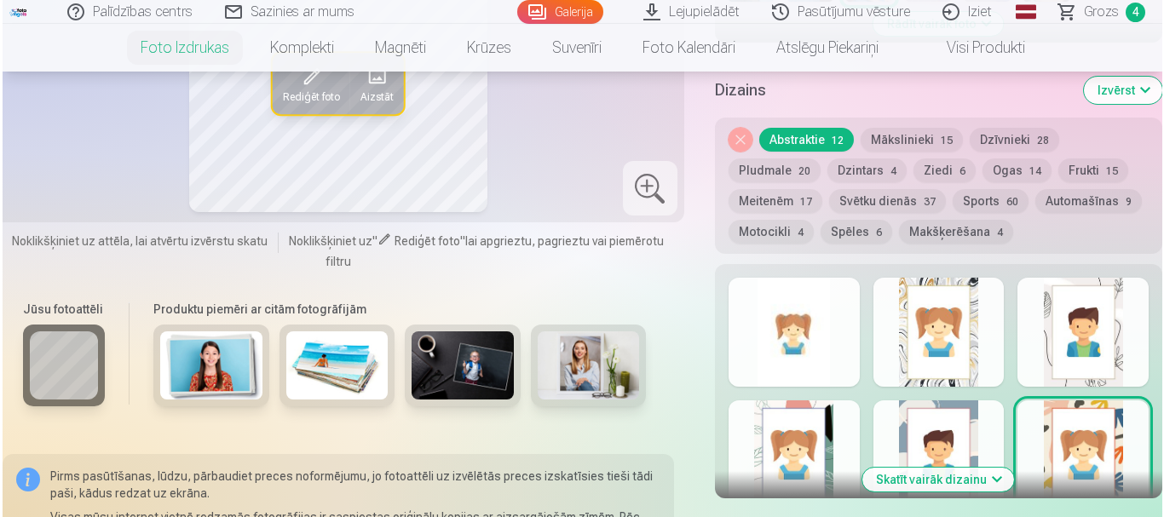
scroll to position [1022, 0]
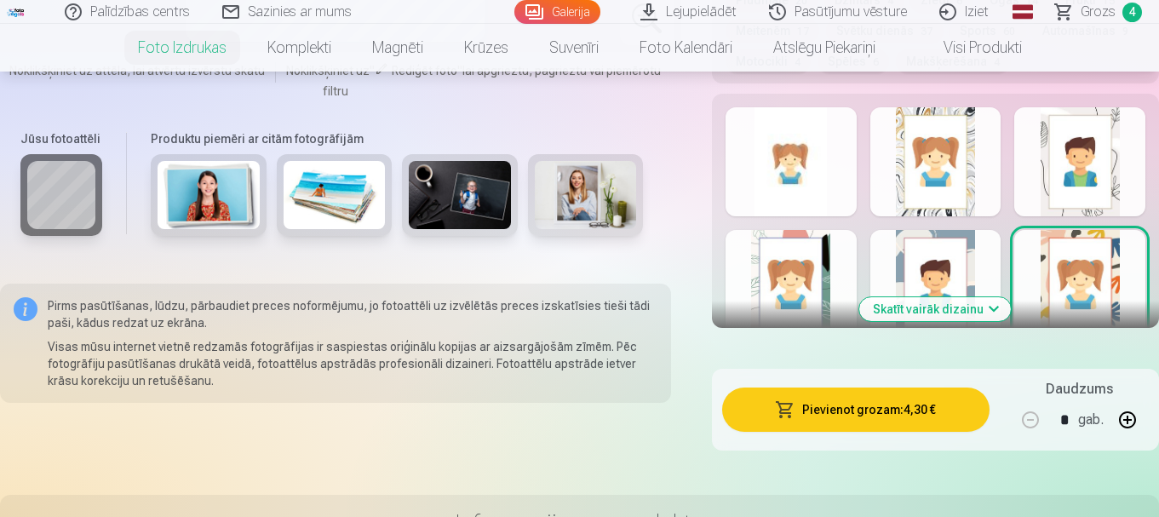
click at [859, 415] on button "Pievienot grozam : 4,30 €" at bounding box center [856, 410] width 268 height 44
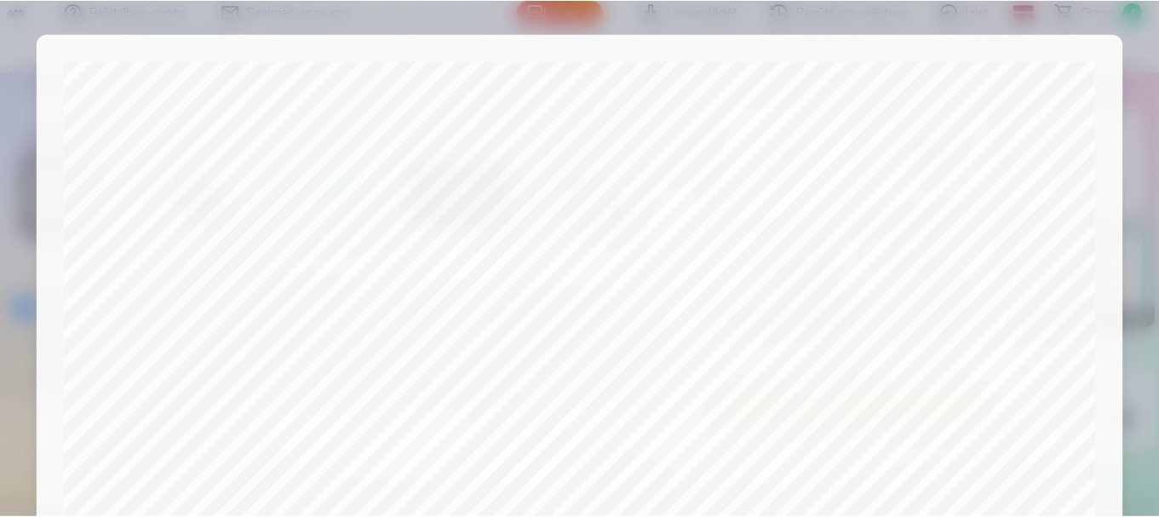
scroll to position [710, 0]
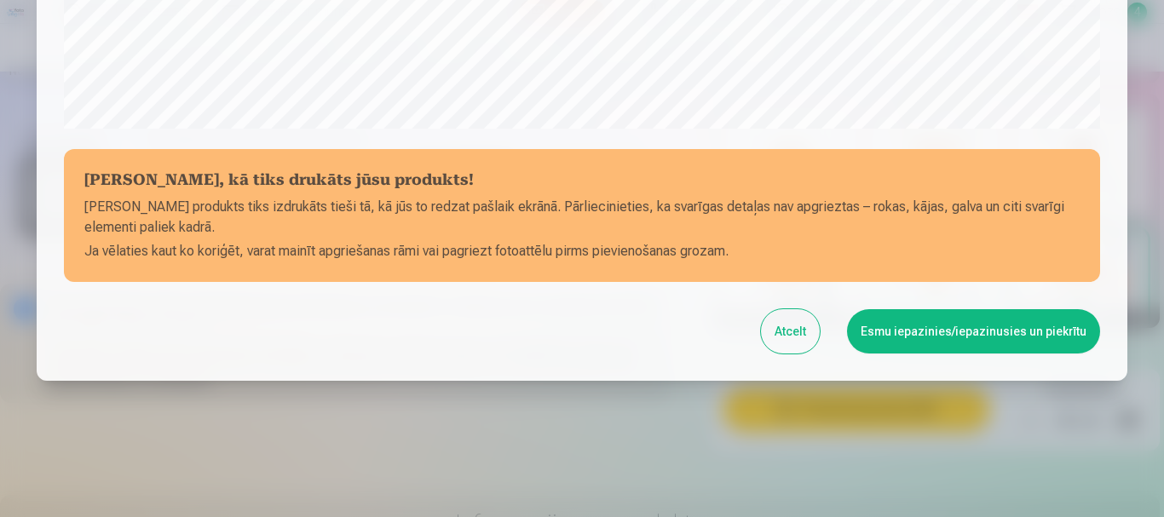
click at [965, 325] on button "Esmu iepazinies/iepazinusies un piekrītu" at bounding box center [973, 331] width 253 height 44
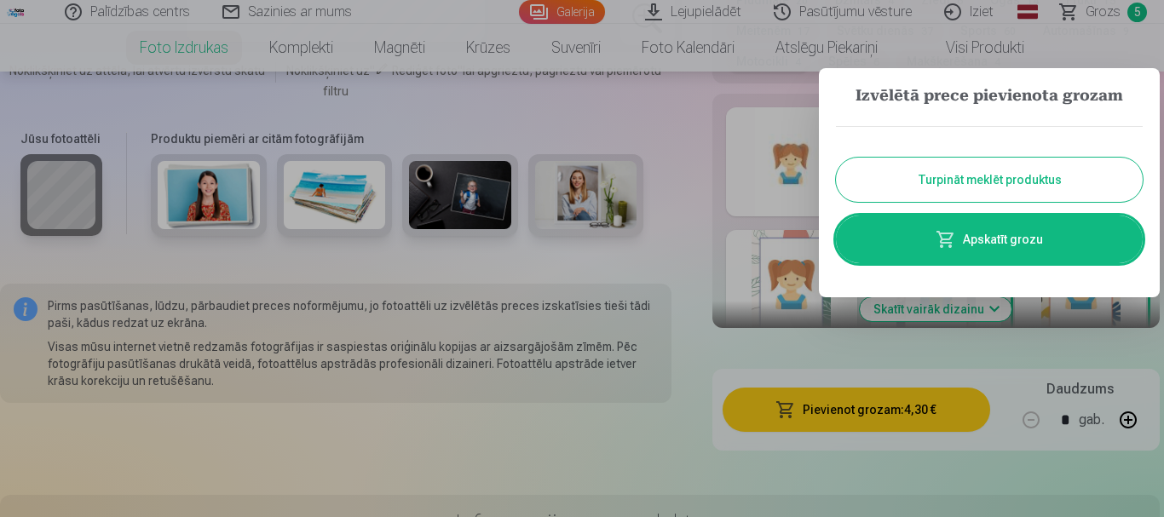
click at [980, 175] on button "Turpināt meklēt produktus" at bounding box center [989, 180] width 307 height 44
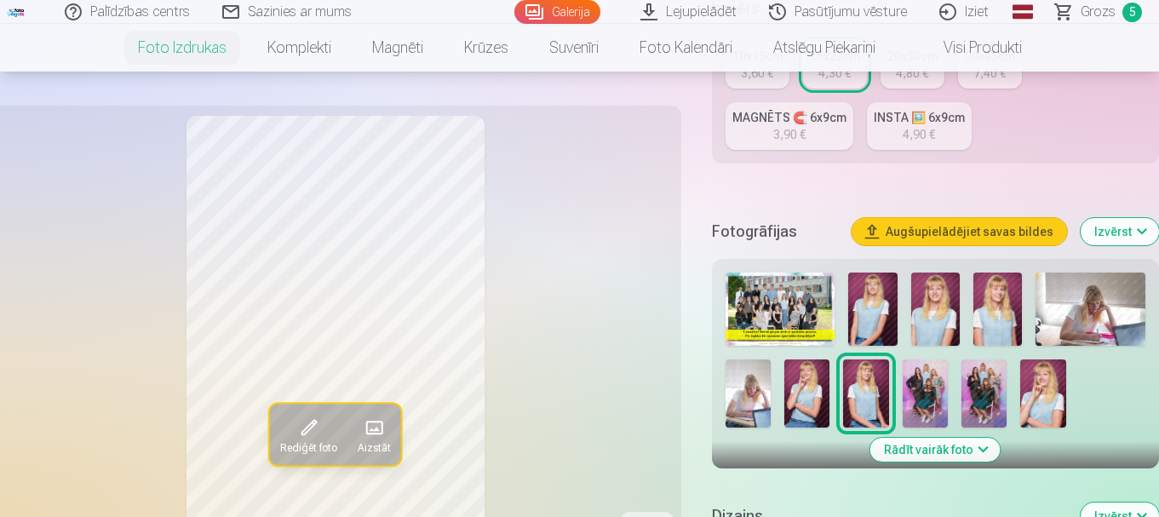
scroll to position [341, 0]
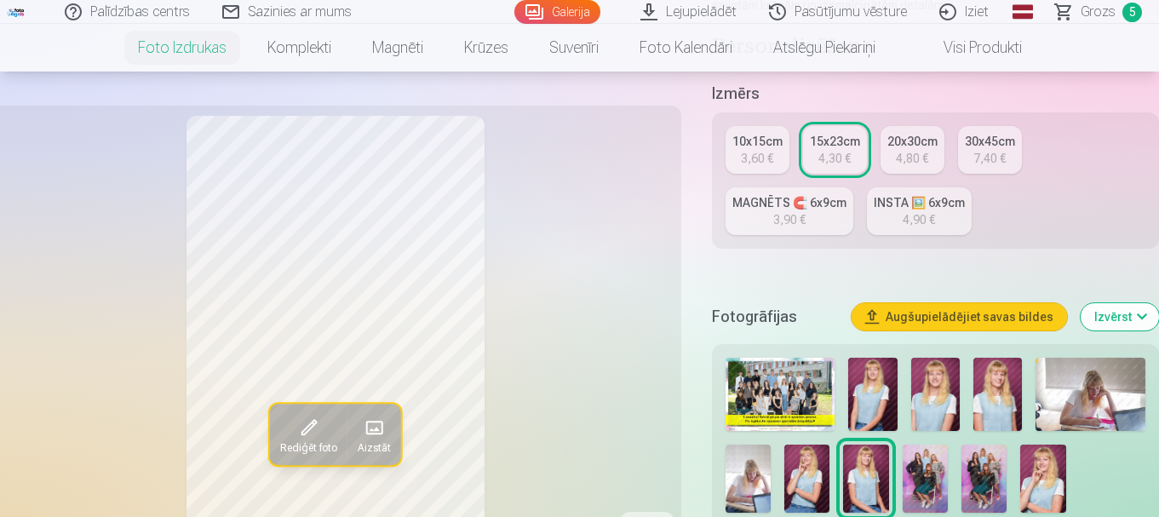
click at [1113, 10] on span "Grozs" at bounding box center [1098, 12] width 35 height 20
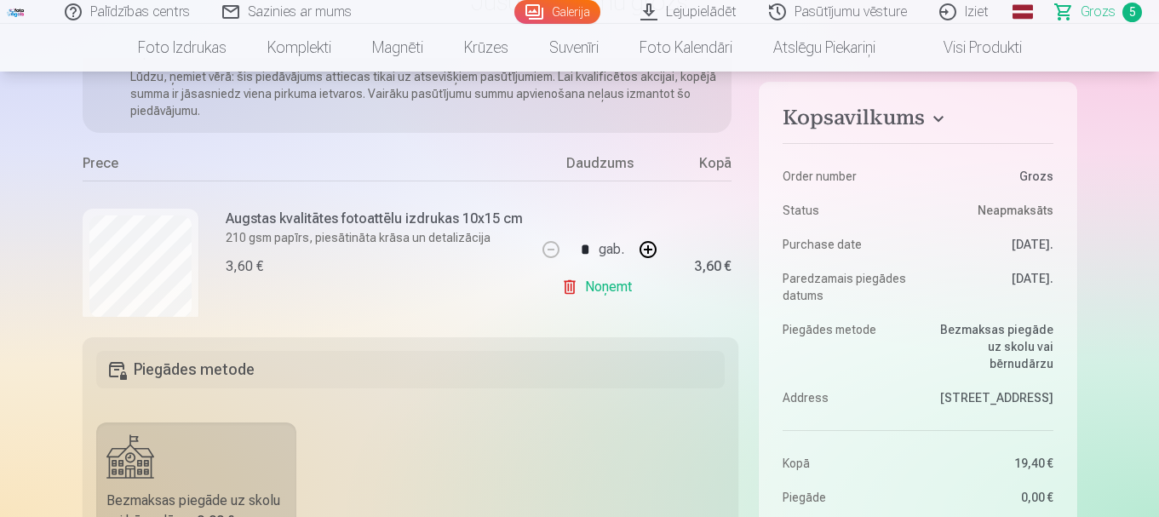
scroll to position [170, 0]
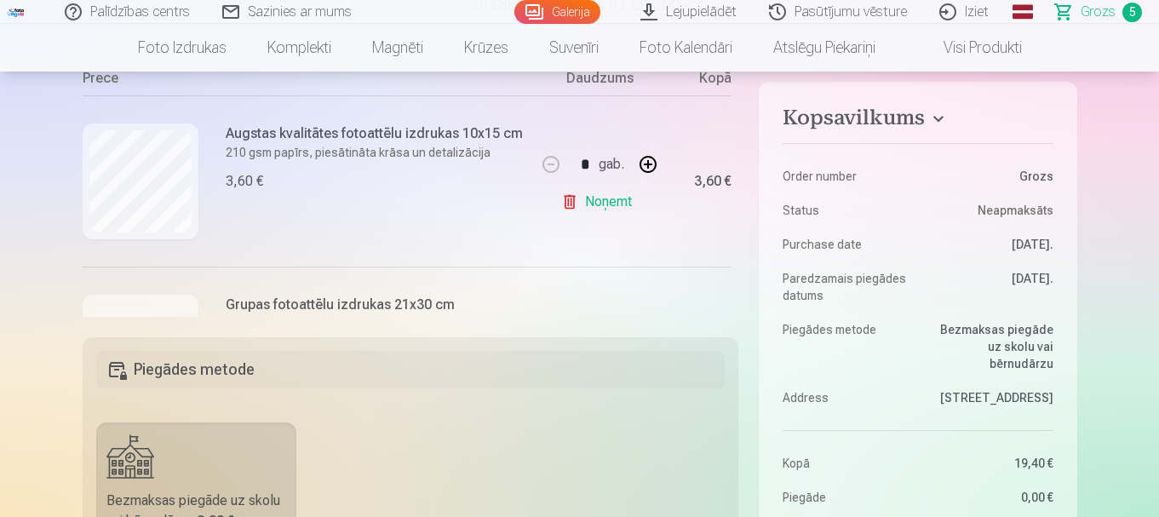
click at [575, 204] on link "Noņemt" at bounding box center [600, 202] width 78 height 34
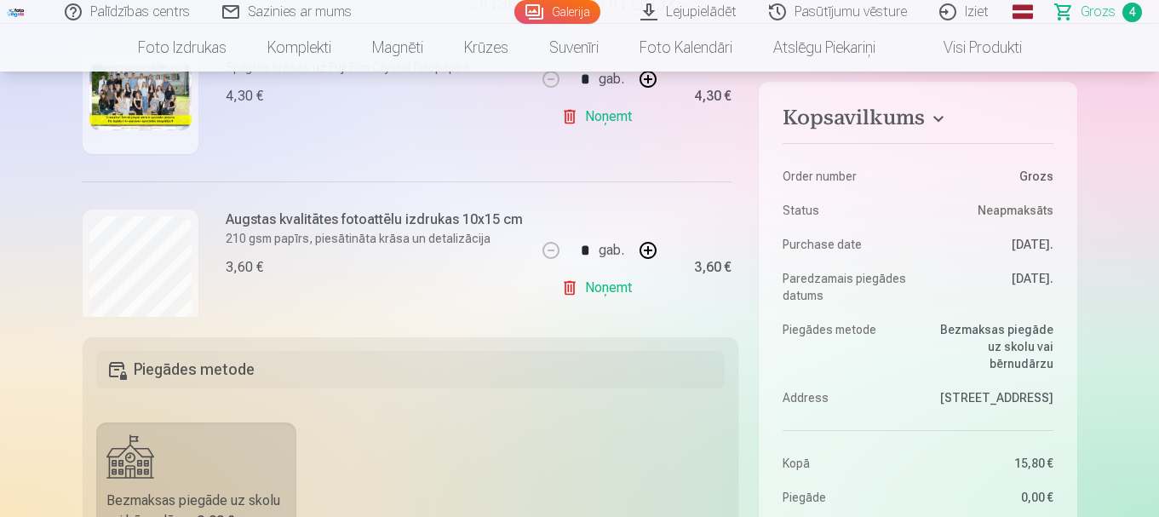
scroll to position [341, 0]
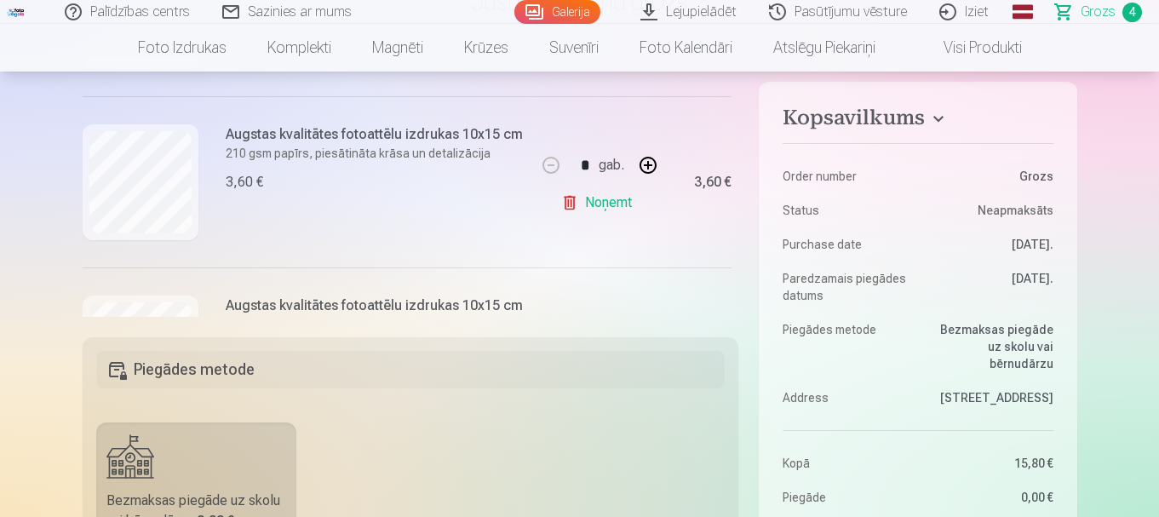
click at [609, 203] on link "Noņemt" at bounding box center [600, 203] width 78 height 34
click at [618, 203] on link "Noņemt" at bounding box center [600, 203] width 78 height 34
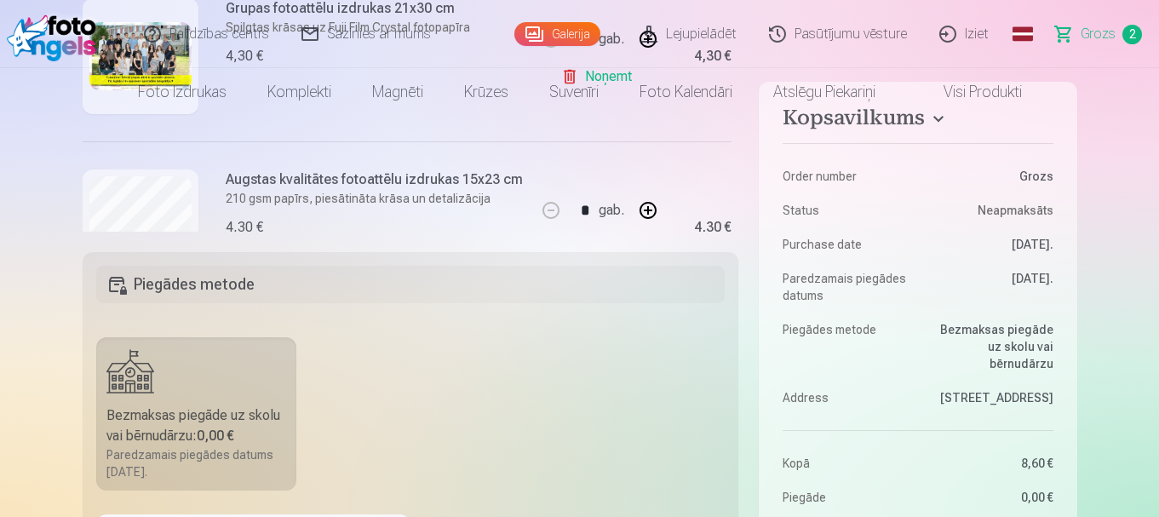
scroll to position [0, 0]
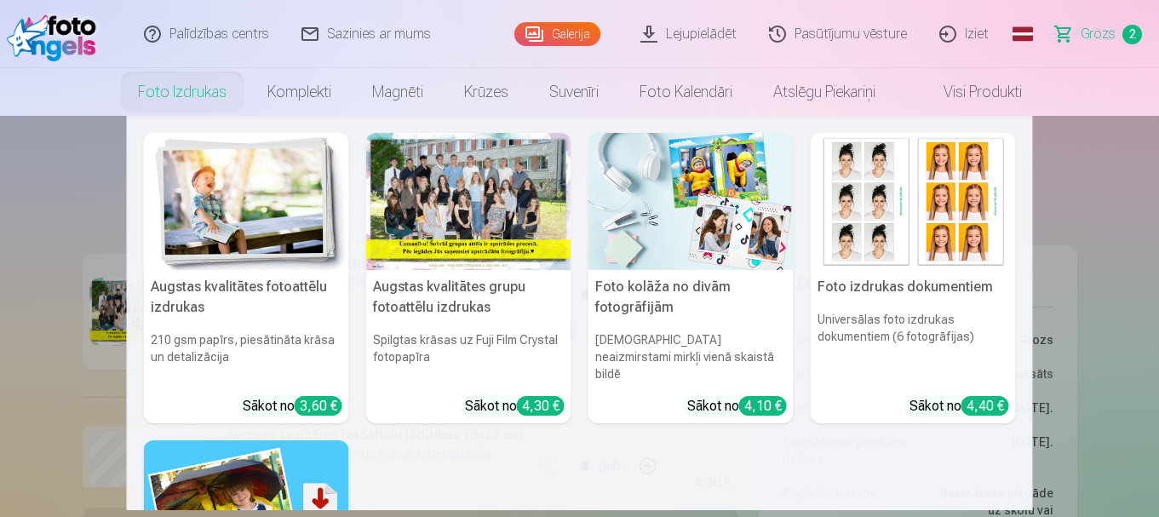
click at [189, 89] on link "Foto izdrukas" at bounding box center [182, 92] width 129 height 48
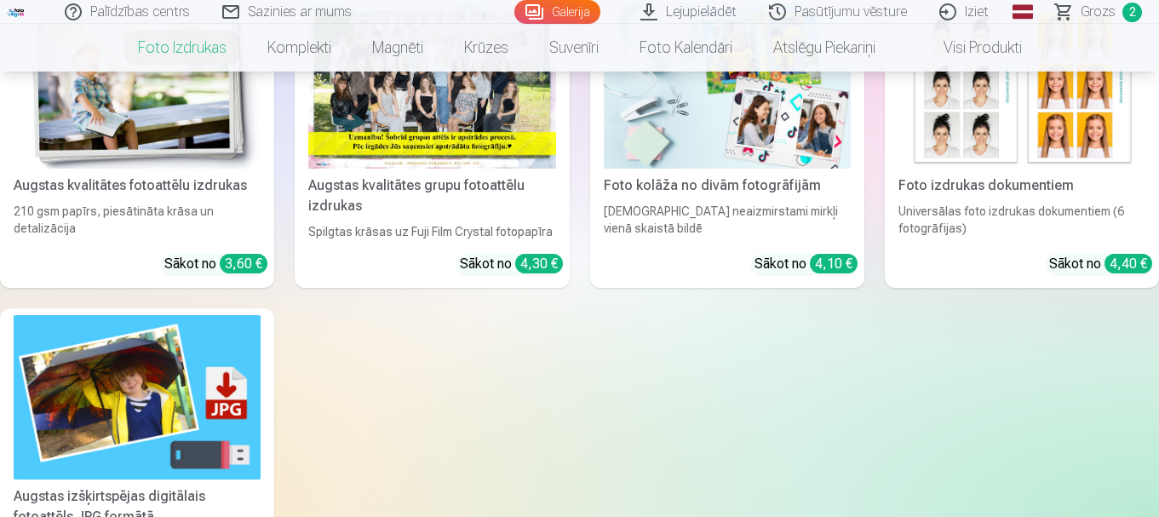
scroll to position [170, 0]
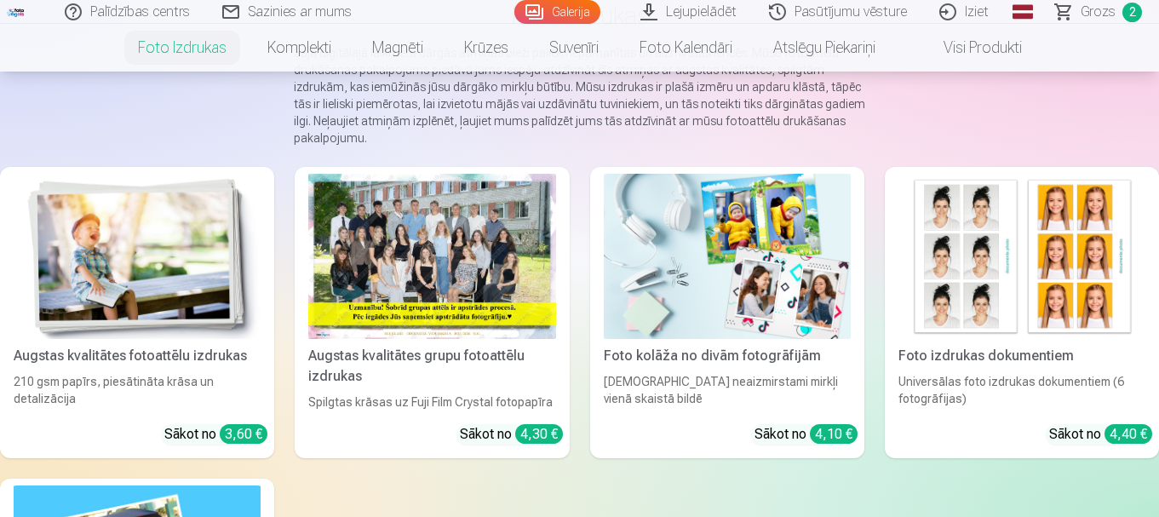
click at [332, 230] on div at bounding box center [431, 256] width 247 height 165
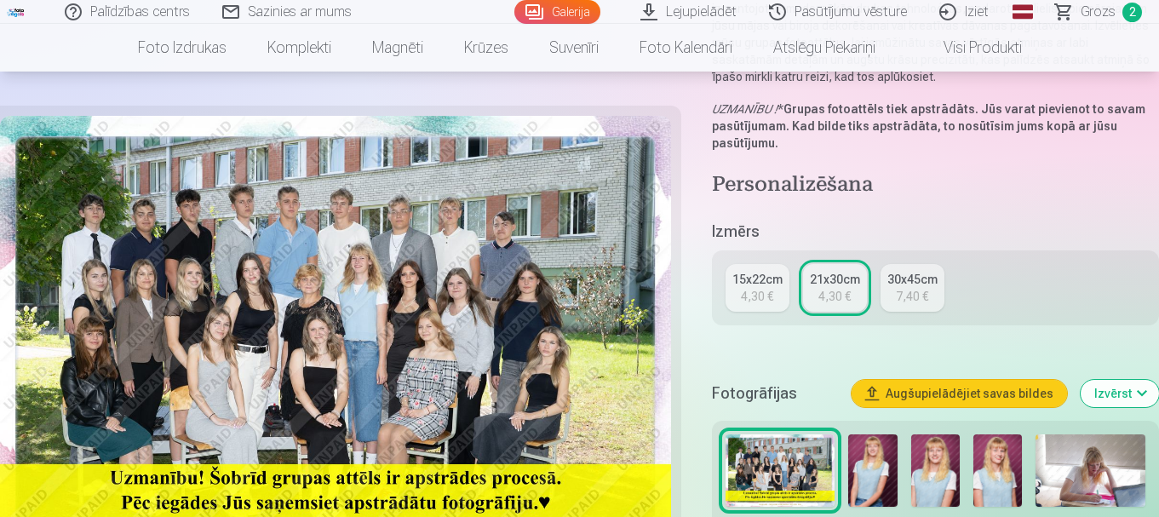
scroll to position [426, 0]
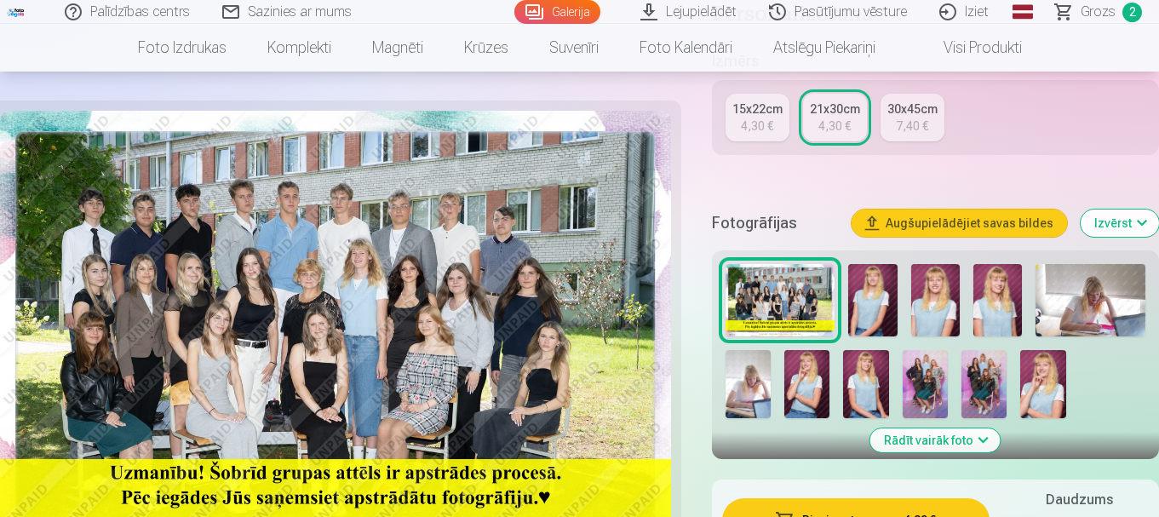
click at [979, 377] on img at bounding box center [984, 384] width 45 height 68
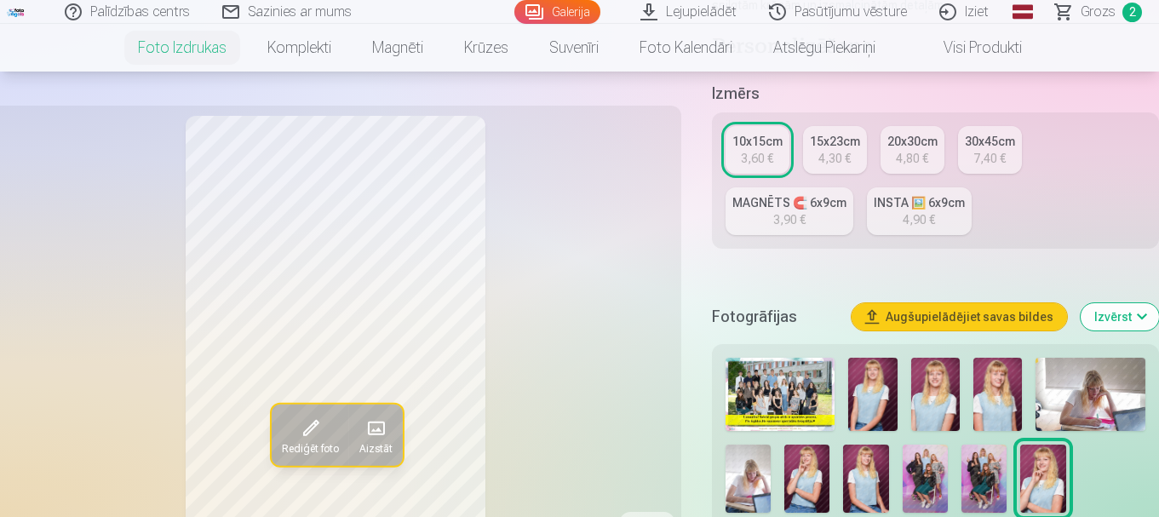
scroll to position [426, 0]
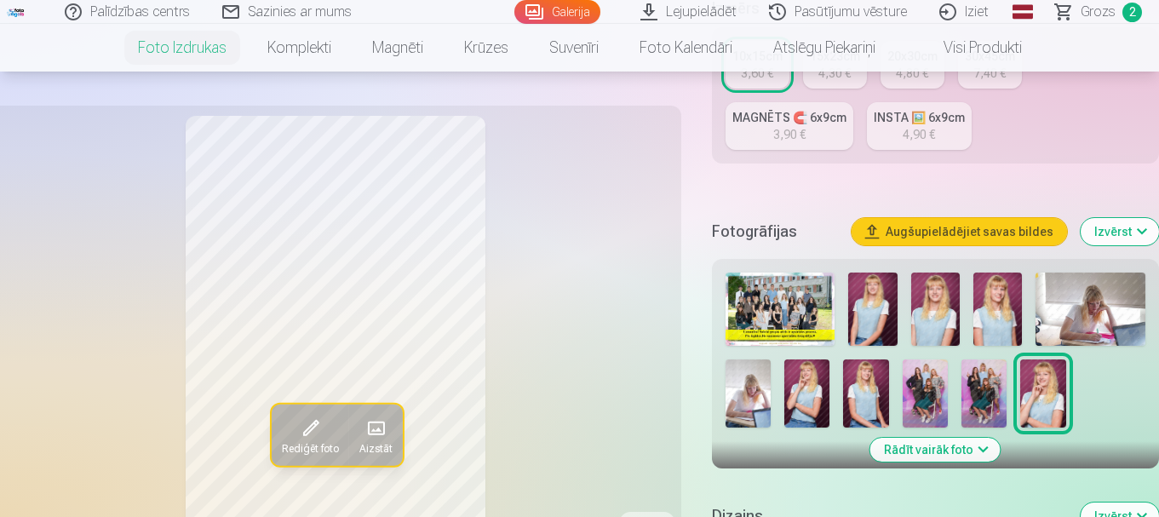
click at [980, 387] on img at bounding box center [984, 394] width 45 height 68
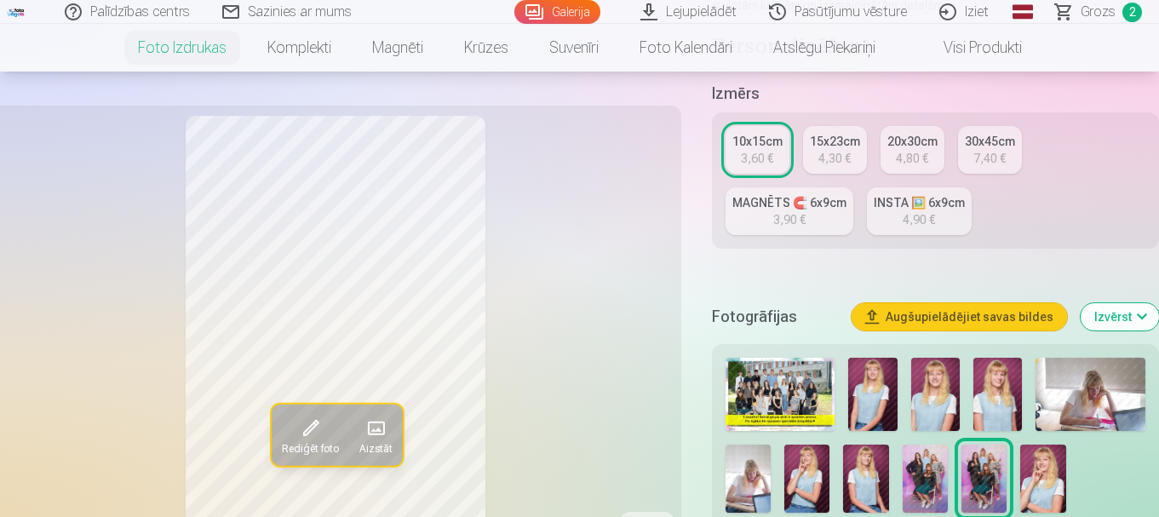
click at [842, 153] on div "4,30 €" at bounding box center [835, 158] width 32 height 17
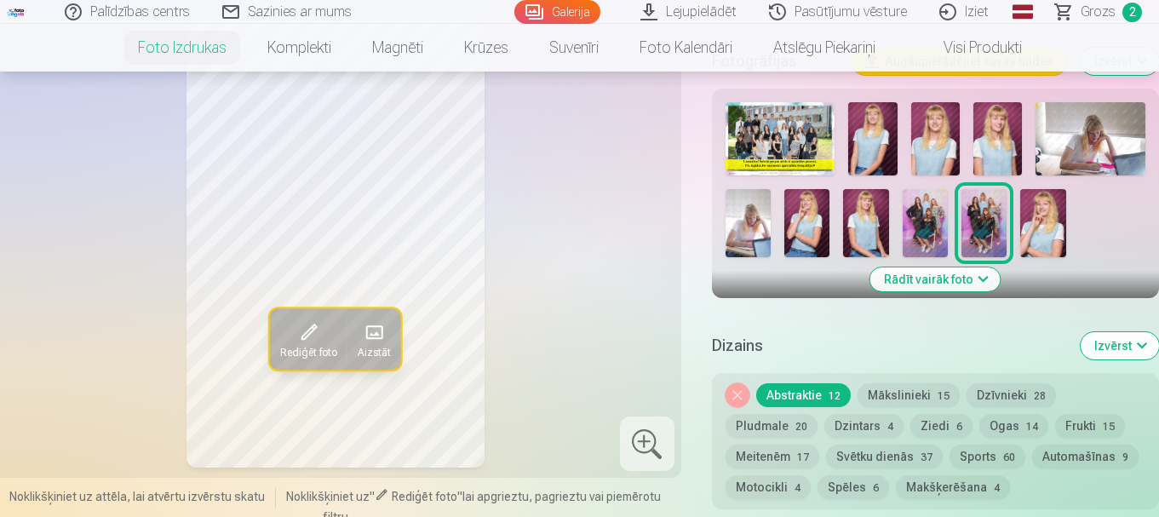
click at [780, 394] on button "Abstraktie 12" at bounding box center [804, 395] width 95 height 24
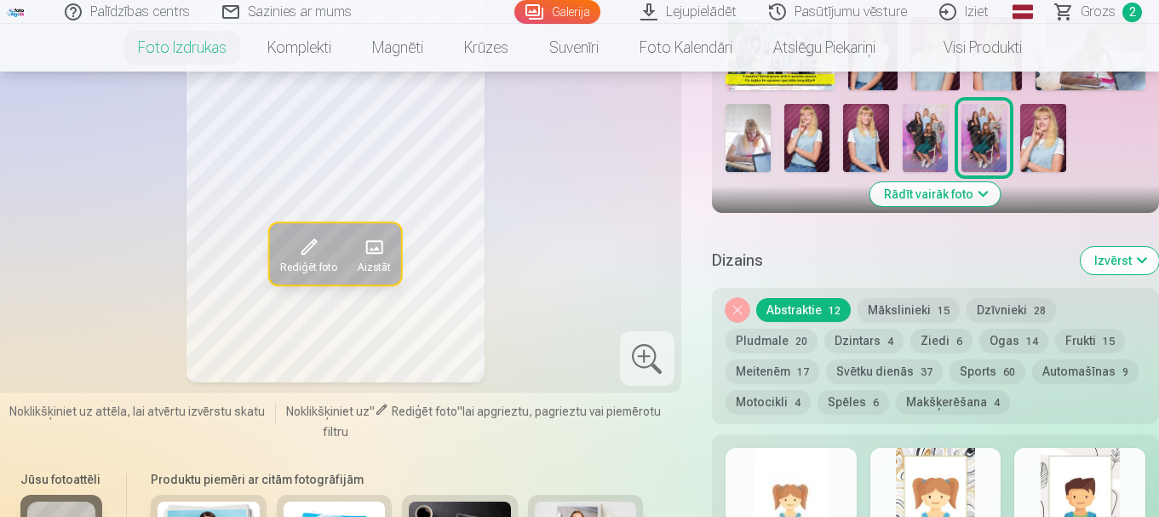
scroll to position [767, 0]
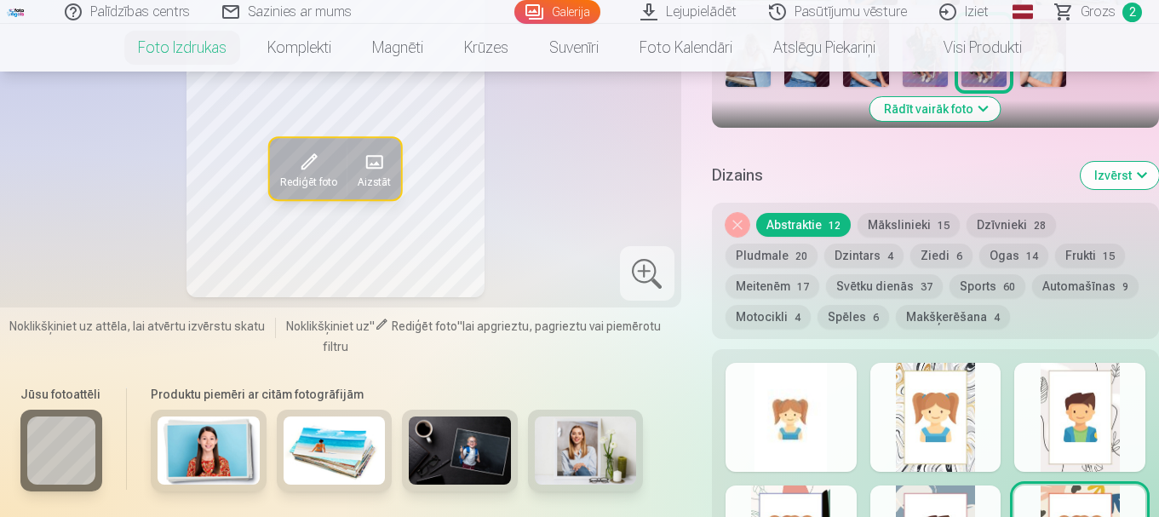
click at [790, 448] on div at bounding box center [791, 417] width 131 height 109
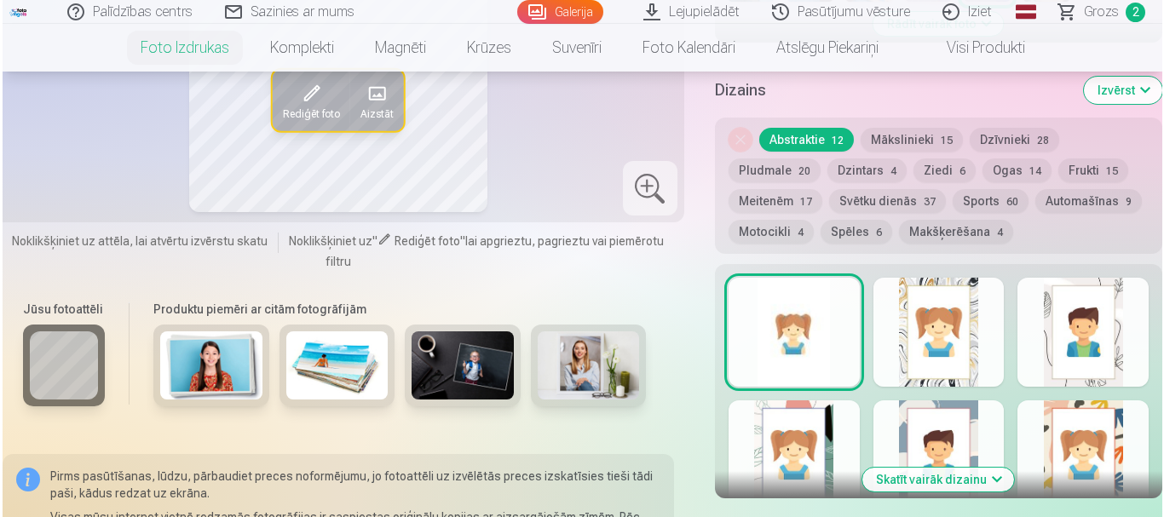
scroll to position [1107, 0]
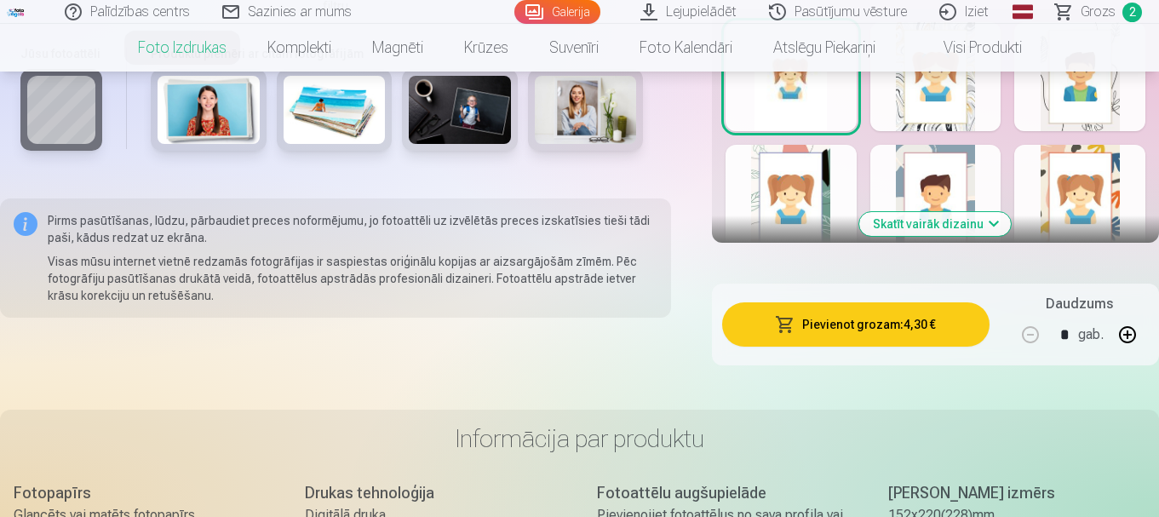
click at [885, 332] on button "Pievienot grozam : 4,30 €" at bounding box center [856, 324] width 268 height 44
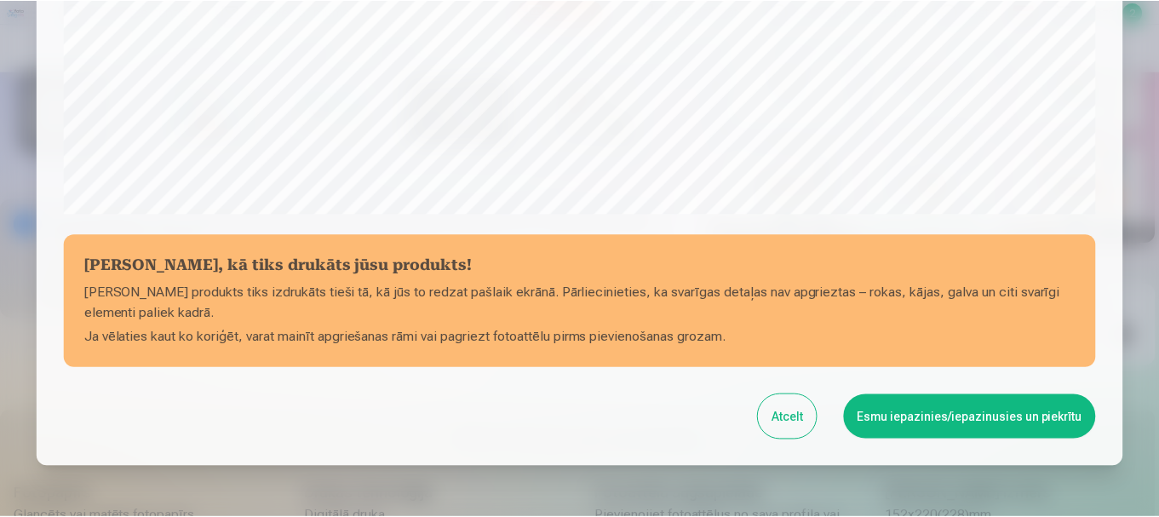
scroll to position [710, 0]
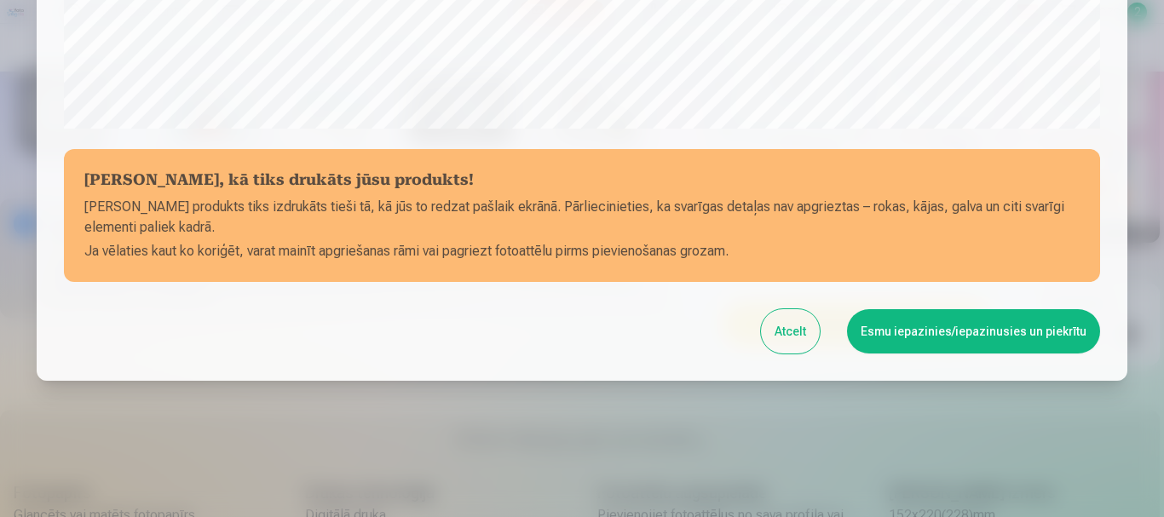
click at [935, 331] on button "Esmu iepazinies/iepazinusies un piekrītu" at bounding box center [973, 331] width 253 height 44
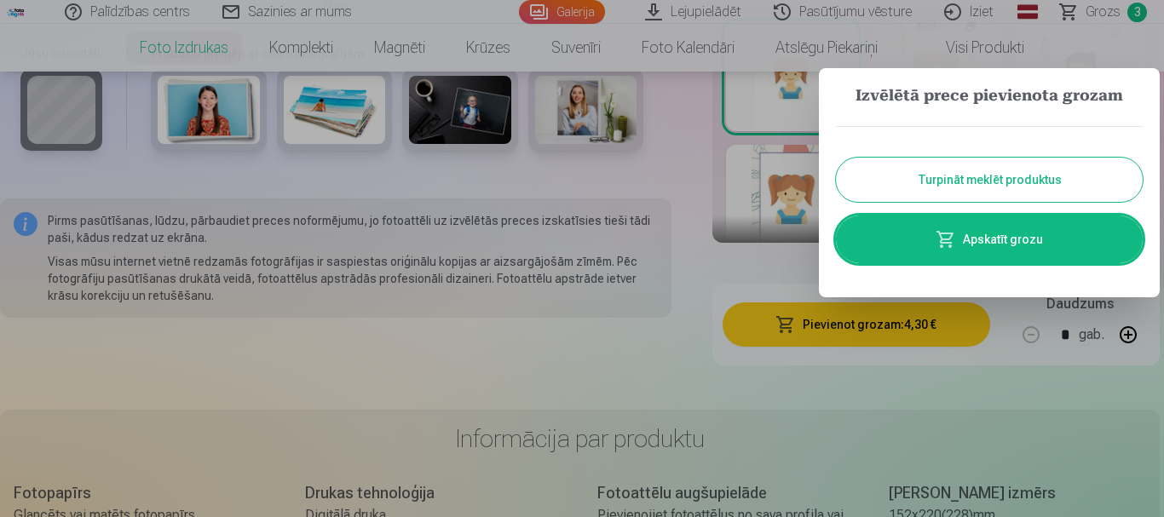
click at [935, 185] on button "Turpināt meklēt produktus" at bounding box center [989, 180] width 307 height 44
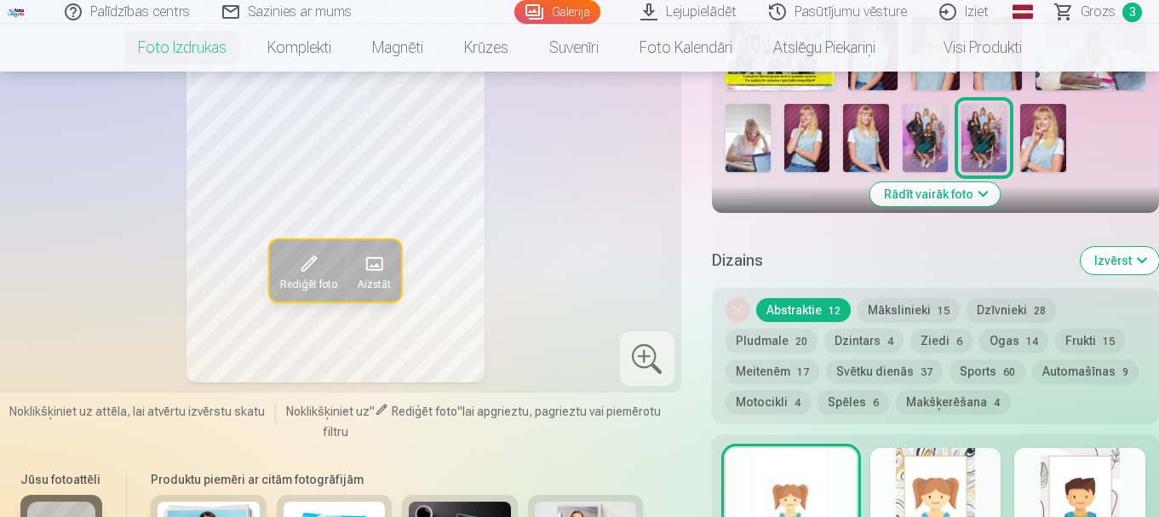
scroll to position [511, 0]
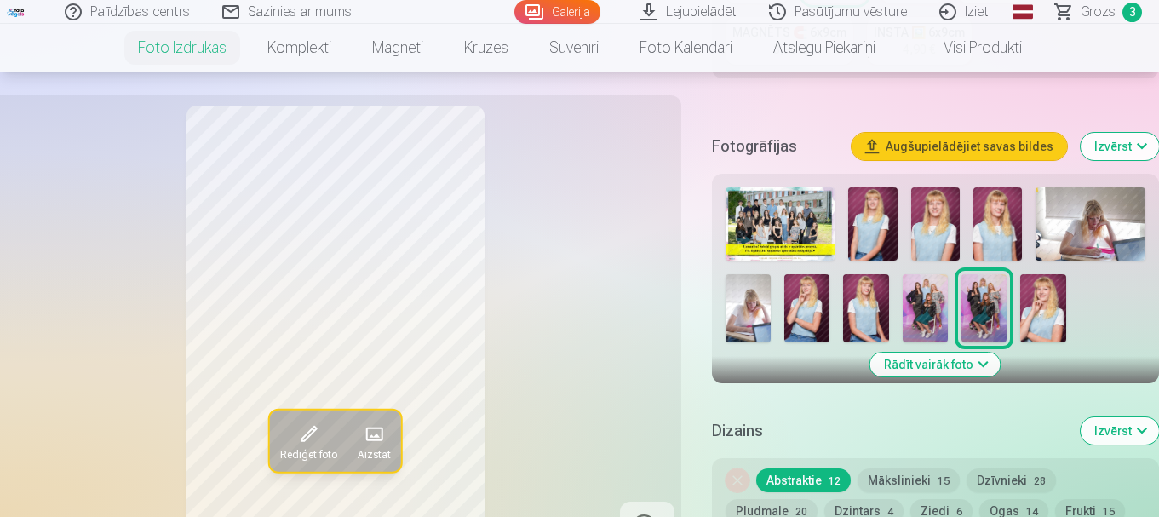
click at [1090, 227] on img at bounding box center [1091, 223] width 110 height 73
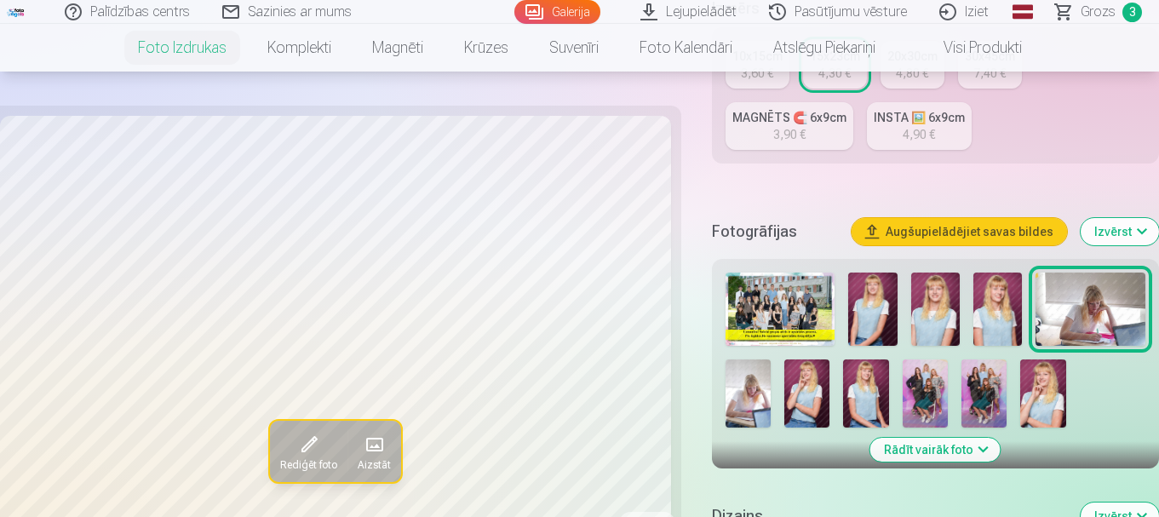
scroll to position [341, 0]
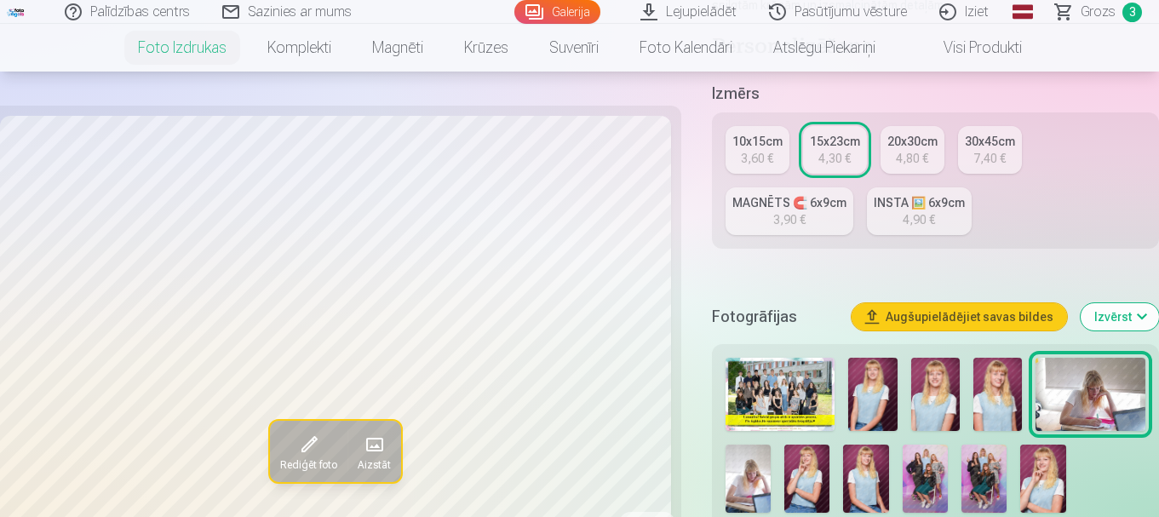
click at [831, 141] on div "15x23cm" at bounding box center [835, 141] width 50 height 17
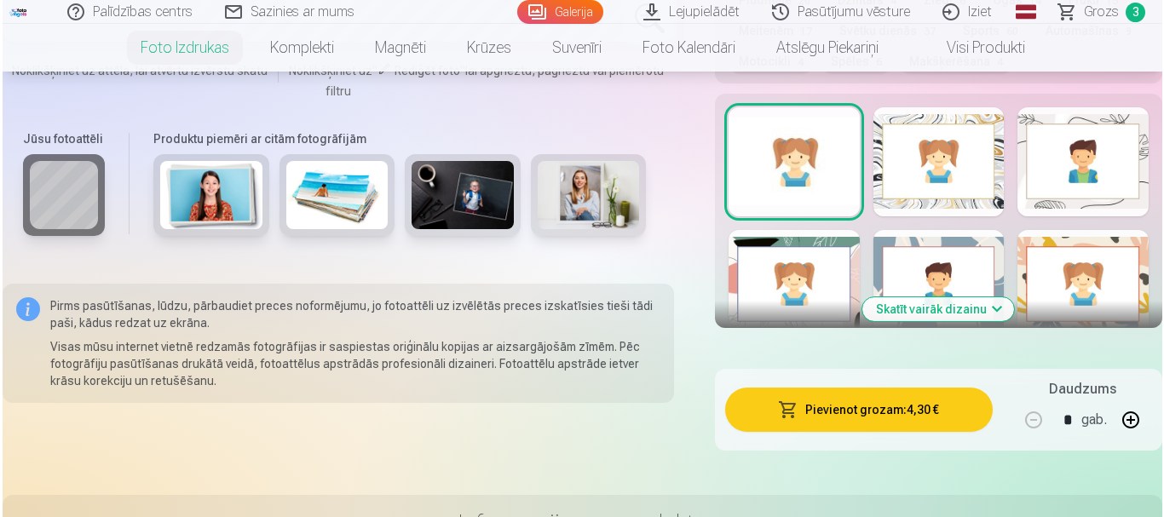
scroll to position [1193, 0]
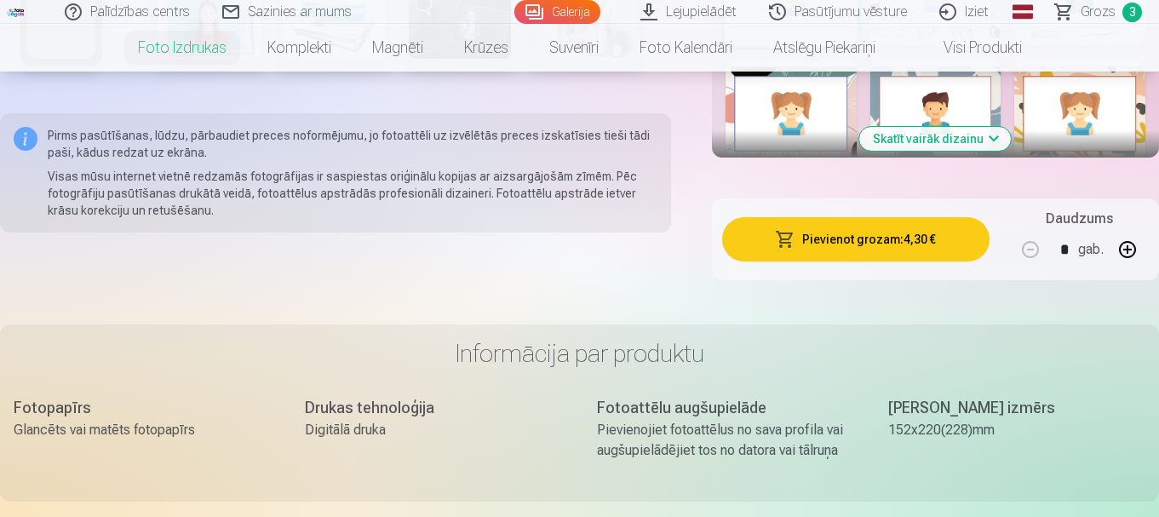
click at [843, 239] on button "Pievienot grozam : 4,30 €" at bounding box center [856, 239] width 268 height 44
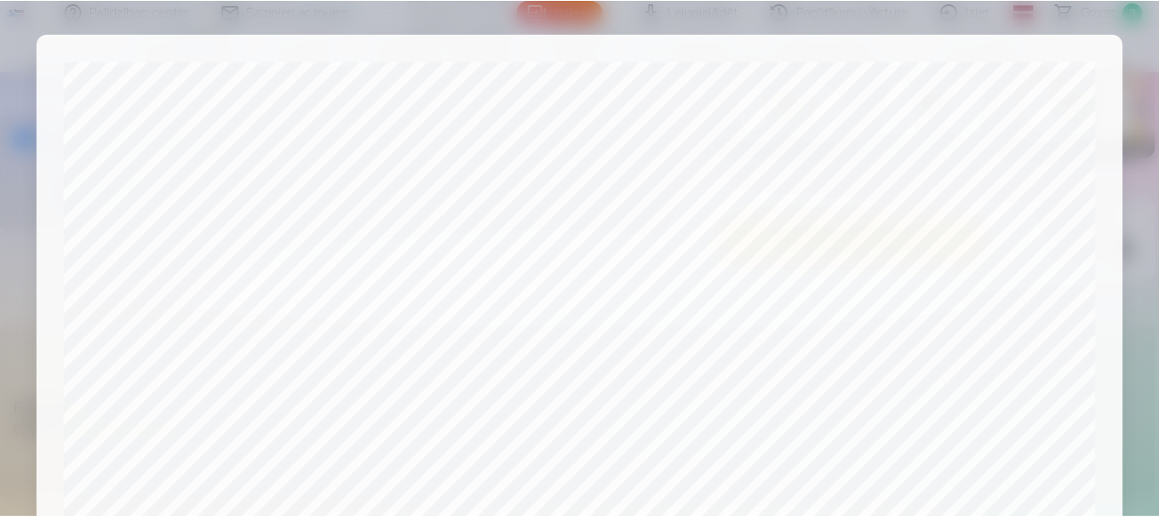
scroll to position [710, 0]
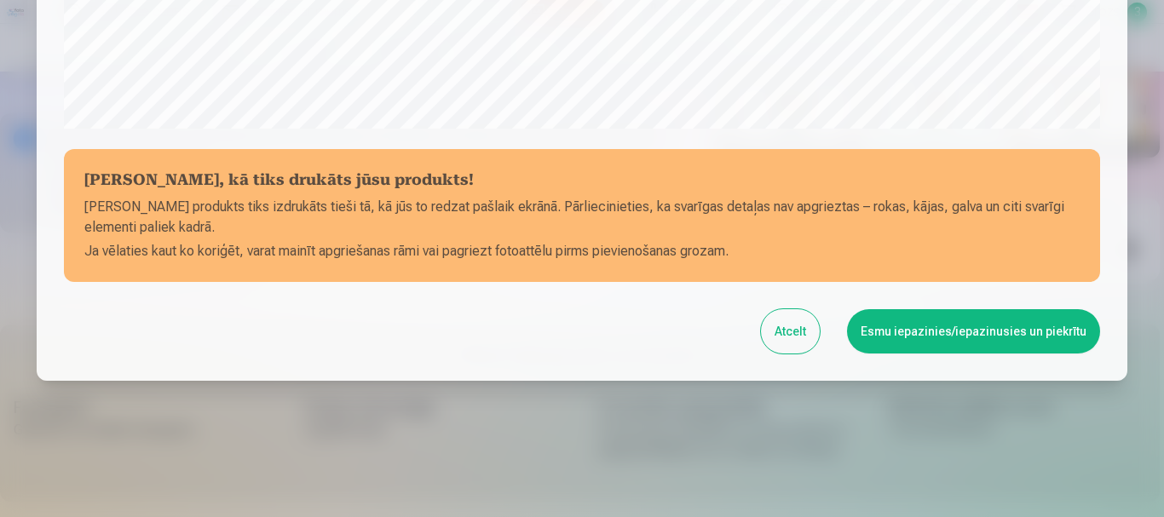
click at [929, 333] on button "Esmu iepazinies/iepazinusies un piekrītu" at bounding box center [973, 331] width 253 height 44
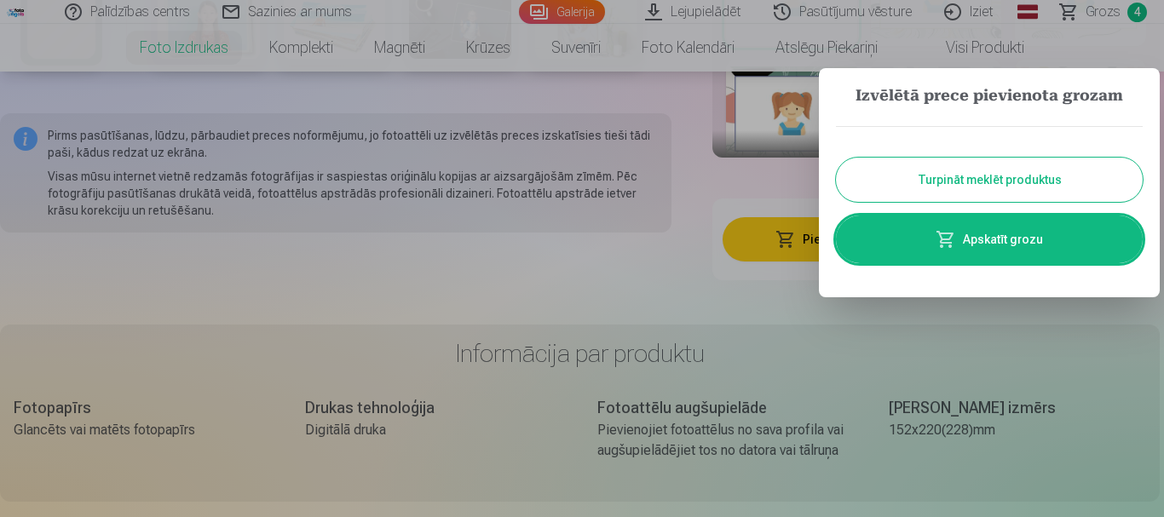
click at [957, 170] on button "Turpināt meklēt produktus" at bounding box center [989, 180] width 307 height 44
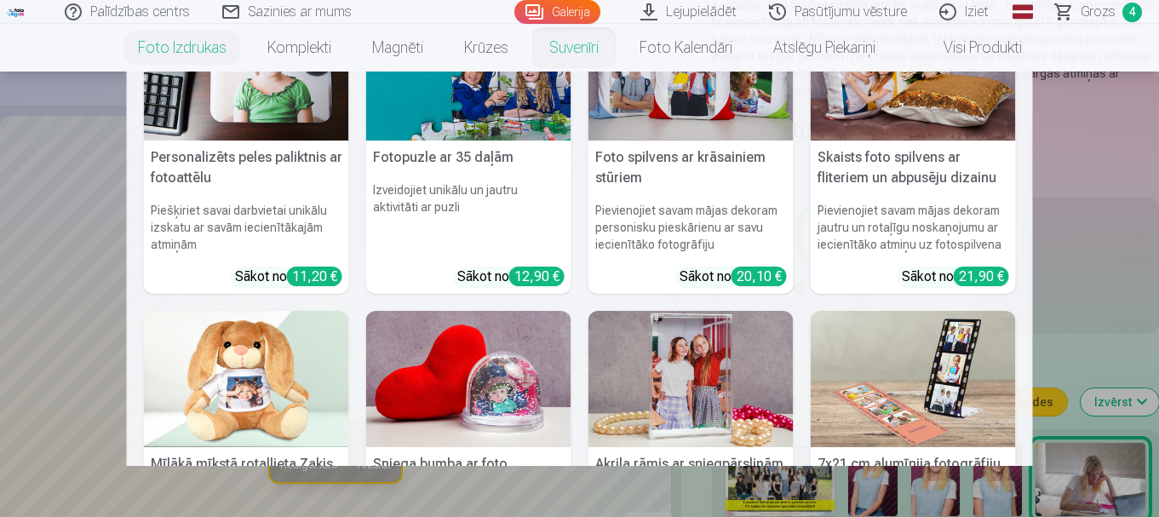
scroll to position [0, 0]
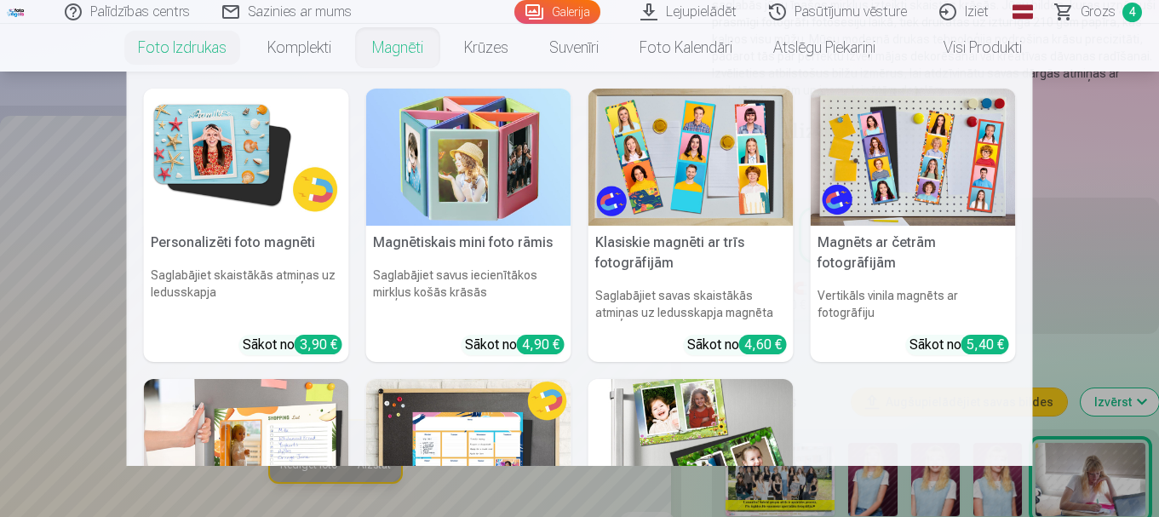
click at [209, 143] on img at bounding box center [246, 157] width 205 height 137
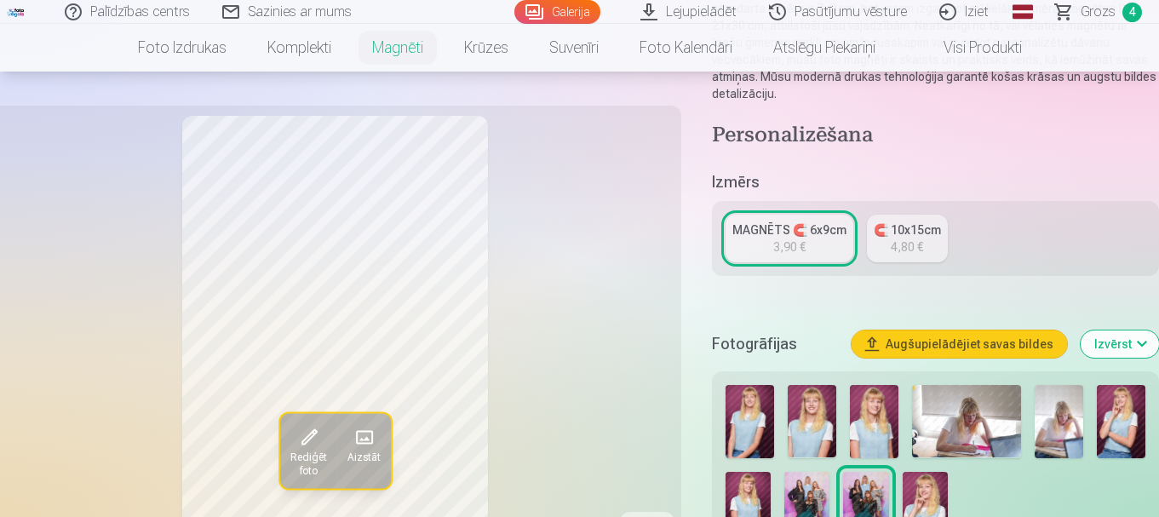
scroll to position [426, 0]
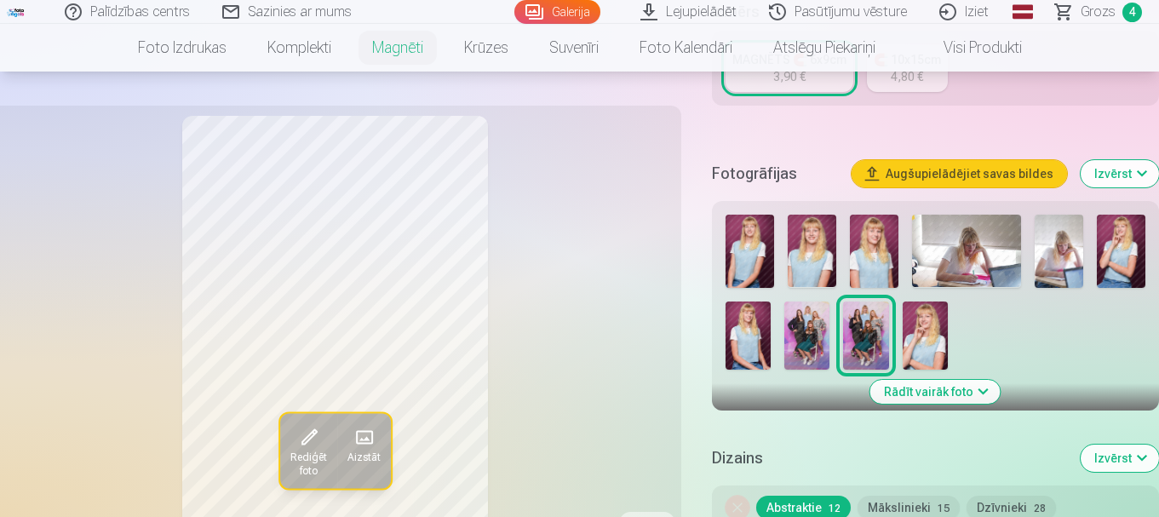
click at [753, 302] on img at bounding box center [748, 336] width 45 height 68
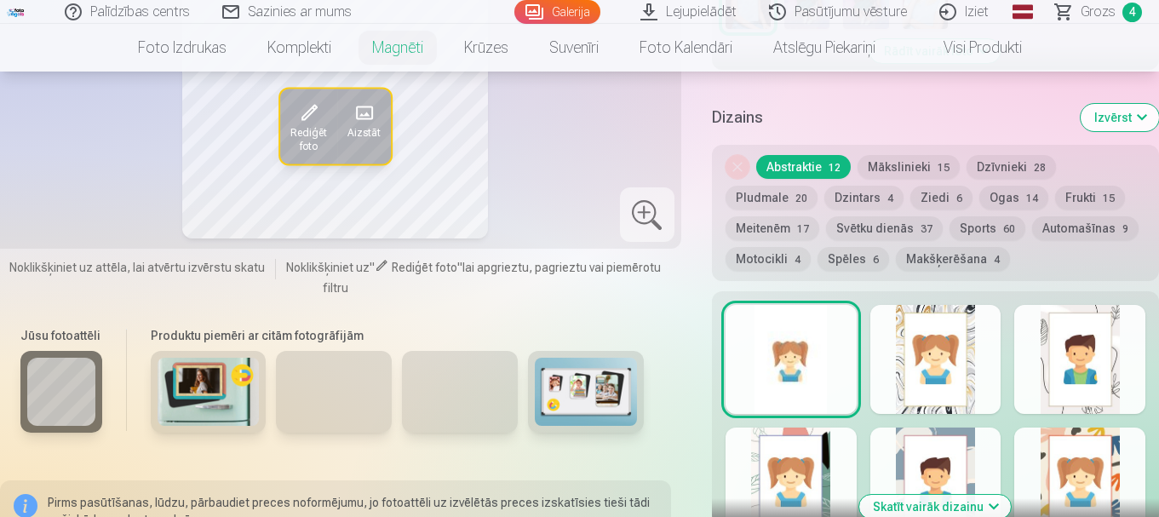
scroll to position [937, 0]
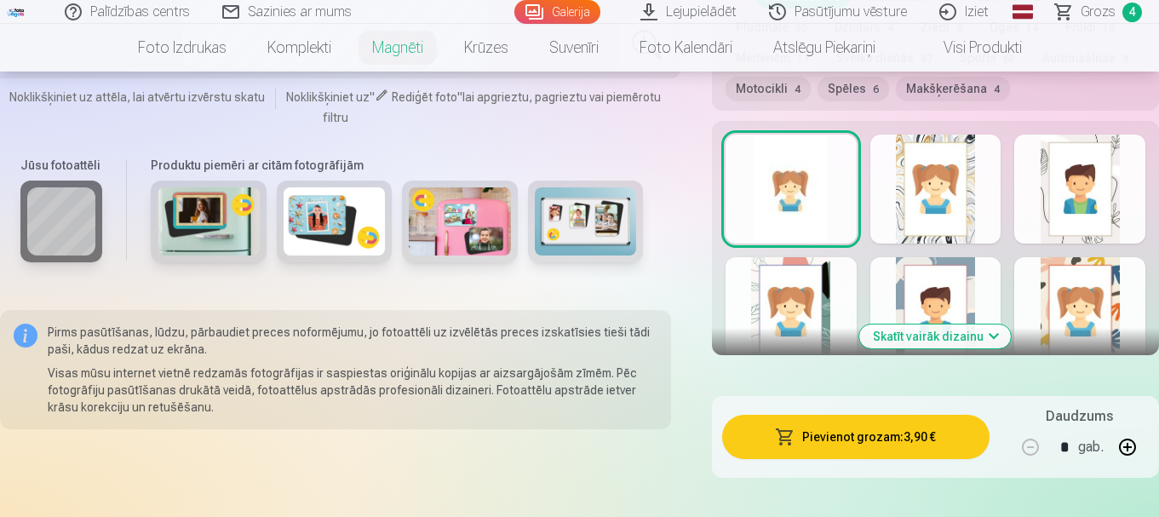
click at [1127, 429] on button "button" at bounding box center [1127, 447] width 41 height 41
type input "*"
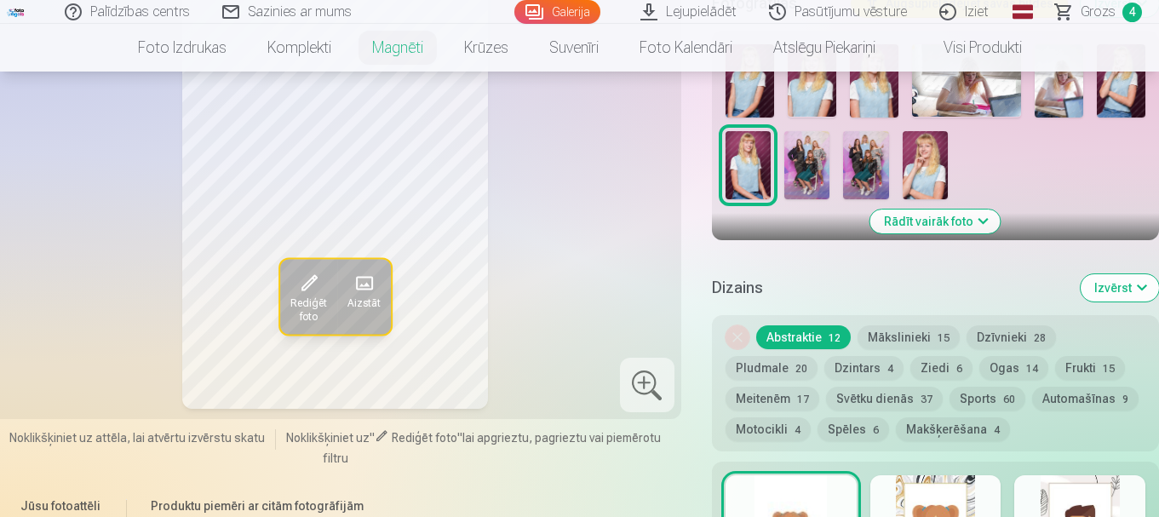
scroll to position [426, 0]
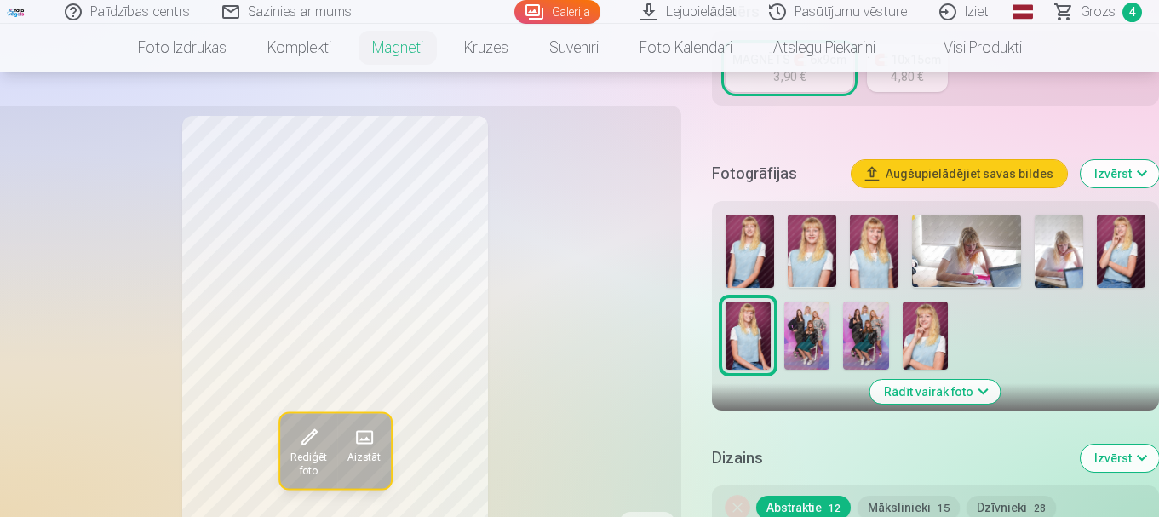
click at [1056, 241] on img at bounding box center [1059, 251] width 49 height 73
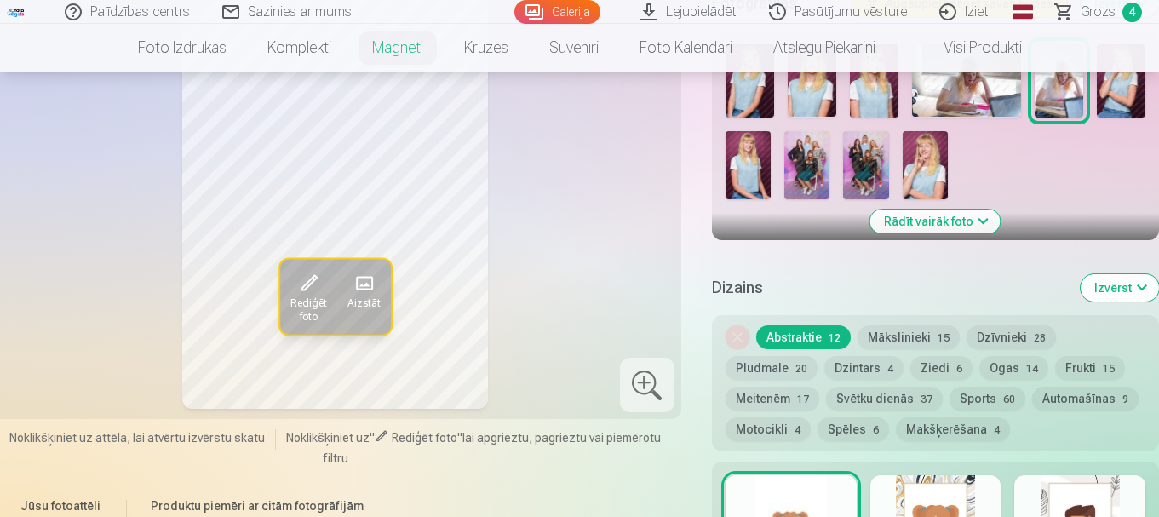
scroll to position [511, 0]
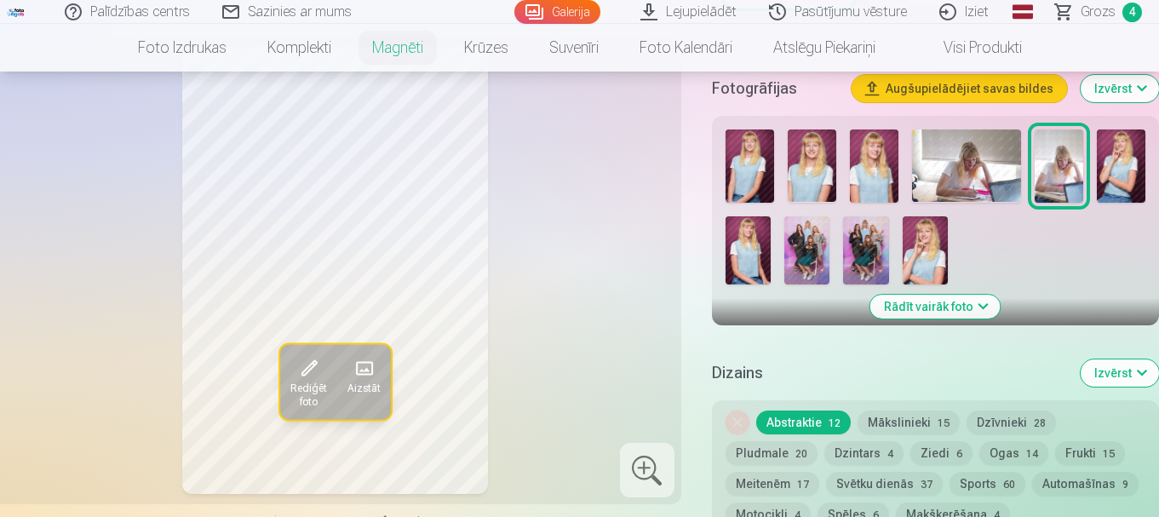
click at [751, 224] on img at bounding box center [748, 250] width 45 height 68
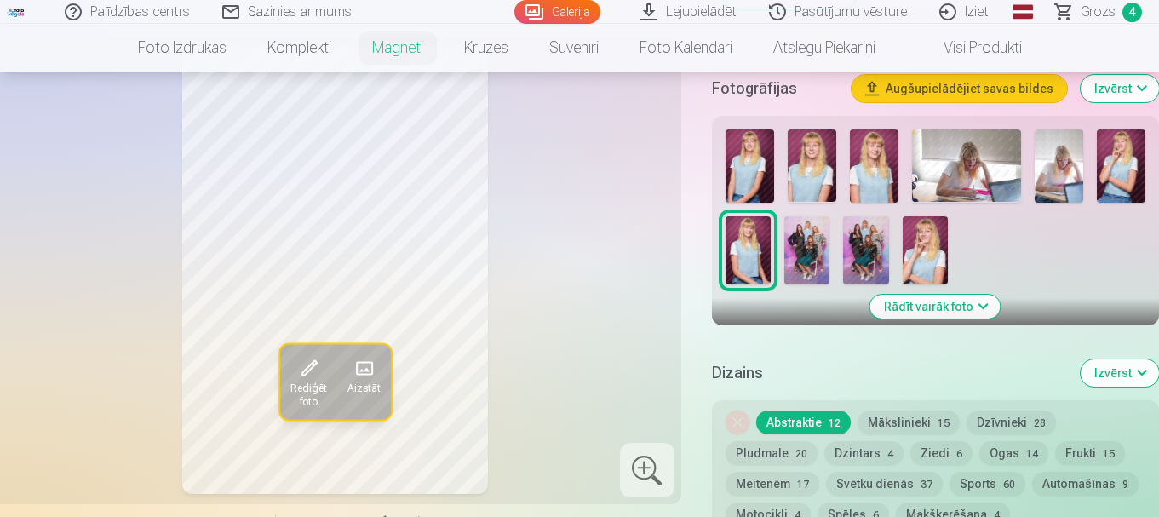
scroll to position [426, 0]
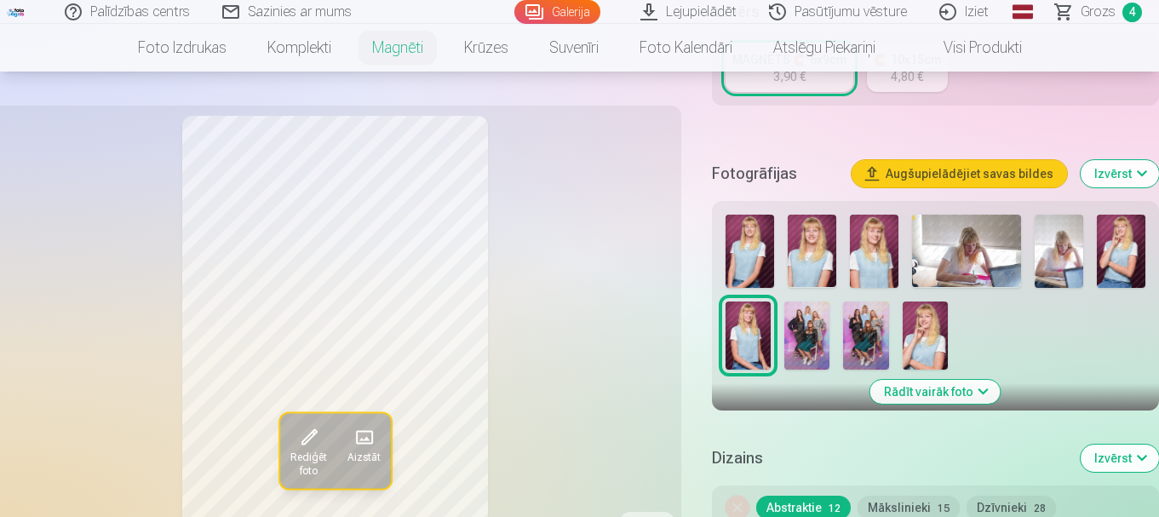
click at [882, 244] on img at bounding box center [874, 251] width 49 height 73
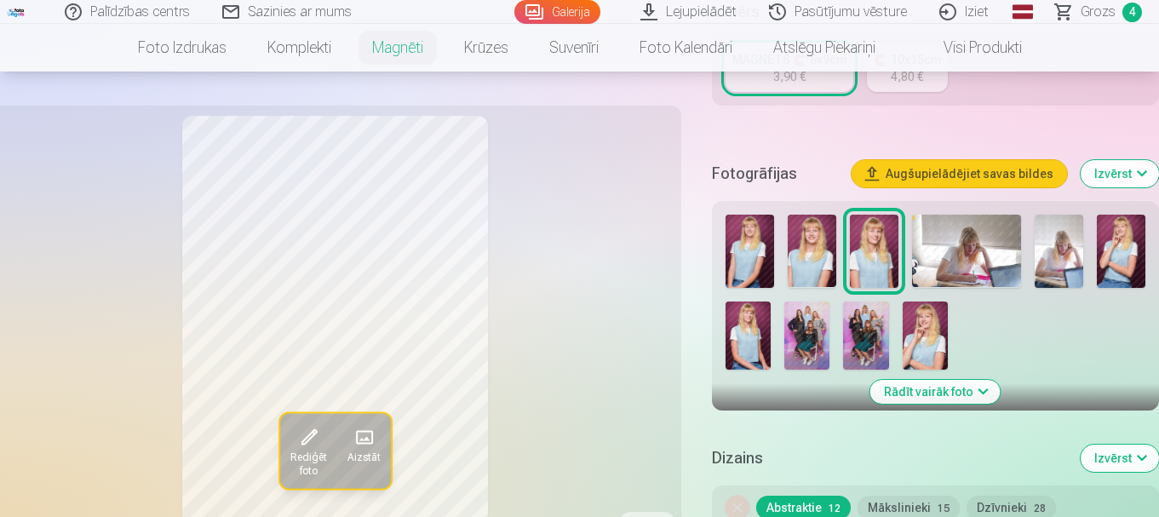
click at [1122, 242] on img at bounding box center [1121, 251] width 49 height 73
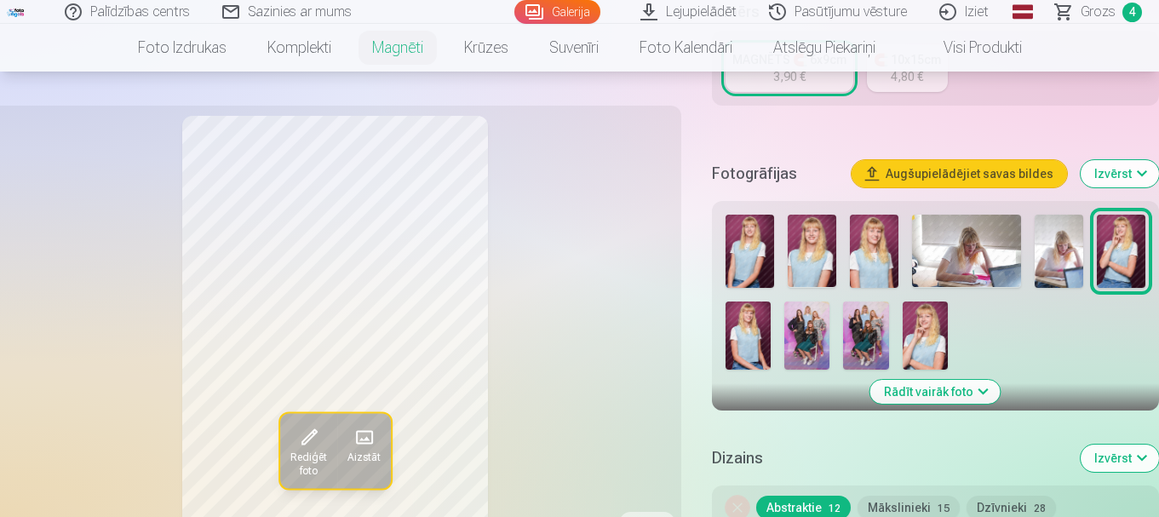
click at [751, 325] on img at bounding box center [748, 336] width 45 height 68
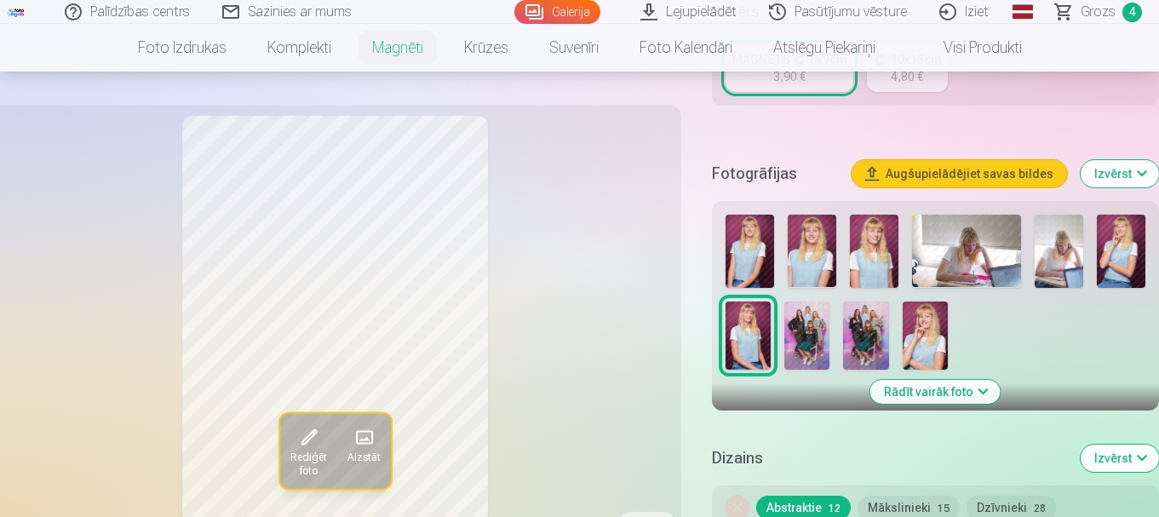
scroll to position [511, 0]
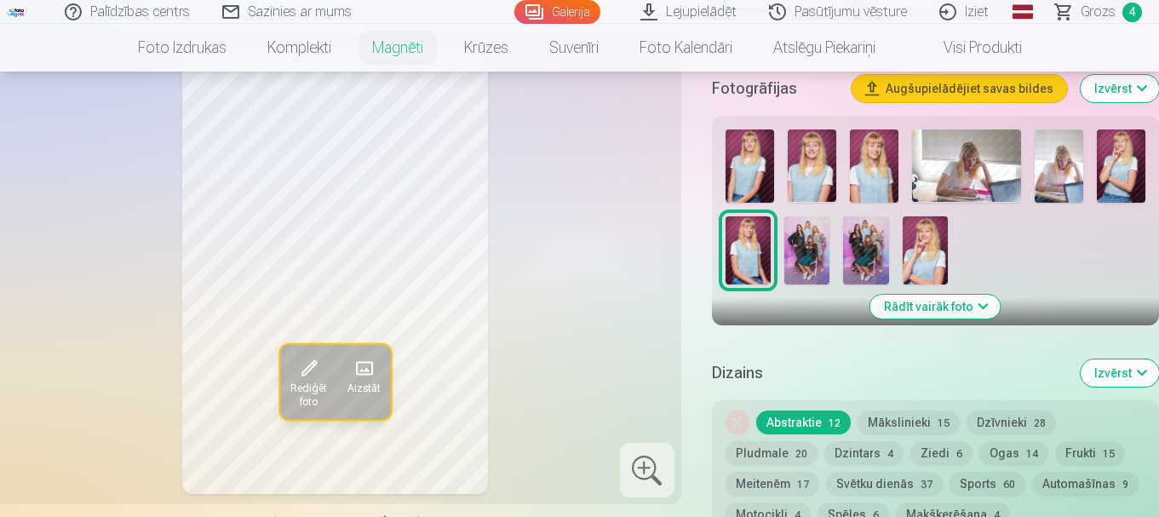
click at [935, 239] on img at bounding box center [925, 250] width 45 height 68
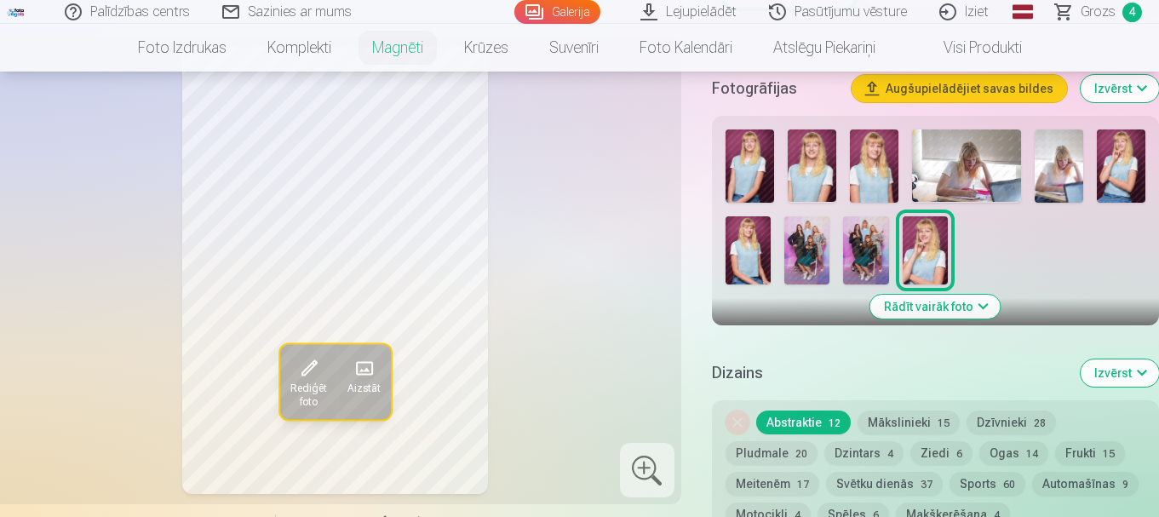
click at [1130, 155] on img at bounding box center [1121, 165] width 49 height 73
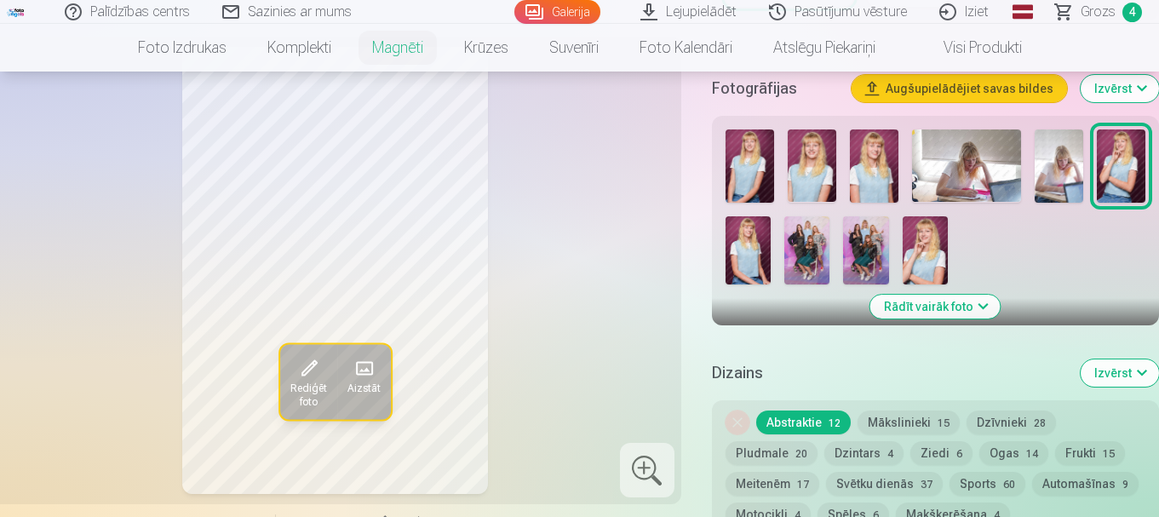
click at [752, 220] on img at bounding box center [748, 250] width 45 height 68
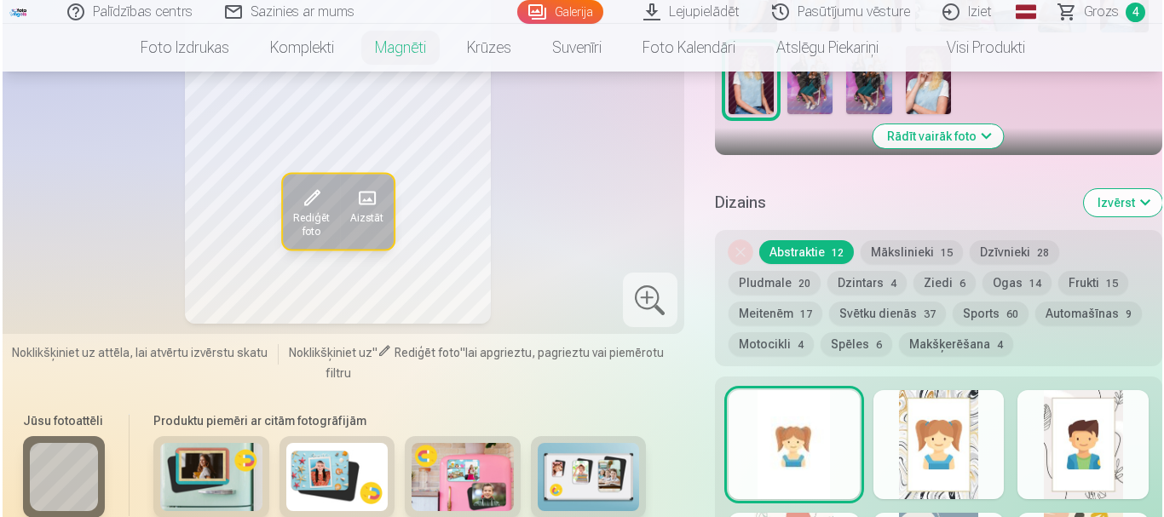
scroll to position [937, 0]
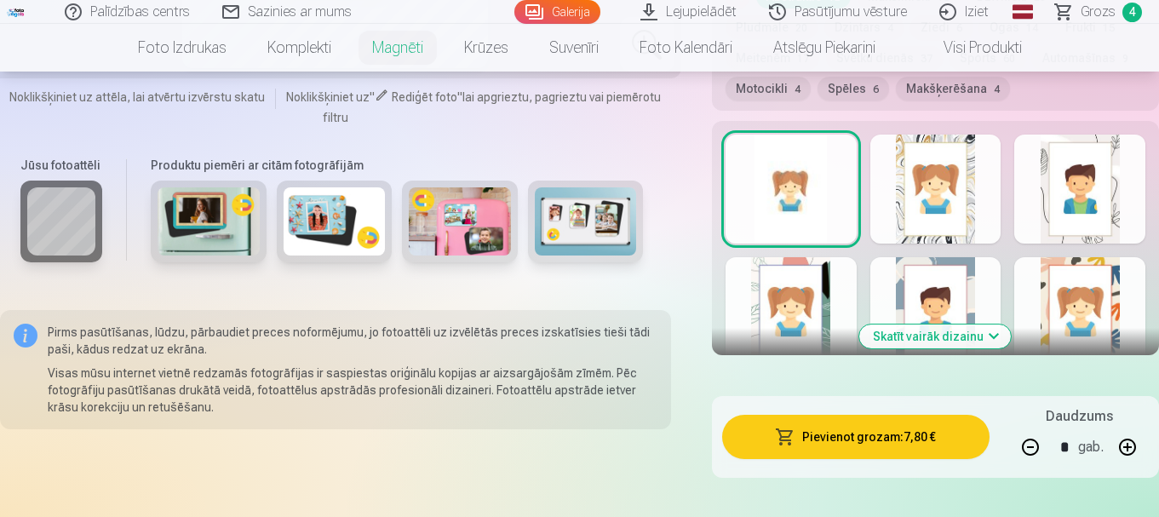
click at [871, 415] on button "Pievienot grozam : 7,80 €" at bounding box center [856, 437] width 268 height 44
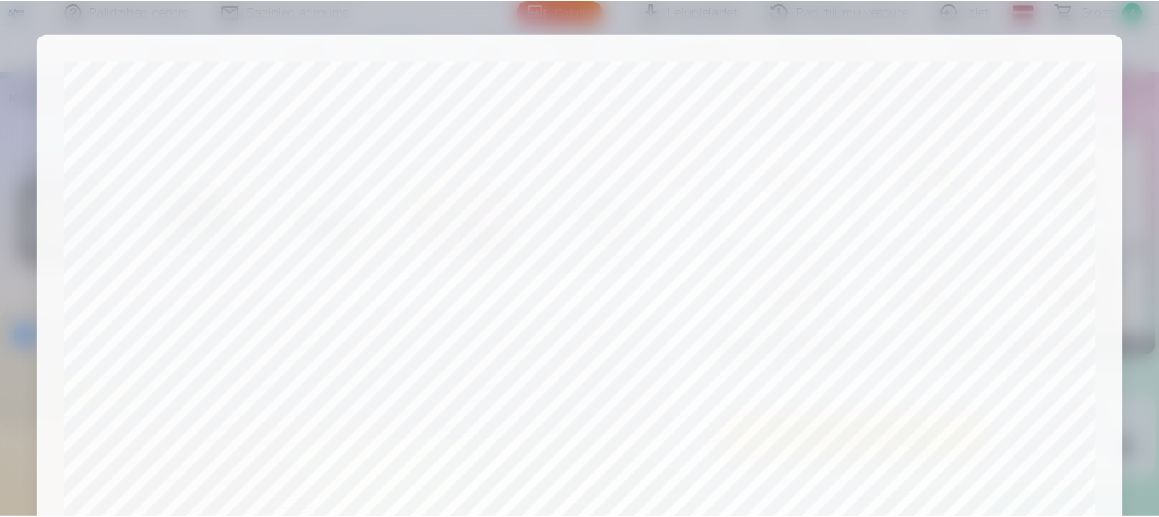
scroll to position [710, 0]
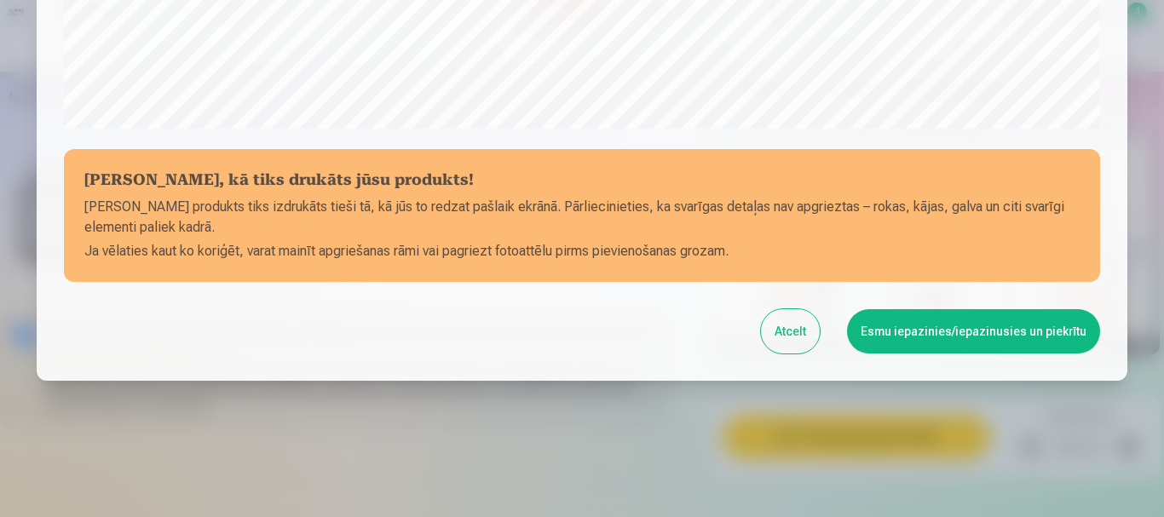
click at [907, 330] on button "Esmu iepazinies/iepazinusies un piekrītu" at bounding box center [973, 331] width 253 height 44
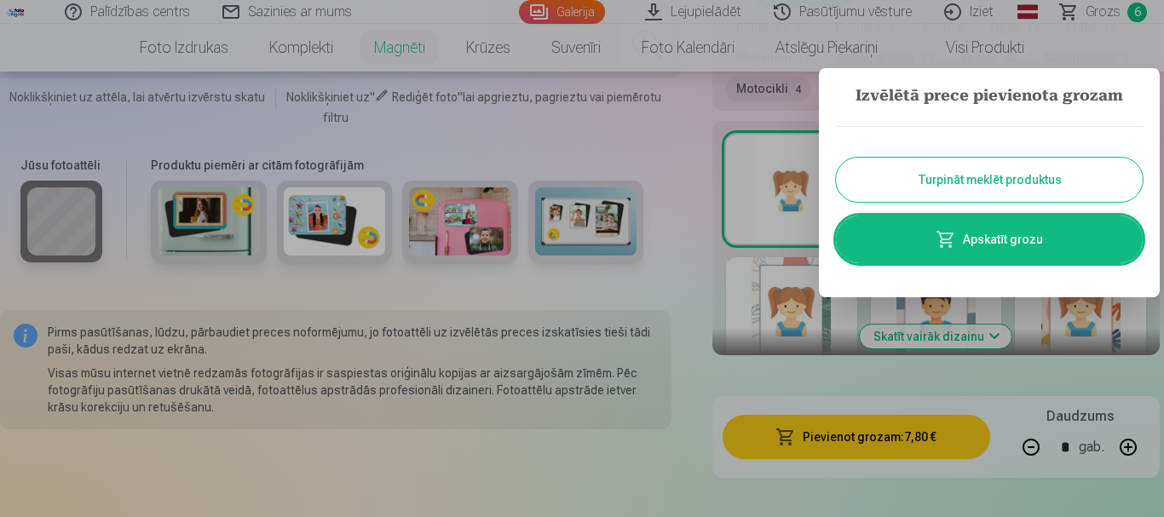
click at [946, 241] on span at bounding box center [945, 239] width 20 height 20
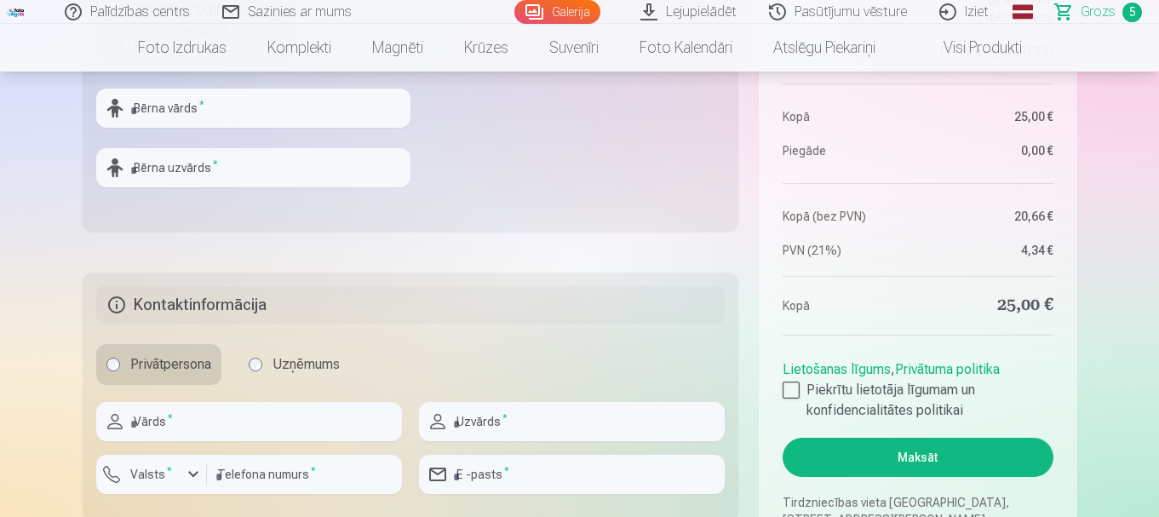
scroll to position [767, 0]
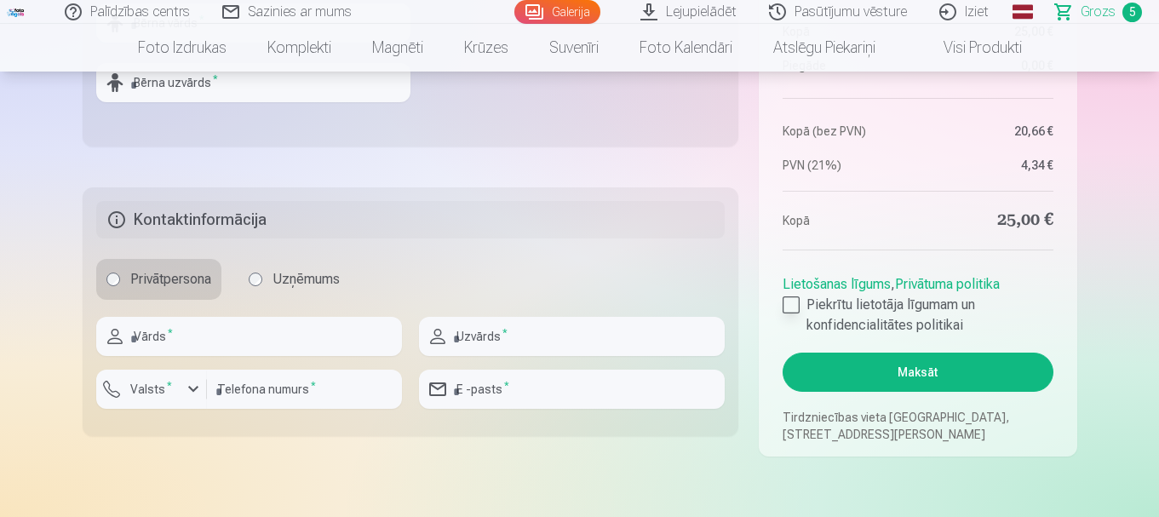
click at [787, 306] on div at bounding box center [791, 304] width 17 height 17
click at [184, 341] on input "text" at bounding box center [249, 336] width 306 height 39
type input "****"
type input "*******"
click at [240, 389] on input "number" at bounding box center [304, 389] width 195 height 39
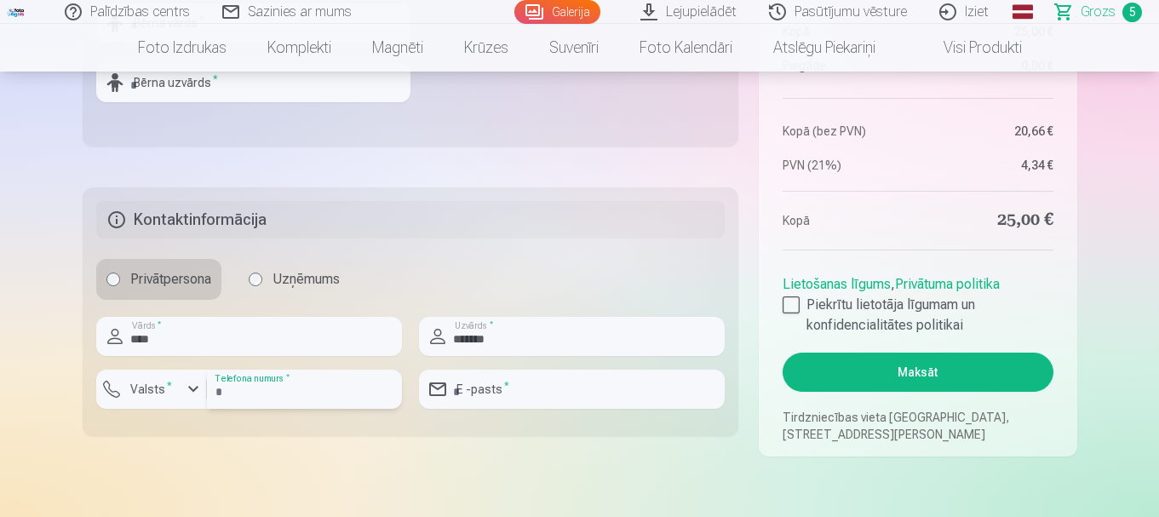
type input "********"
click at [190, 389] on div "button" at bounding box center [193, 389] width 20 height 20
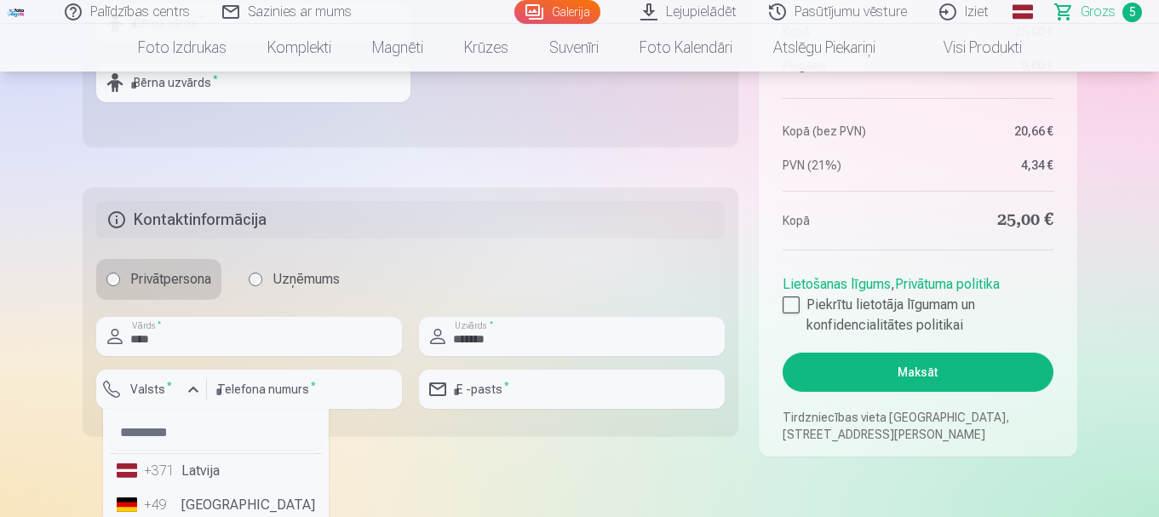
click at [188, 468] on li "+371 Latvija" at bounding box center [216, 471] width 212 height 34
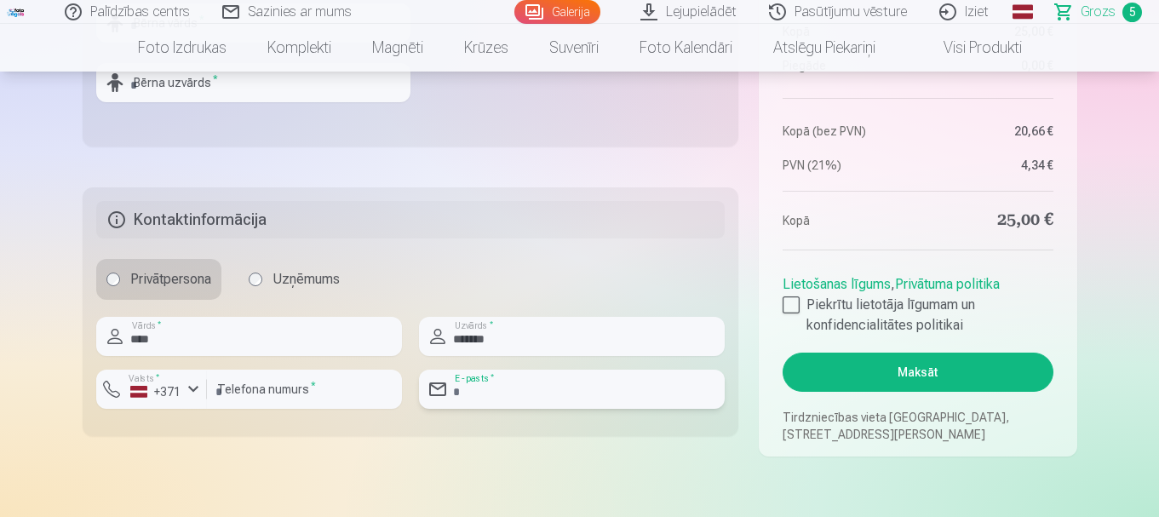
click at [518, 392] on input "email" at bounding box center [572, 389] width 306 height 39
type input "**********"
click at [896, 375] on button "Maksāt" at bounding box center [918, 372] width 270 height 39
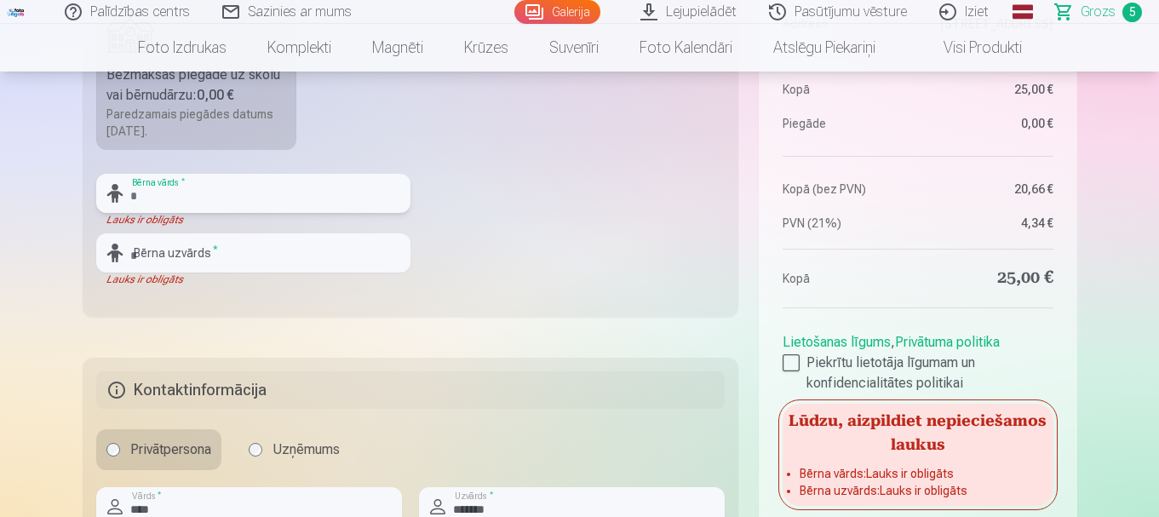
scroll to position [511, 0]
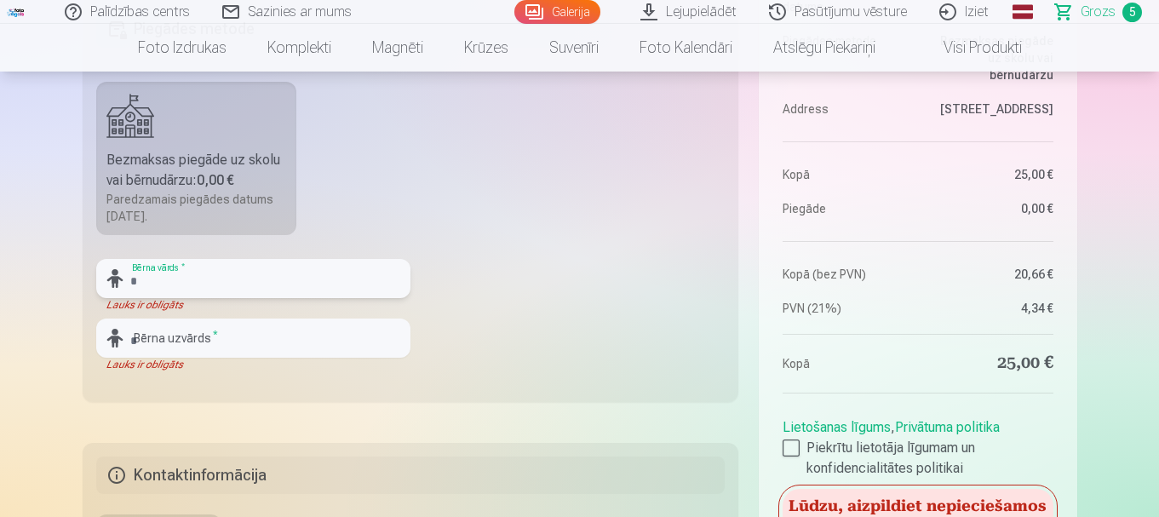
click at [177, 273] on input "text" at bounding box center [253, 278] width 314 height 39
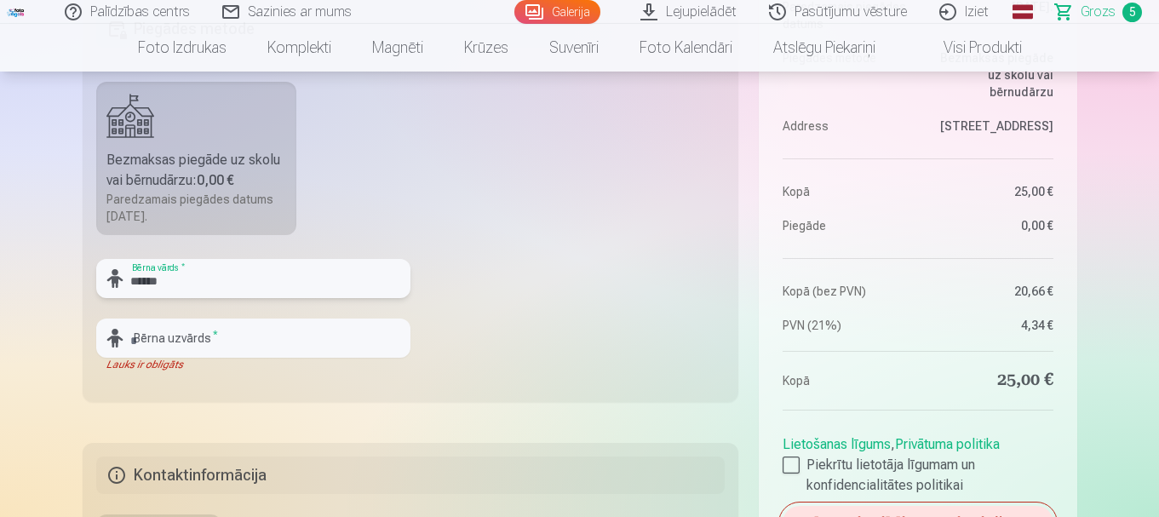
type input "******"
click at [162, 337] on input "text" at bounding box center [253, 338] width 314 height 39
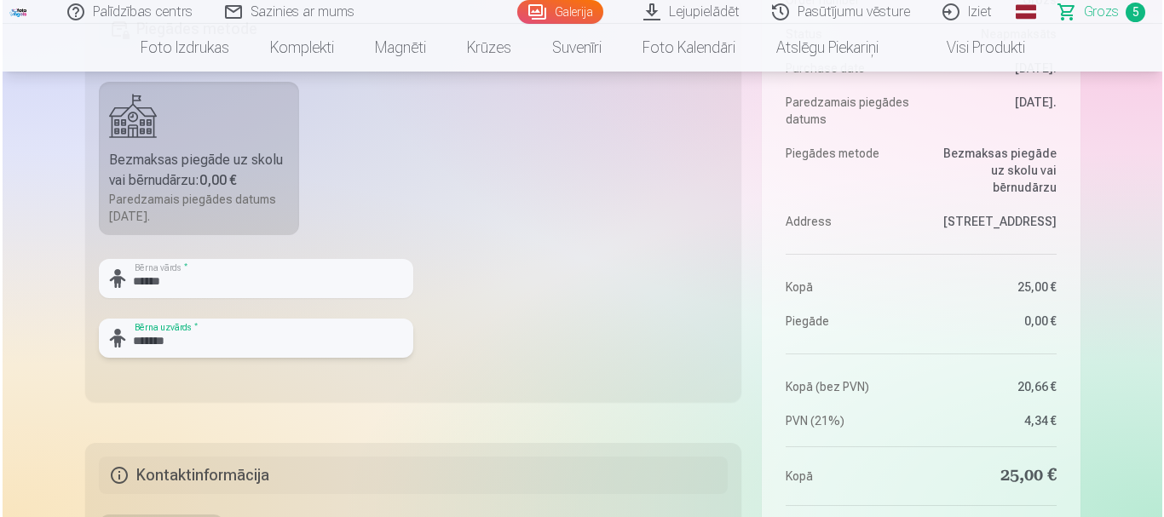
scroll to position [682, 0]
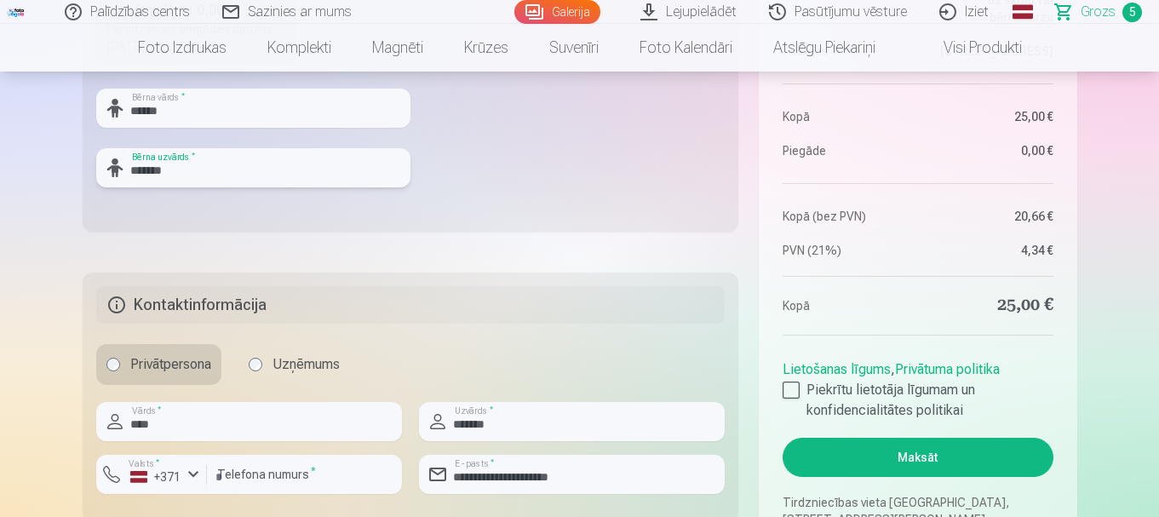
type input "*******"
click at [935, 457] on button "Maksāt" at bounding box center [918, 457] width 270 height 39
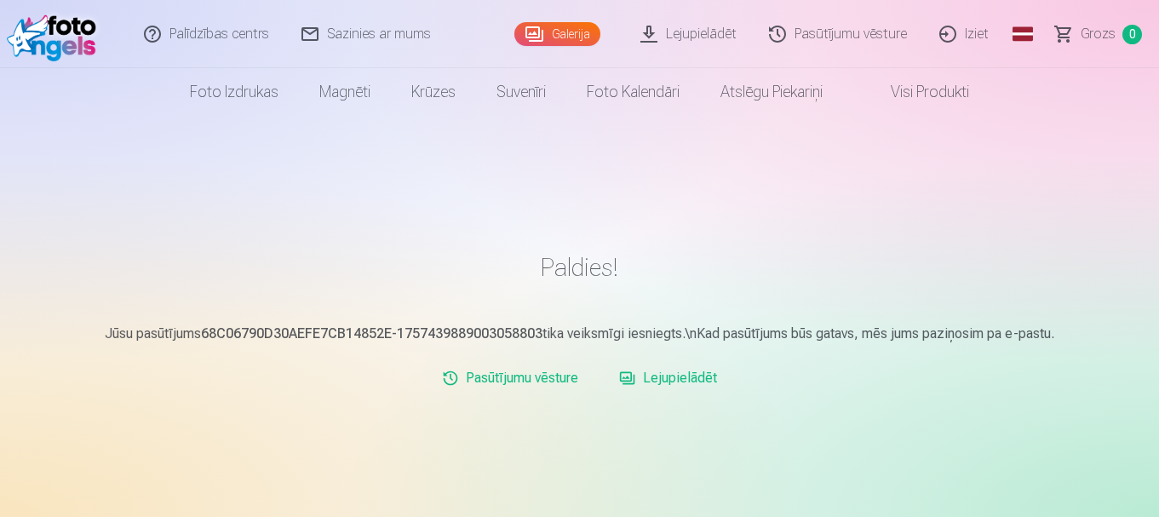
click at [683, 377] on link "Lejupielādēt" at bounding box center [669, 378] width 112 height 34
